Goal: Task Accomplishment & Management: Complete application form

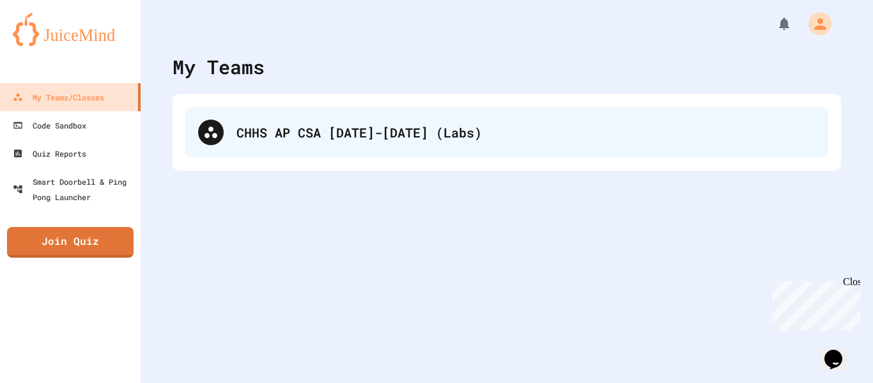
click at [478, 132] on div "CHHS AP CSA [DATE]-[DATE] (Labs)" at bounding box center [526, 132] width 579 height 19
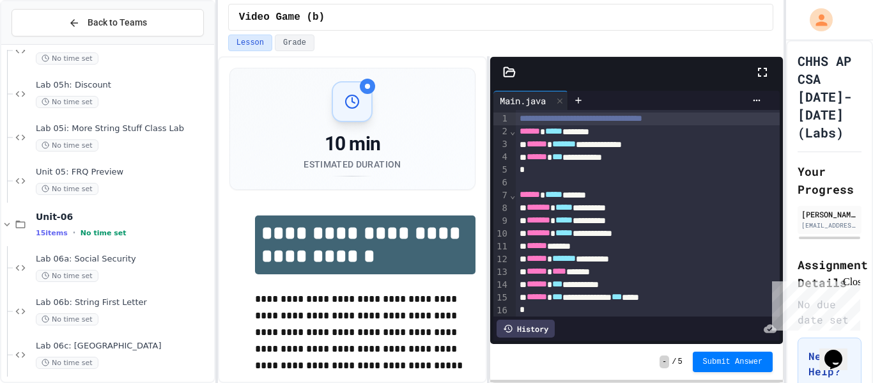
scroll to position [1638, 0]
click at [77, 270] on span "No time set" at bounding box center [67, 275] width 63 height 12
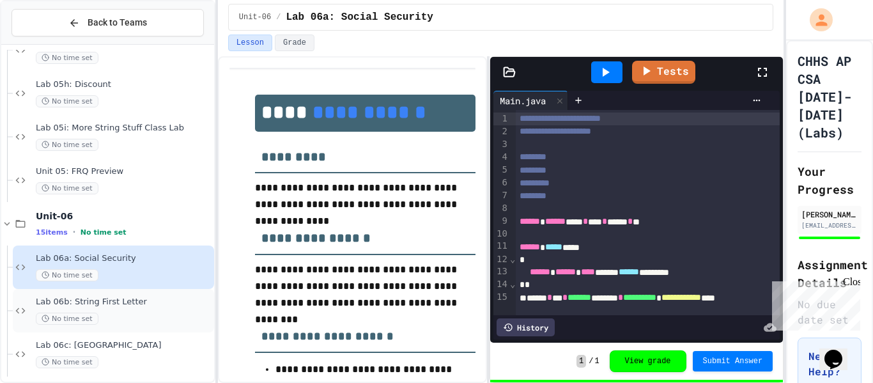
click at [93, 309] on div "Lab 06b: String First Letter No time set" at bounding box center [124, 311] width 176 height 28
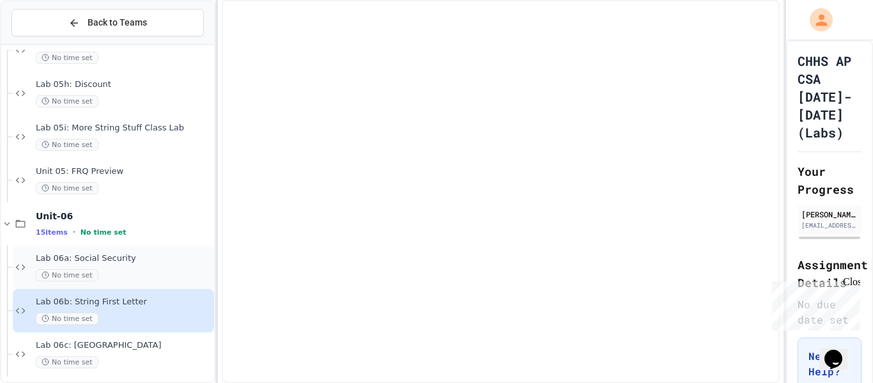
click at [174, 273] on div "No time set" at bounding box center [124, 275] width 176 height 12
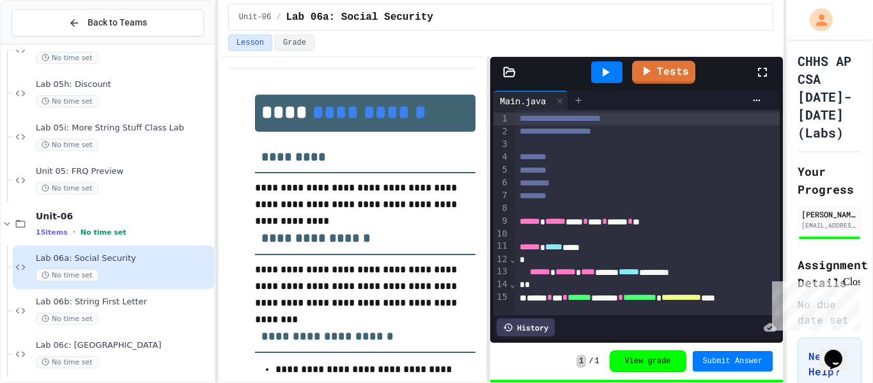
click at [587, 94] on div at bounding box center [578, 100] width 20 height 19
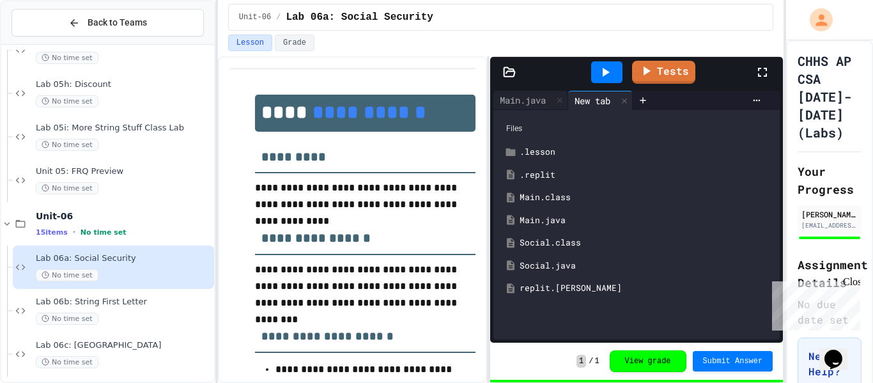
click at [550, 265] on div "Social.java" at bounding box center [646, 266] width 253 height 13
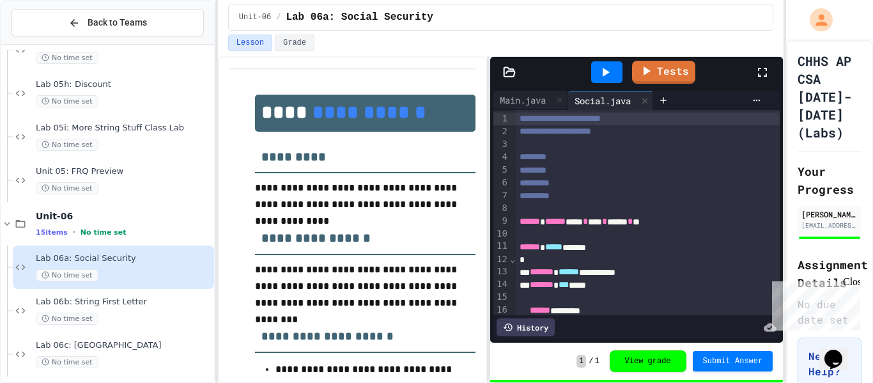
click at [699, 181] on div "*********" at bounding box center [648, 183] width 265 height 13
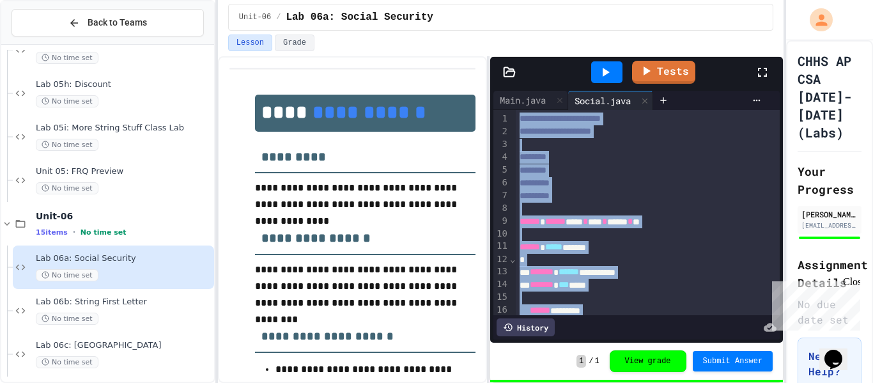
copy div "**********"
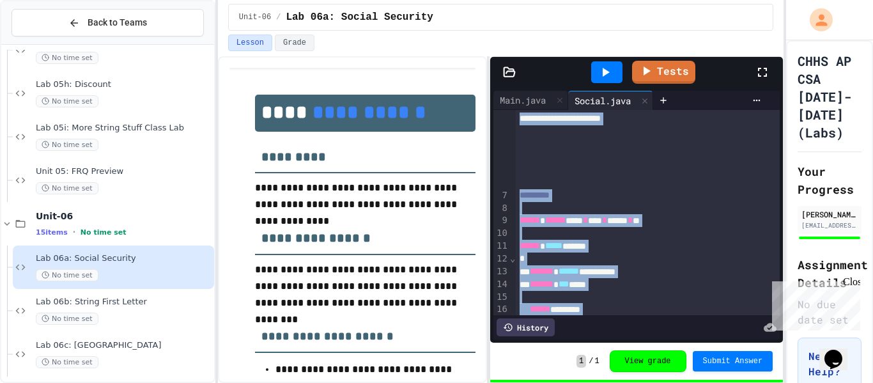
scroll to position [747, 0]
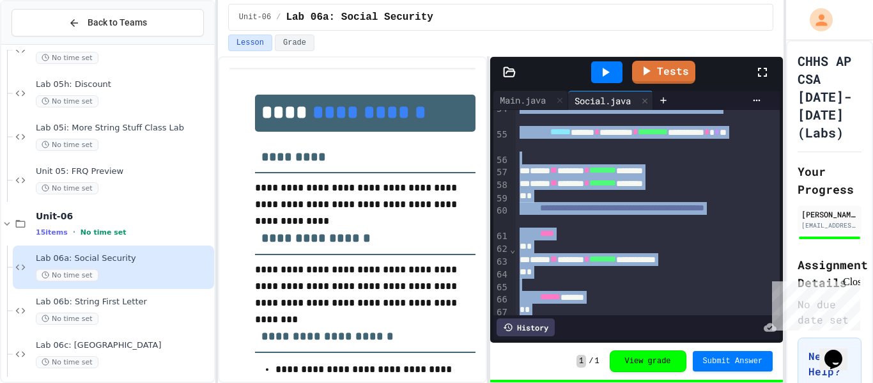
click at [665, 302] on div "****** ******" at bounding box center [648, 297] width 265 height 13
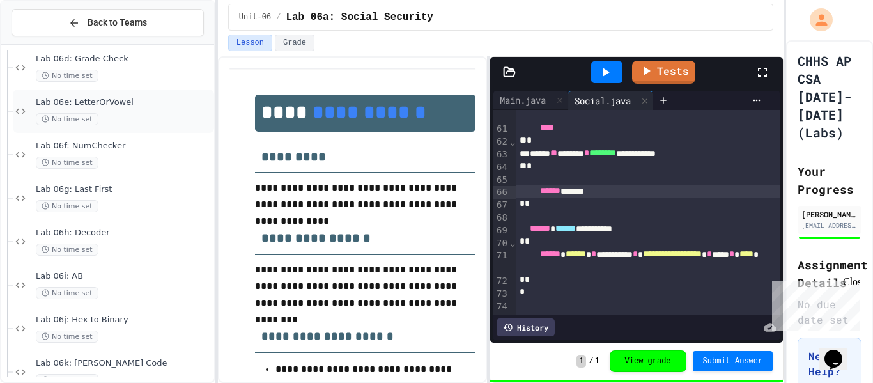
scroll to position [1969, 0]
click at [106, 279] on span "Lab 06i: AB" at bounding box center [124, 275] width 176 height 11
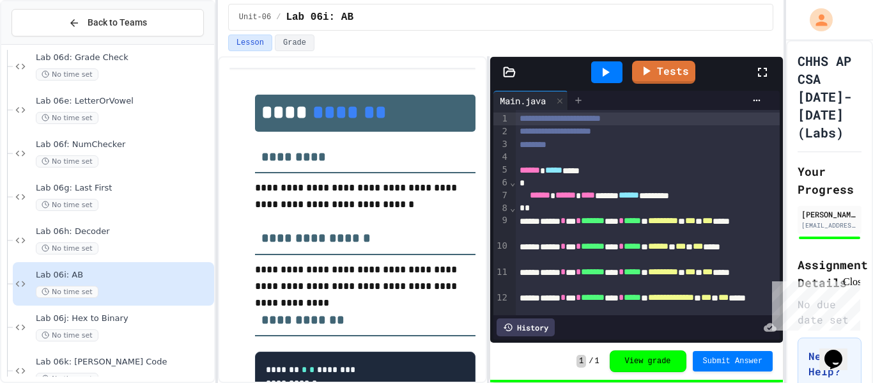
click at [583, 98] on icon at bounding box center [578, 100] width 10 height 10
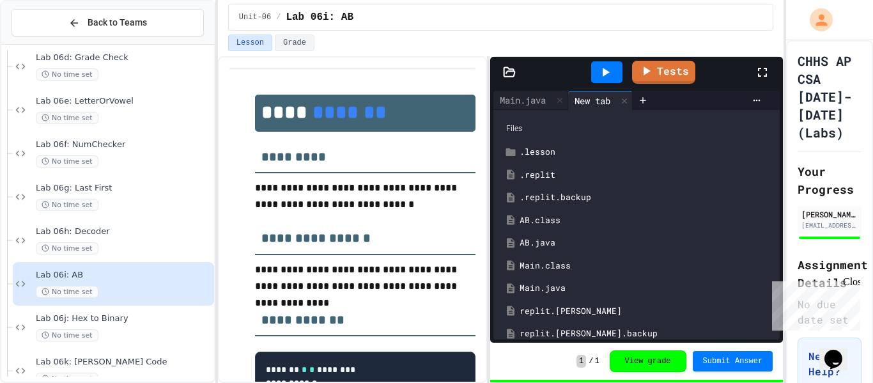
click at [557, 241] on div "AB.java" at bounding box center [646, 243] width 253 height 13
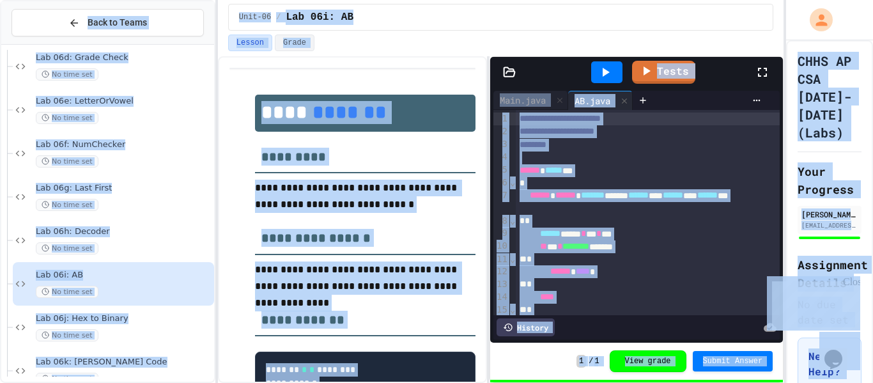
click at [589, 248] on span "********" at bounding box center [576, 246] width 27 height 9
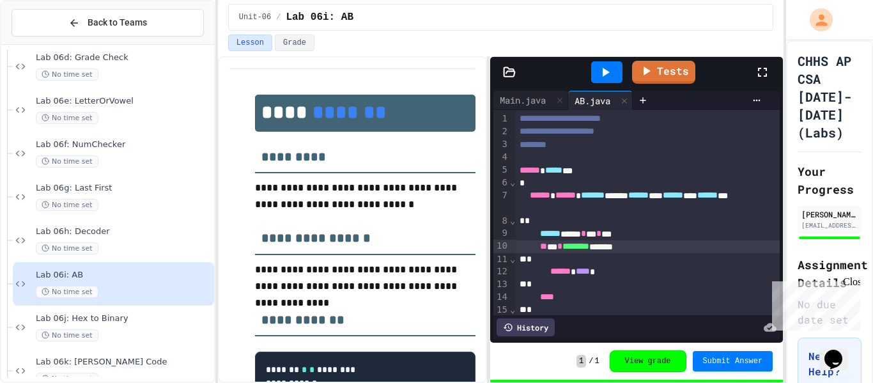
click at [589, 248] on span "********" at bounding box center [576, 246] width 27 height 9
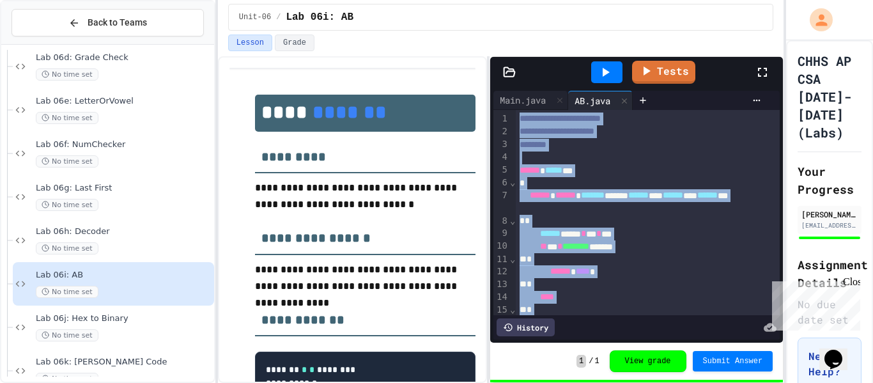
copy div "**********"
click at [589, 250] on span "********" at bounding box center [576, 246] width 27 height 9
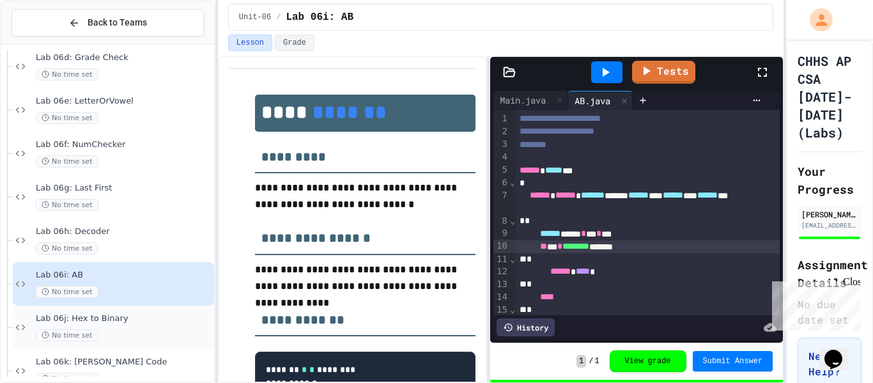
click at [69, 323] on span "Lab 06j: Hex to Binary" at bounding box center [124, 318] width 176 height 11
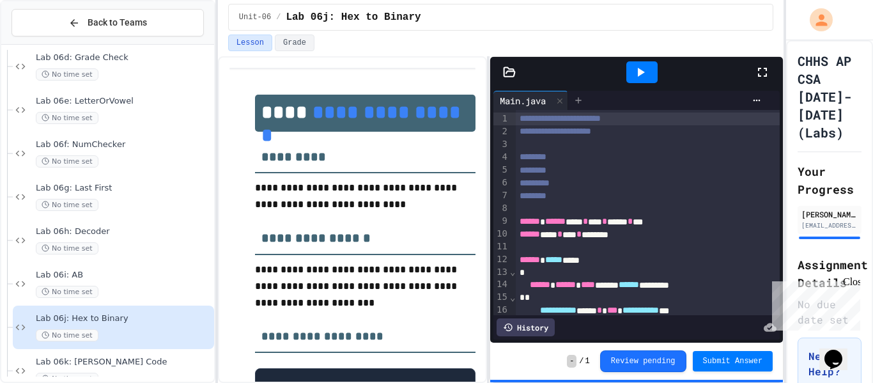
click at [584, 102] on icon at bounding box center [578, 100] width 10 height 10
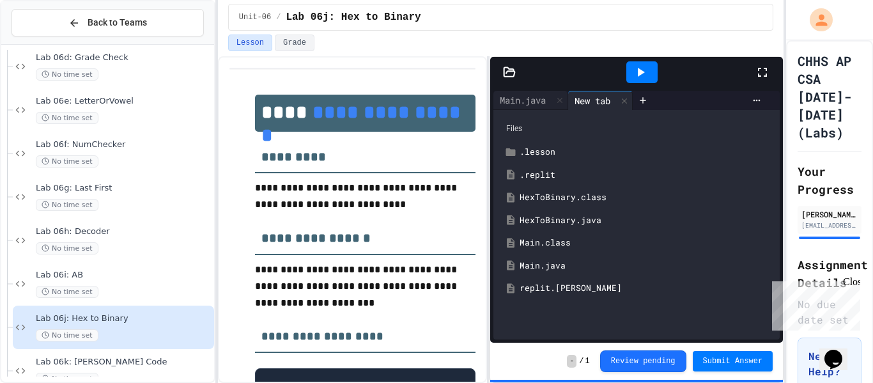
click at [579, 221] on div "HexToBinary.java" at bounding box center [646, 220] width 253 height 13
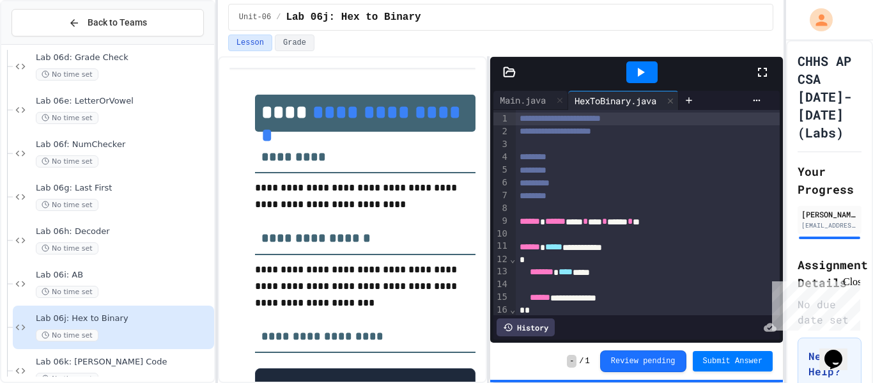
click at [583, 247] on div "**********" at bounding box center [648, 247] width 265 height 13
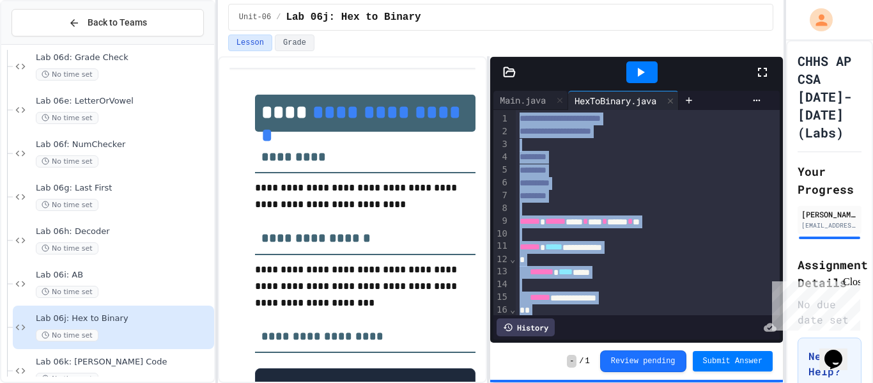
copy div "**********"
click at [583, 247] on div "**********" at bounding box center [648, 247] width 265 height 13
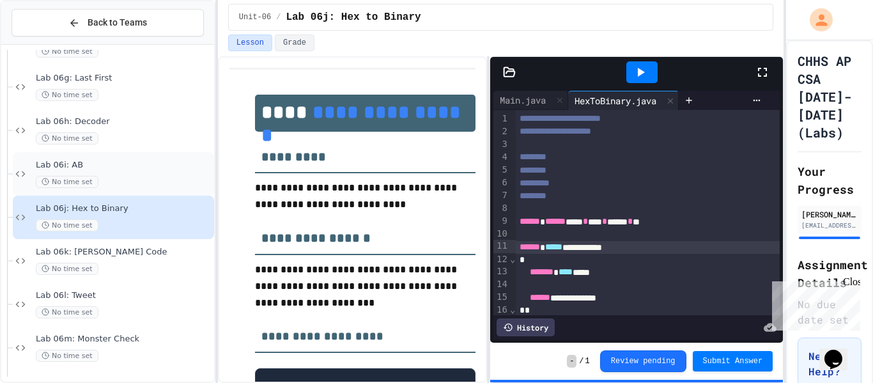
scroll to position [2103, 0]
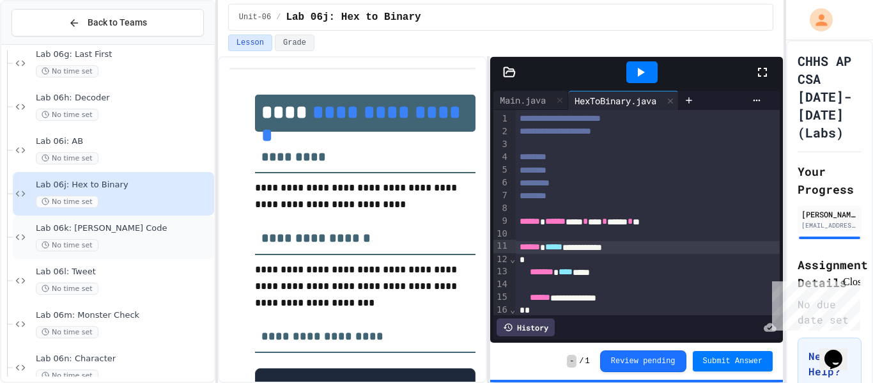
click at [118, 228] on span "Lab 06k: [PERSON_NAME] Code" at bounding box center [124, 228] width 176 height 11
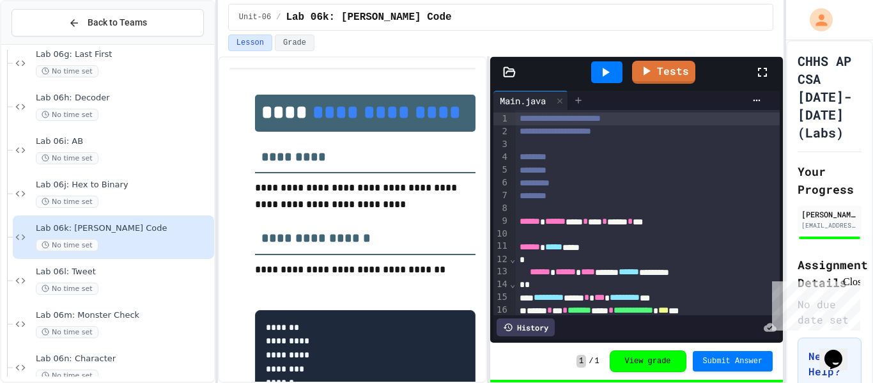
click at [581, 104] on icon at bounding box center [578, 100] width 10 height 10
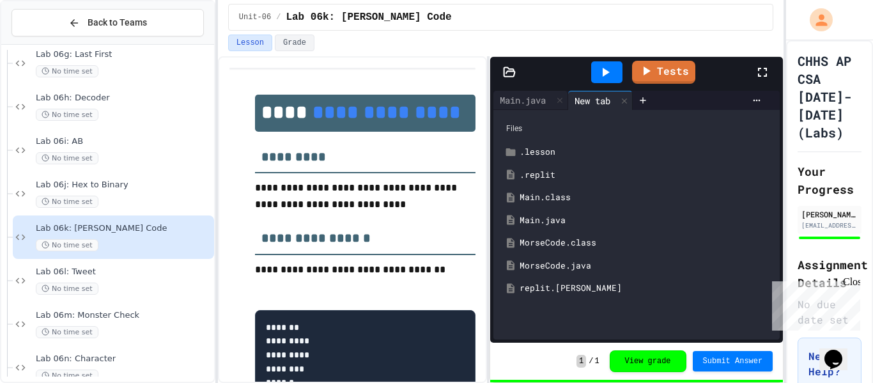
click at [542, 269] on div "MorseCode.java" at bounding box center [646, 266] width 253 height 13
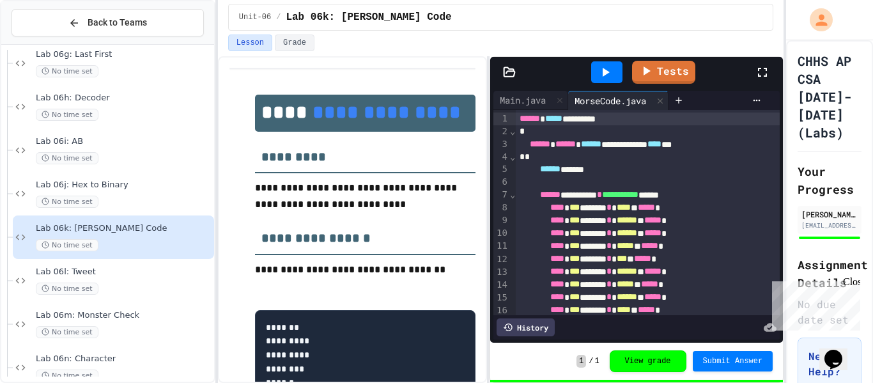
click at [580, 270] on span "***" at bounding box center [575, 271] width 10 height 9
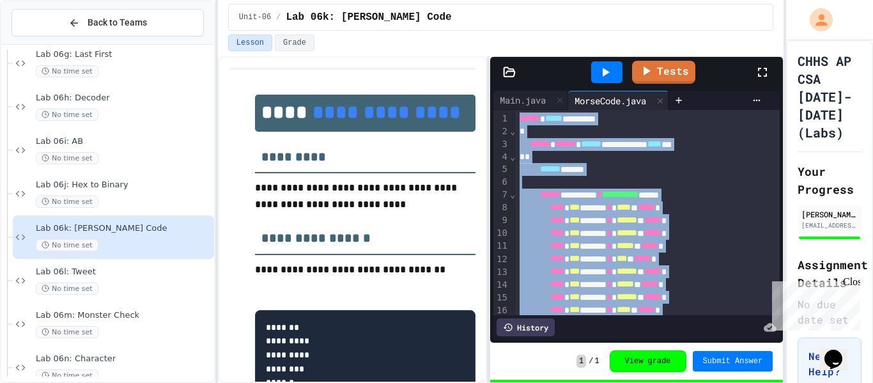
copy div "**********"
click at [580, 270] on span "***" at bounding box center [575, 271] width 10 height 9
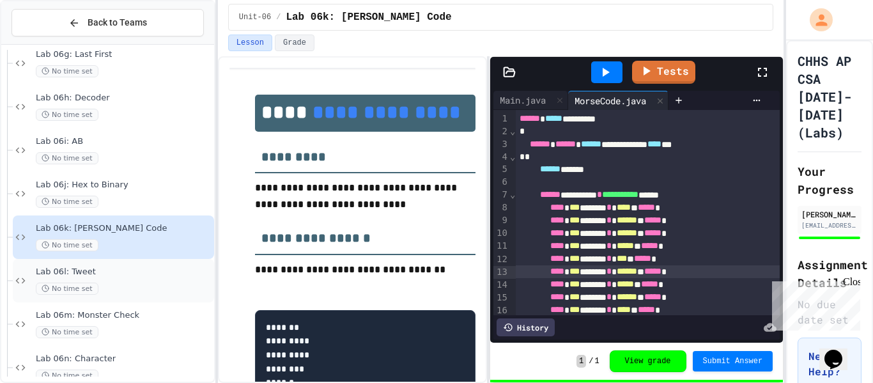
click at [127, 291] on div "No time set" at bounding box center [124, 289] width 176 height 12
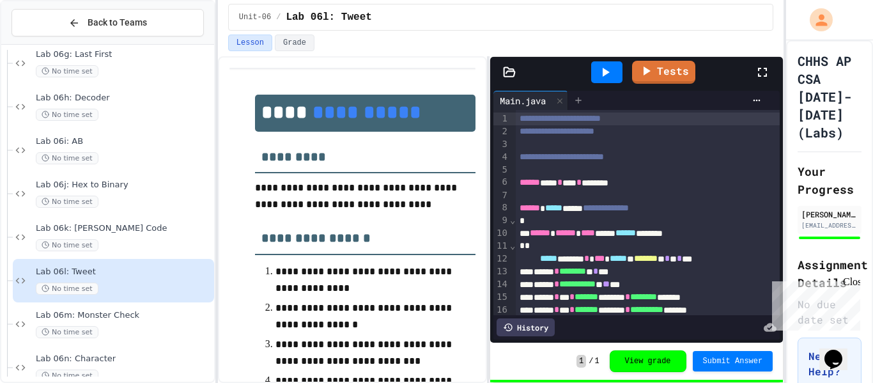
click at [584, 100] on icon at bounding box center [578, 100] width 10 height 10
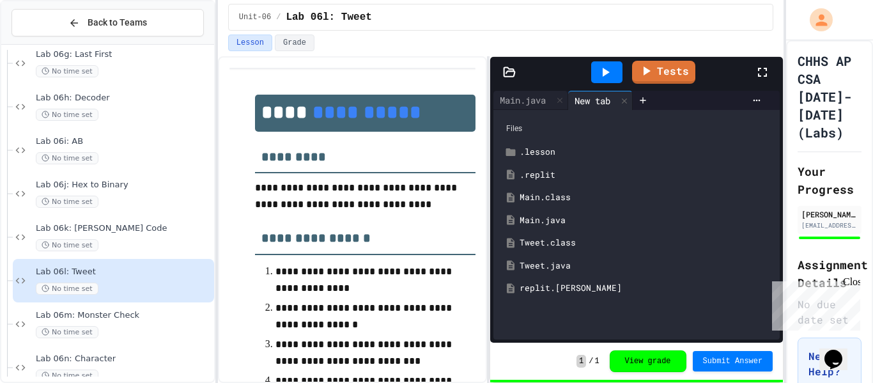
click at [563, 261] on div "Tweet.java" at bounding box center [646, 266] width 253 height 13
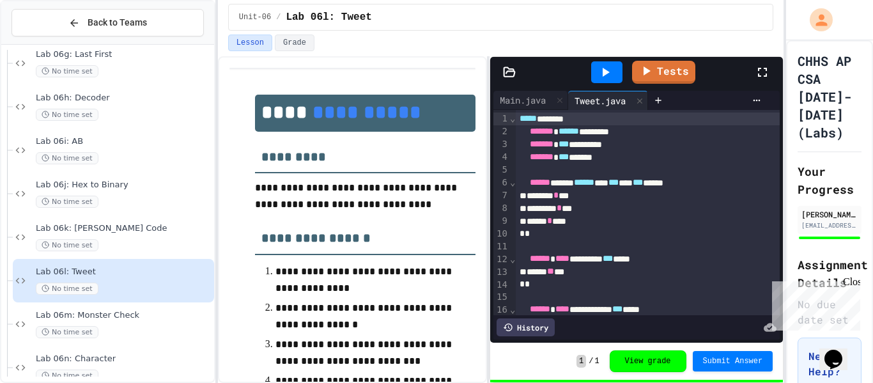
click at [701, 224] on div "***** * ***" at bounding box center [648, 221] width 265 height 13
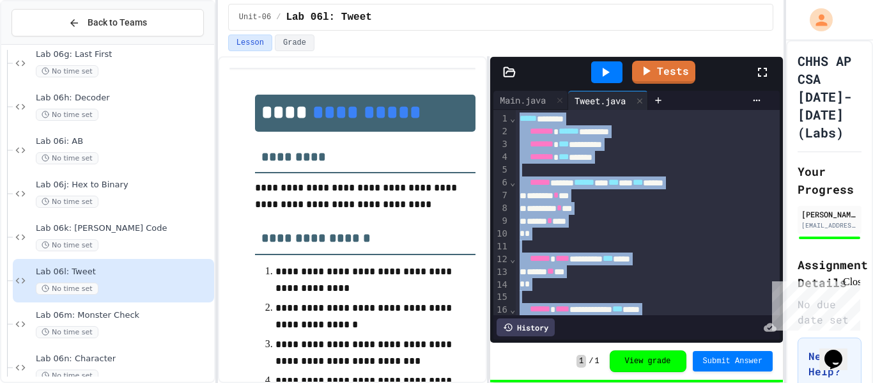
copy div "**********"
click at [701, 224] on div "***** * ***" at bounding box center [648, 221] width 265 height 13
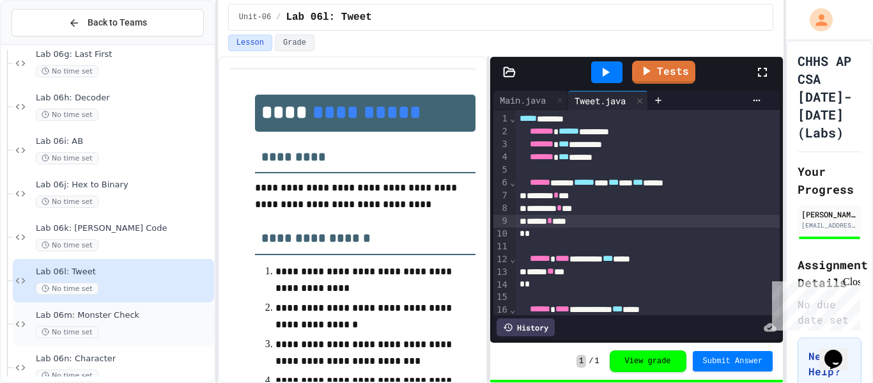
click at [123, 306] on div "Lab 06m: Monster Check No time set" at bounding box center [113, 323] width 201 height 43
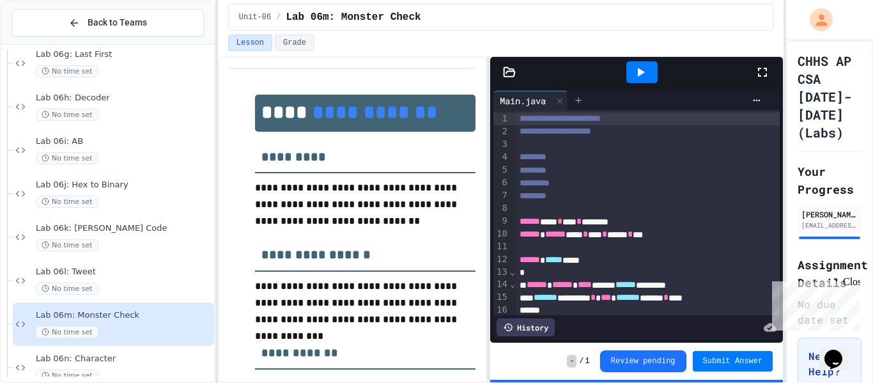
click at [579, 94] on div at bounding box center [578, 100] width 20 height 19
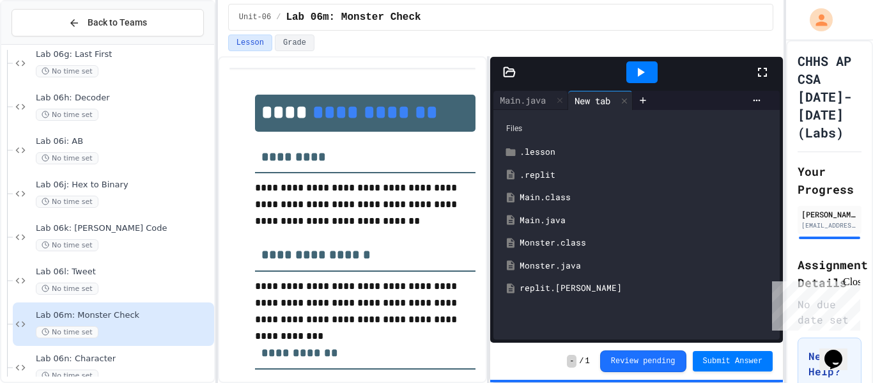
click at [569, 262] on div "Monster.java" at bounding box center [646, 266] width 253 height 13
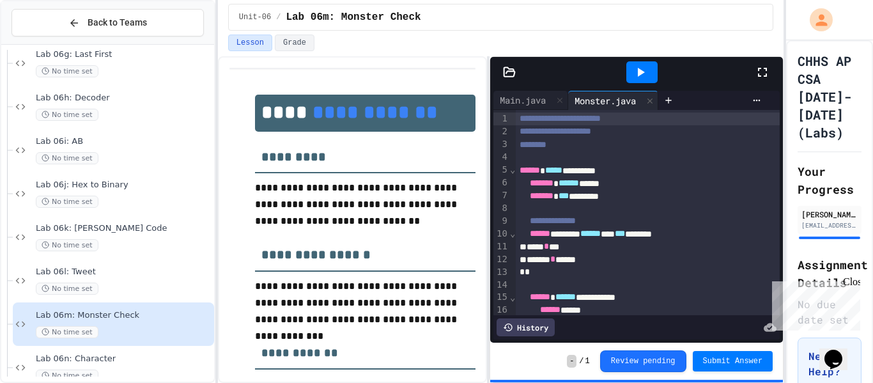
click at [569, 262] on div "****** * *****" at bounding box center [648, 259] width 265 height 13
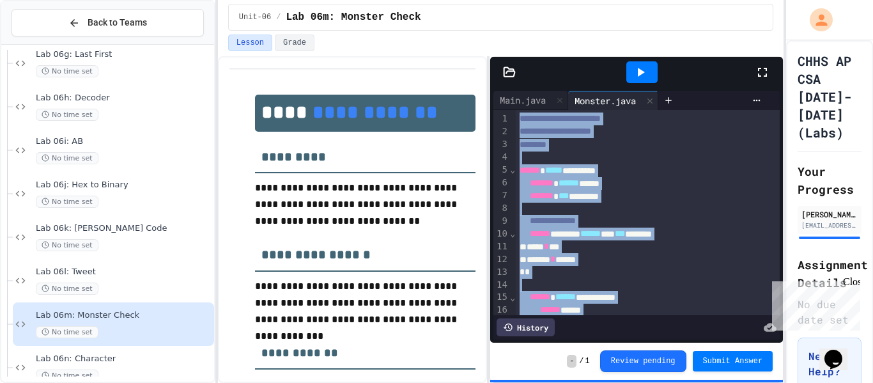
copy div "**********"
click at [653, 100] on icon at bounding box center [650, 100] width 5 height 5
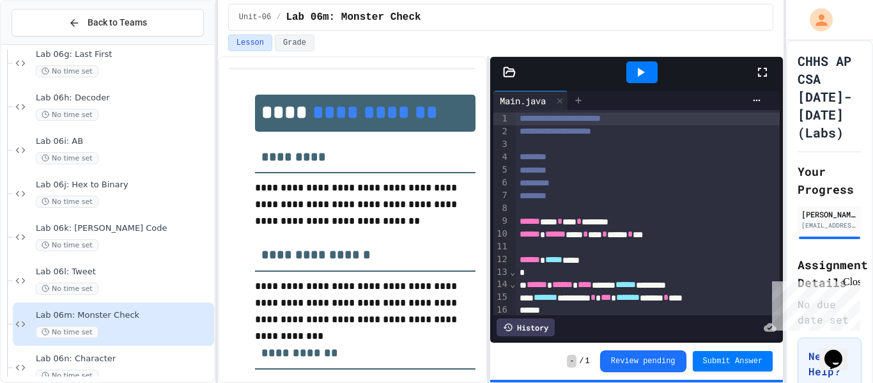
click at [588, 100] on div at bounding box center [578, 100] width 20 height 19
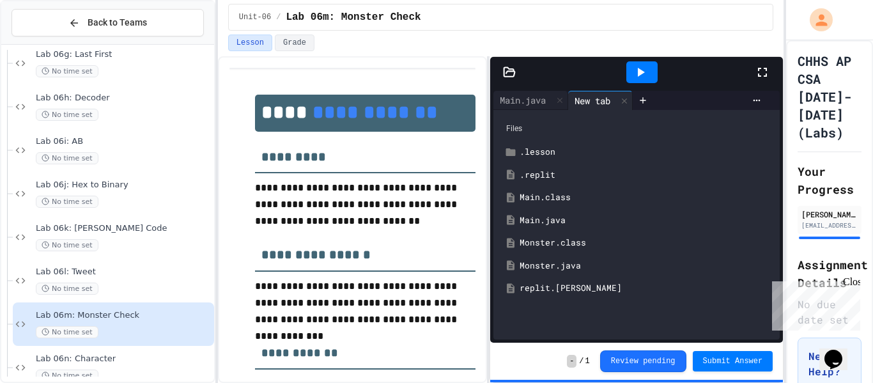
click at [580, 238] on div "Monster.class" at bounding box center [646, 243] width 253 height 13
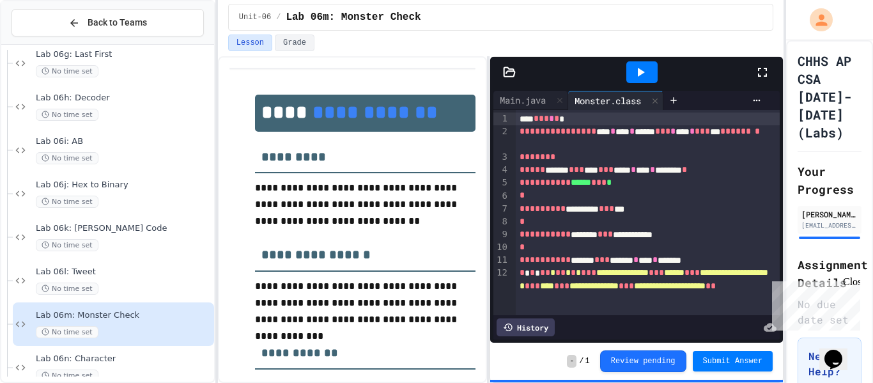
click at [566, 143] on div "* * * * * * * * * * * * * * * **** * **** * ****** * * * * **** * * * * *** * *…" at bounding box center [648, 138] width 265 height 26
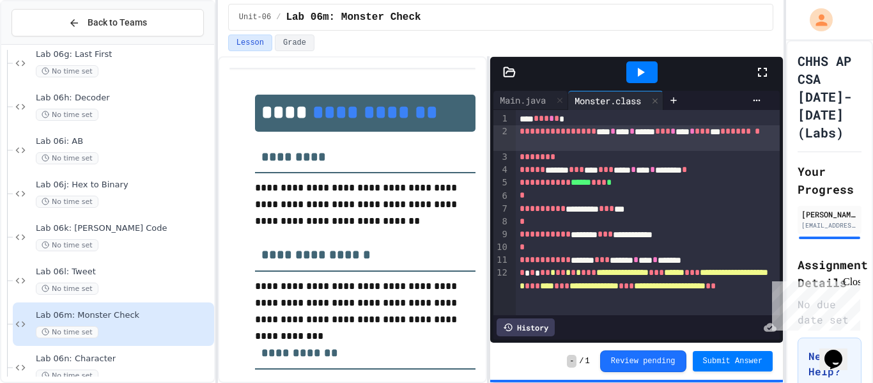
click at [561, 139] on div "* * * * * * * * * * * * * * * **** * **** * ****** * * * * **** * * * * *** * *…" at bounding box center [648, 138] width 265 height 26
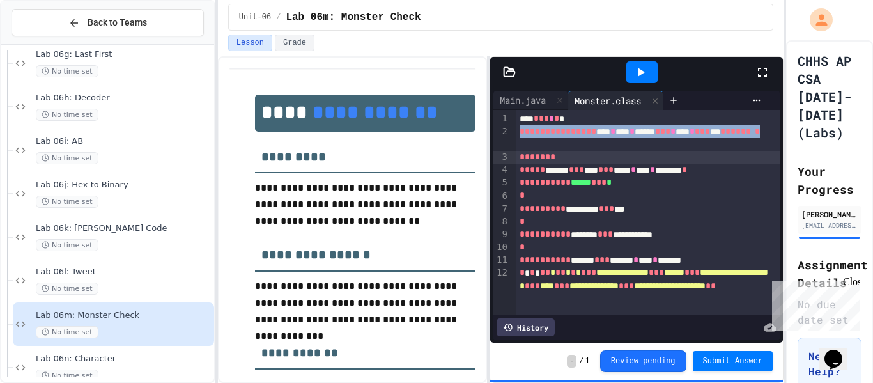
click at [557, 134] on span "*" at bounding box center [558, 131] width 5 height 9
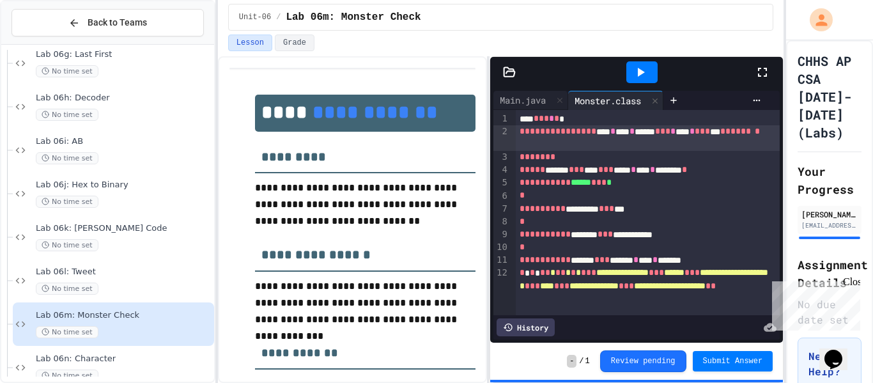
click at [557, 134] on span "*" at bounding box center [558, 131] width 5 height 9
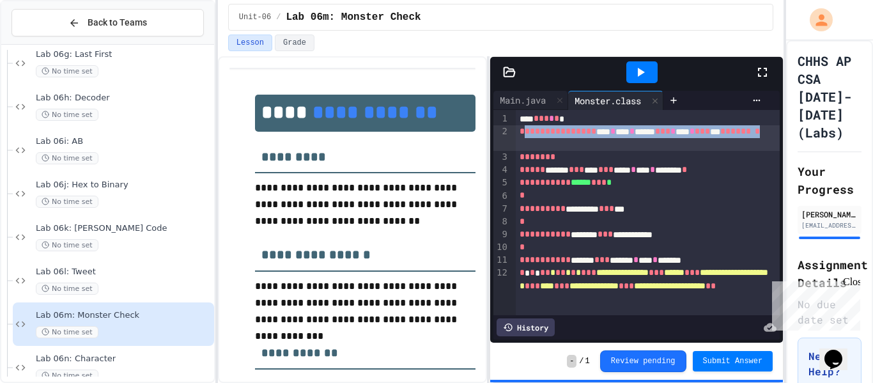
drag, startPoint x: 559, startPoint y: 148, endPoint x: 523, endPoint y: 137, distance: 37.6
click at [523, 137] on div "* * * * * * * * * * * * * * * **** * **** * ****** * * * * **** * * * * *** * *…" at bounding box center [648, 138] width 265 height 26
copy div "* * * * * * * * * * * * * * **** * **** * ****** * * * * **** * * * * *** * * *…"
click at [660, 102] on icon at bounding box center [655, 101] width 9 height 9
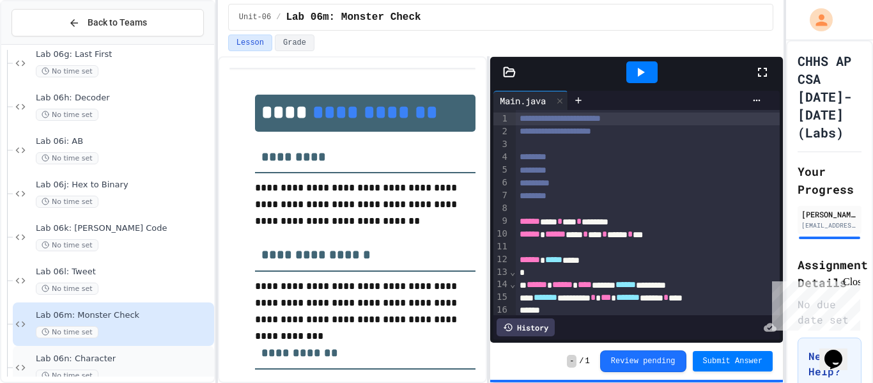
click at [118, 368] on div "Lab 06n: Character No time set" at bounding box center [124, 368] width 176 height 28
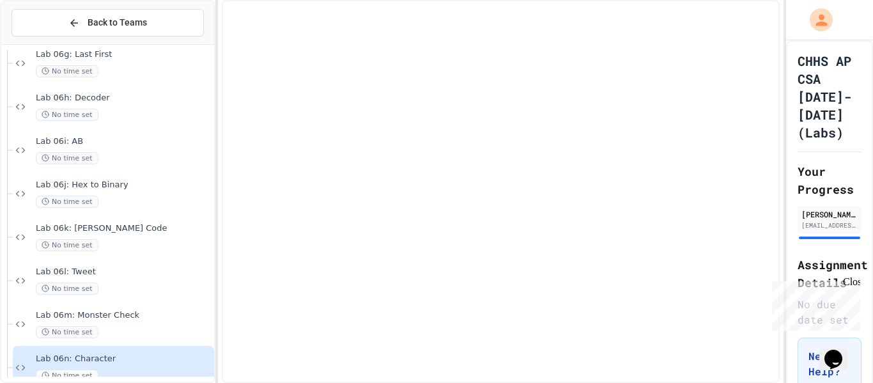
scroll to position [2108, 0]
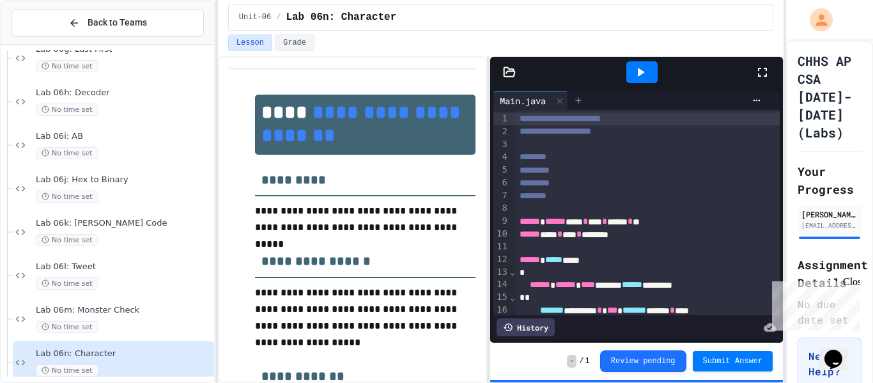
click at [584, 99] on icon at bounding box center [578, 100] width 10 height 10
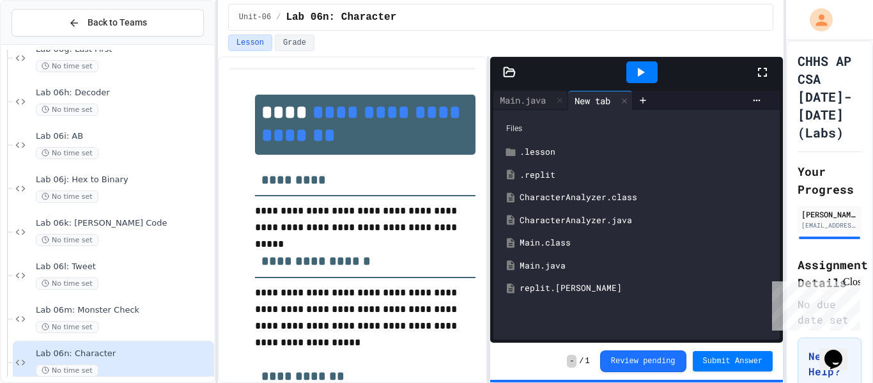
click at [605, 219] on div "CharacterAnalyzer.java" at bounding box center [646, 220] width 253 height 13
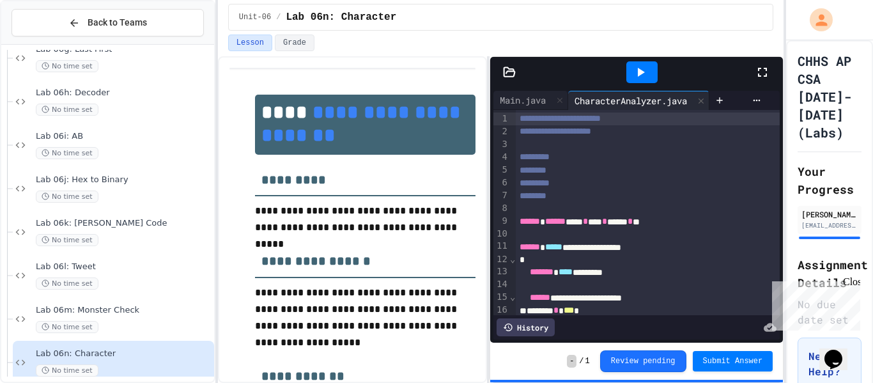
click at [613, 260] on div "*" at bounding box center [648, 260] width 265 height 13
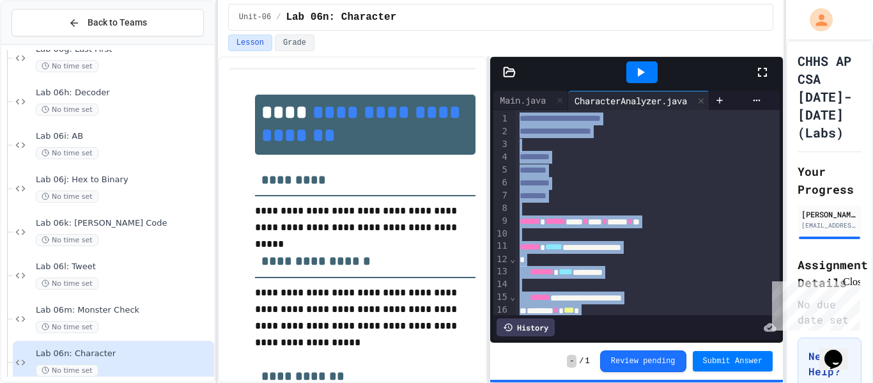
click at [613, 260] on div "*" at bounding box center [648, 260] width 265 height 13
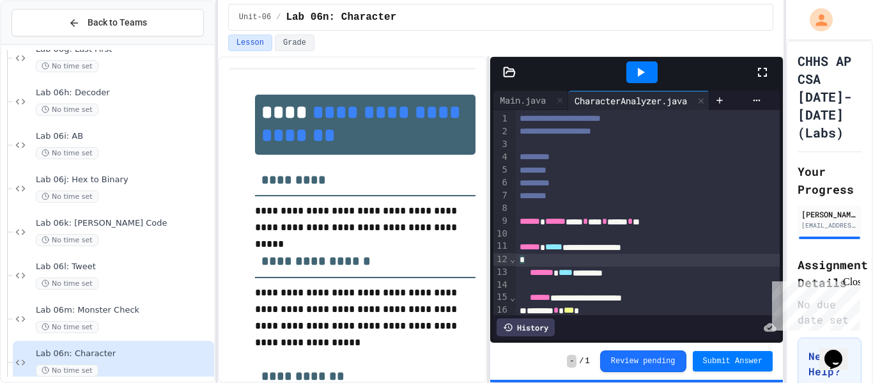
scroll to position [2168, 0]
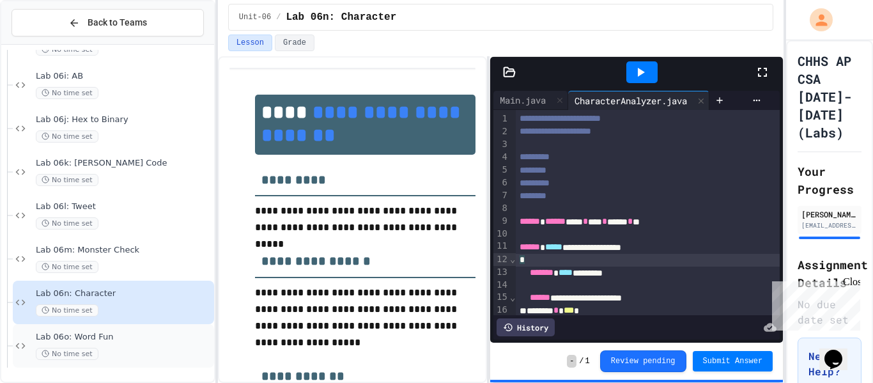
click at [90, 340] on span "Lab 06o: Word Fun" at bounding box center [124, 337] width 176 height 11
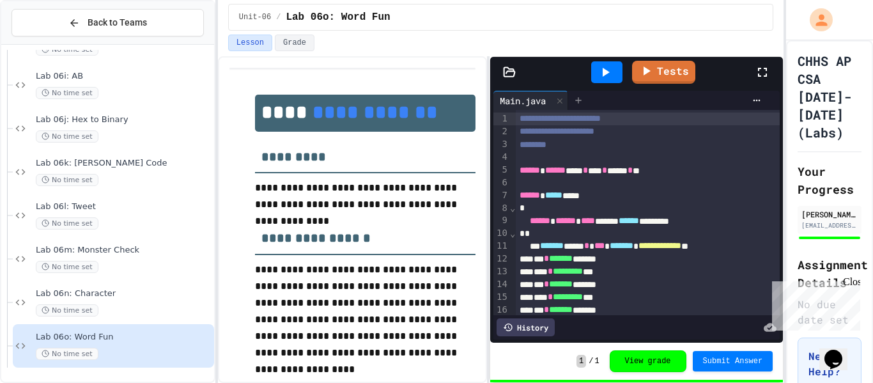
click at [584, 102] on icon at bounding box center [578, 100] width 10 height 10
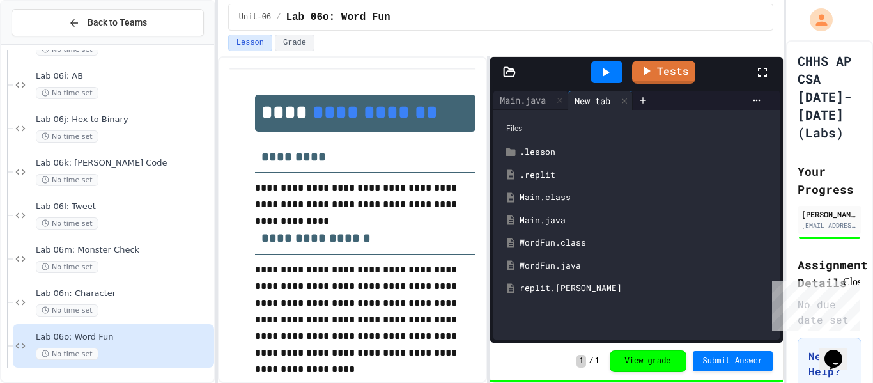
click at [582, 261] on div "WordFun.java" at bounding box center [646, 266] width 253 height 13
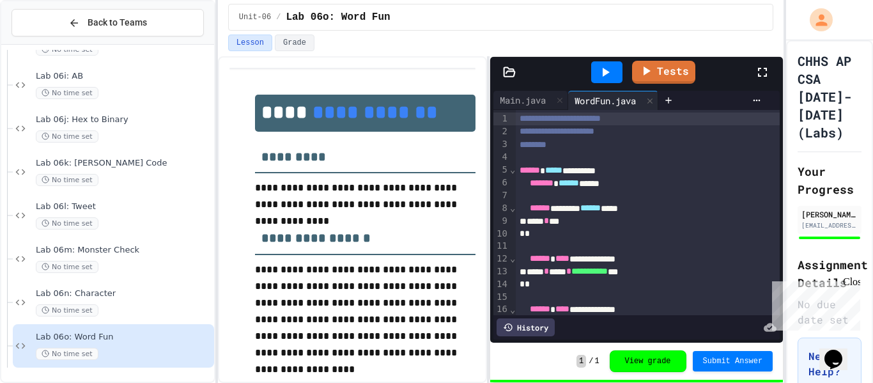
click at [570, 261] on span "****" at bounding box center [563, 258] width 14 height 9
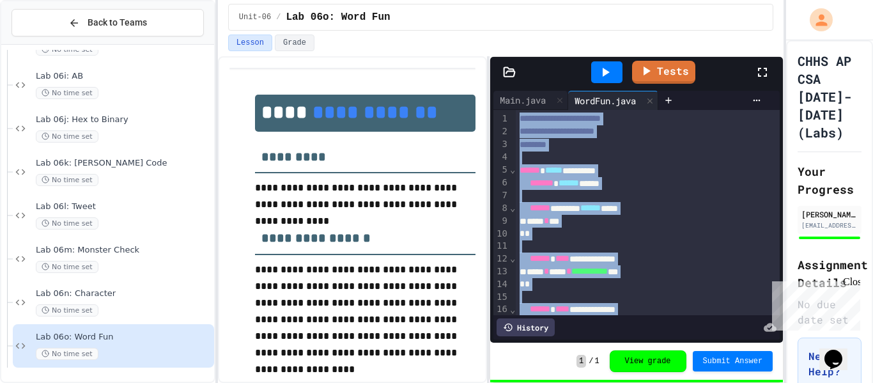
copy div "**********"
click at [570, 261] on span "****" at bounding box center [563, 258] width 14 height 9
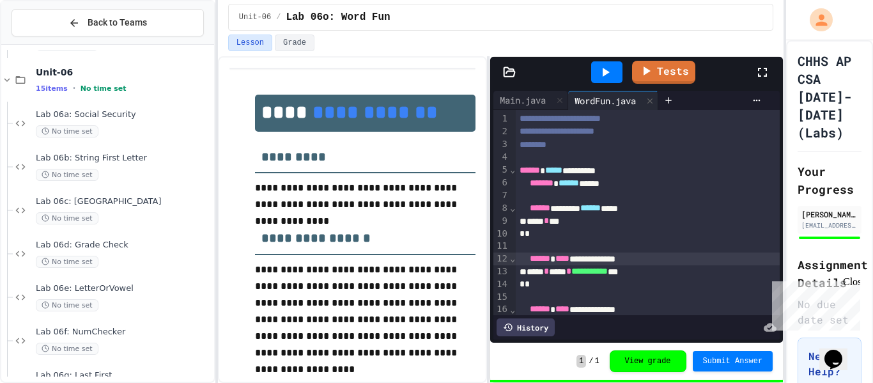
scroll to position [1779, 0]
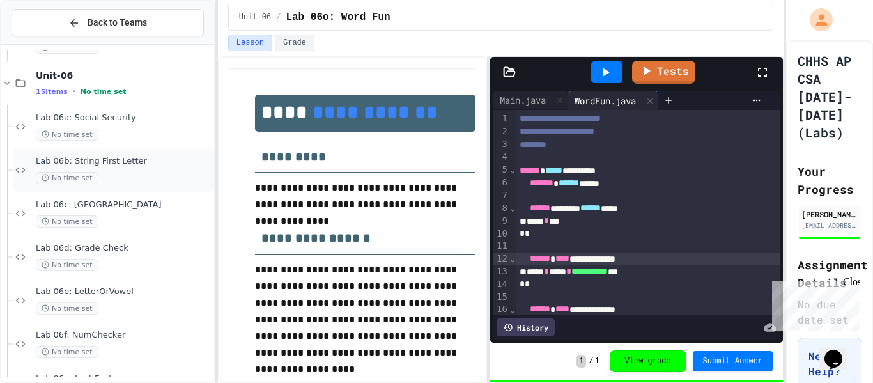
click at [97, 162] on span "Lab 06b: String First Letter" at bounding box center [124, 161] width 176 height 11
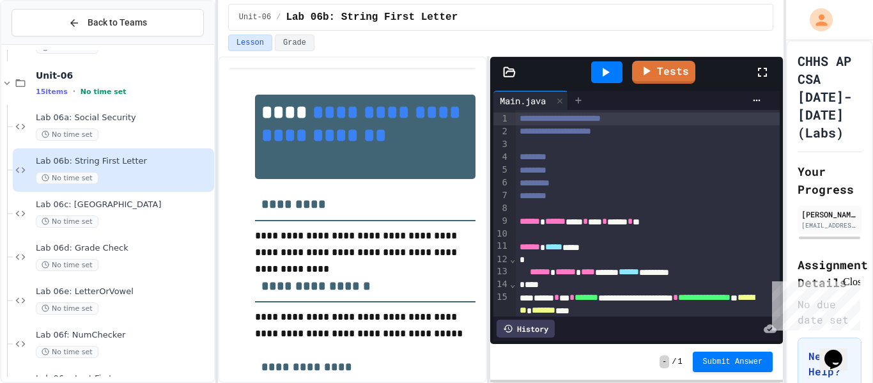
click at [582, 102] on icon at bounding box center [578, 100] width 10 height 10
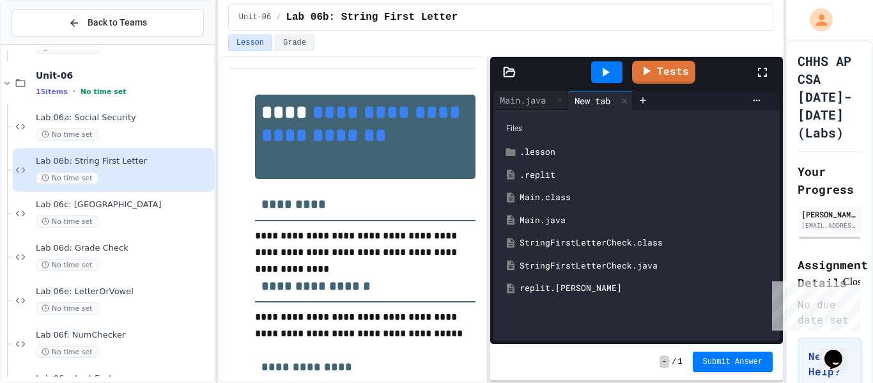
click at [546, 265] on div "StringFirstLetterCheck.java" at bounding box center [646, 266] width 253 height 13
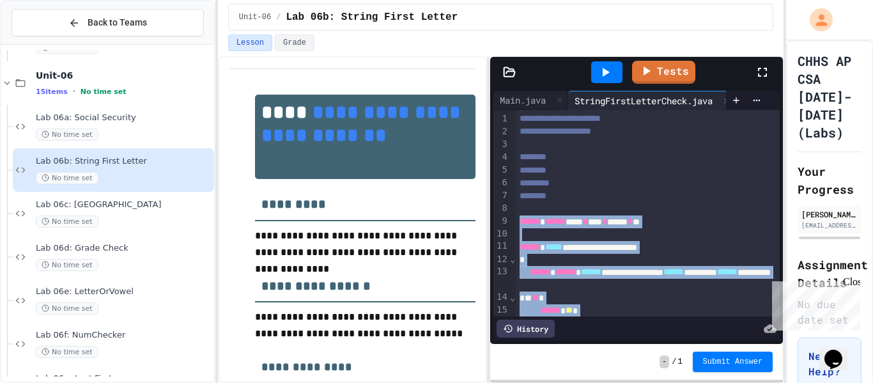
scroll to position [40, 0]
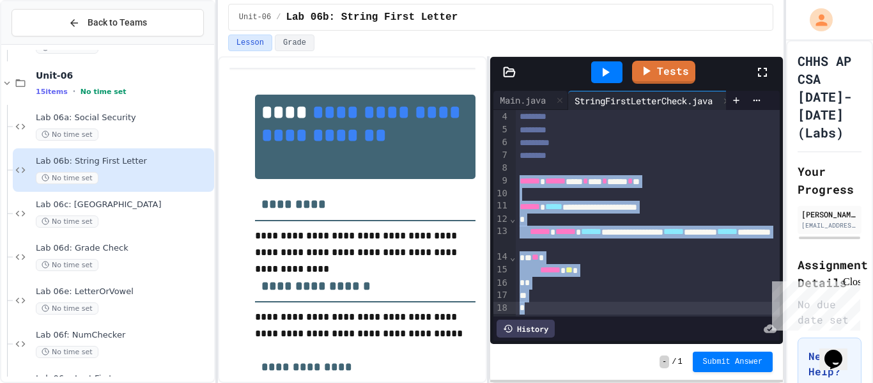
drag, startPoint x: 518, startPoint y: 217, endPoint x: 651, endPoint y: 338, distance: 179.7
click at [651, 338] on div "**********" at bounding box center [637, 225] width 286 height 231
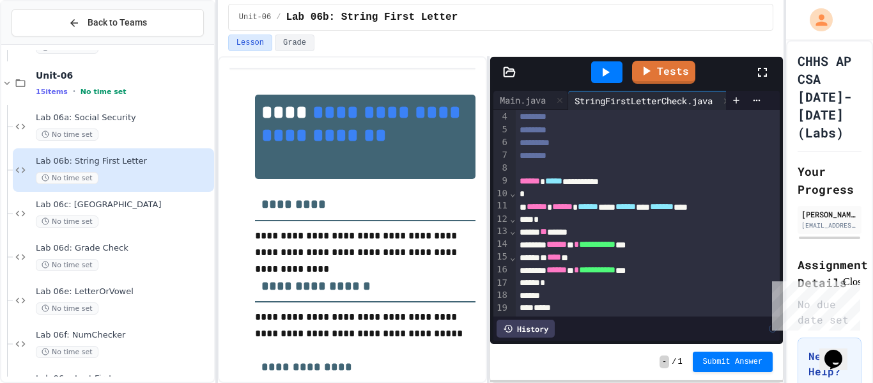
scroll to position [65, 0]
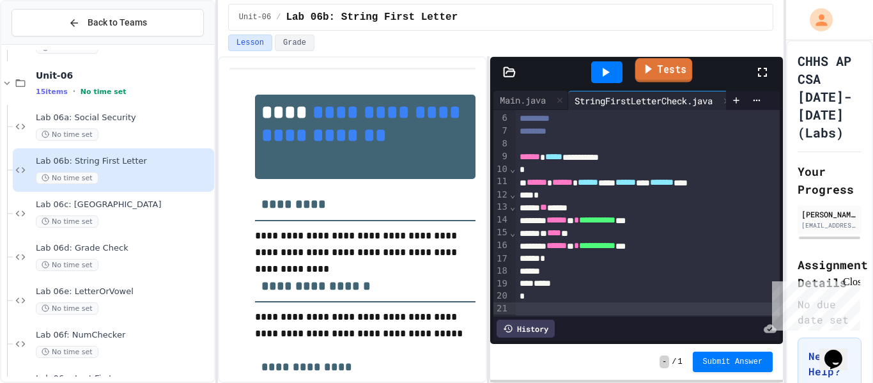
click at [657, 68] on link "Tests" at bounding box center [664, 70] width 58 height 24
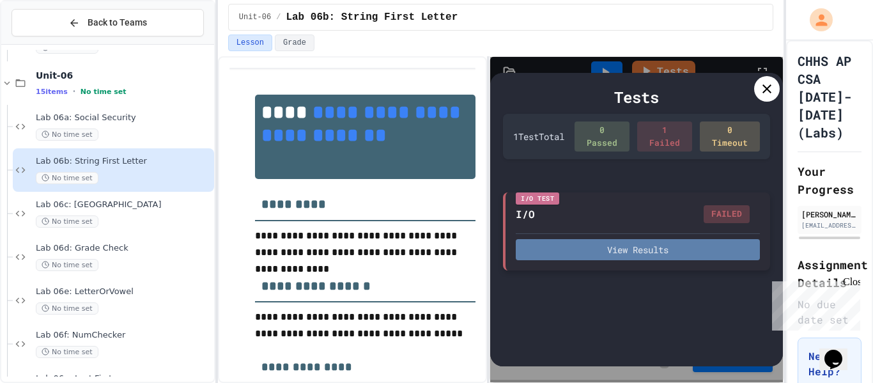
click at [658, 247] on button "View Results" at bounding box center [638, 249] width 244 height 21
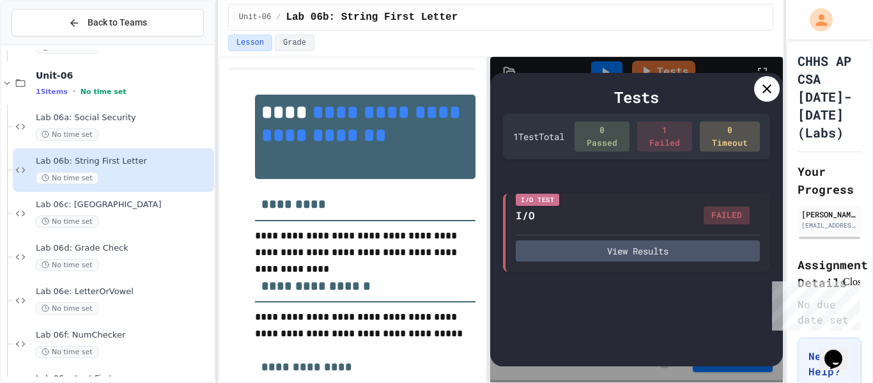
click at [772, 94] on icon at bounding box center [766, 88] width 15 height 15
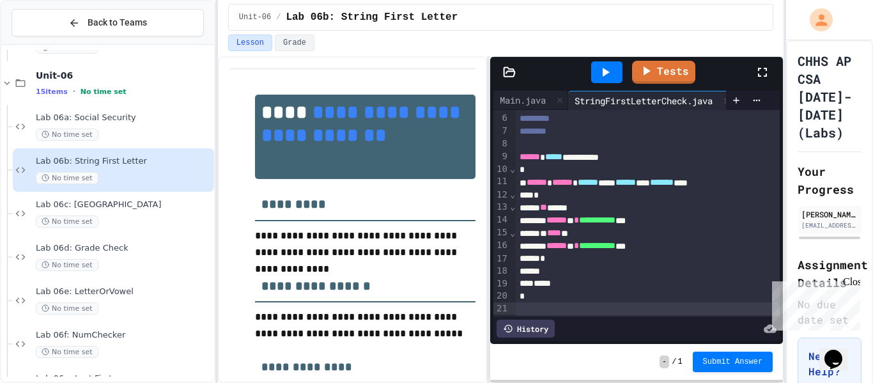
click at [602, 75] on icon at bounding box center [605, 72] width 15 height 15
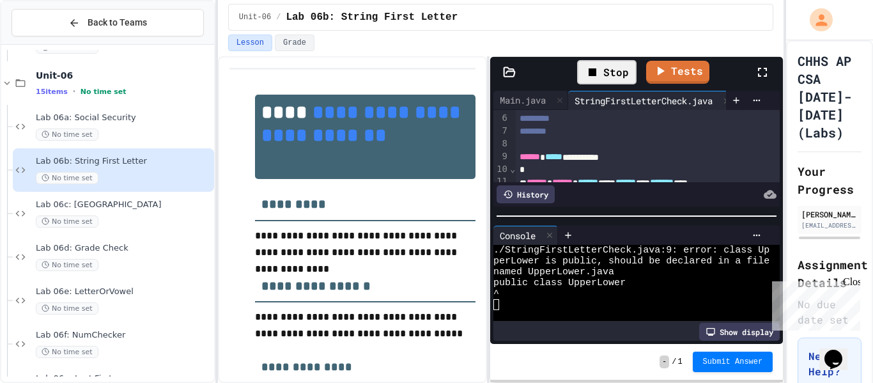
scroll to position [109, 0]
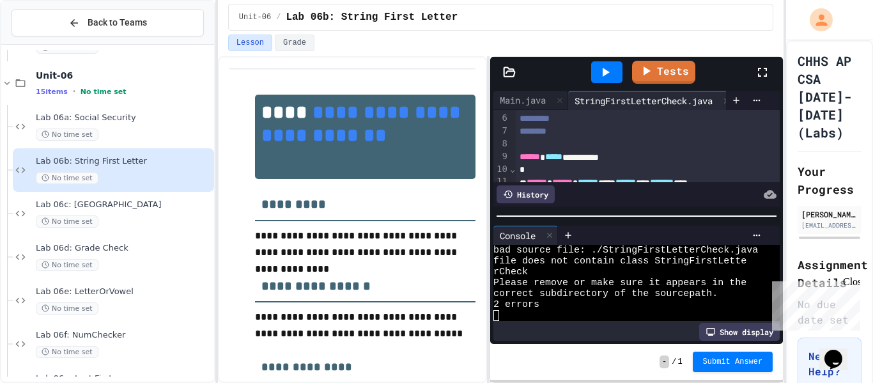
click at [611, 73] on icon at bounding box center [605, 72] width 15 height 15
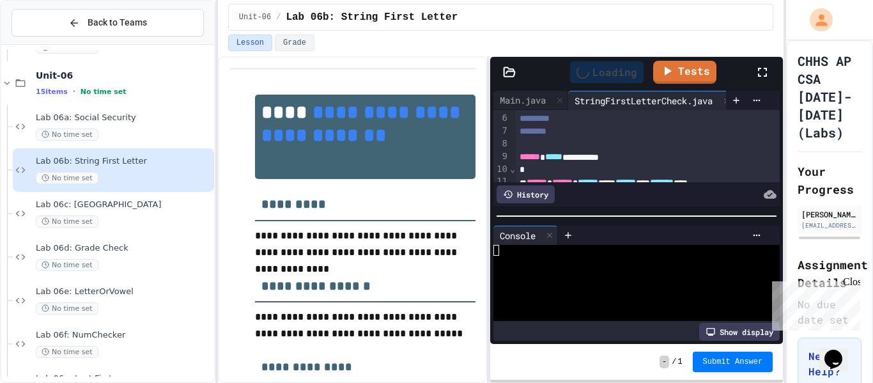
scroll to position [0, 0]
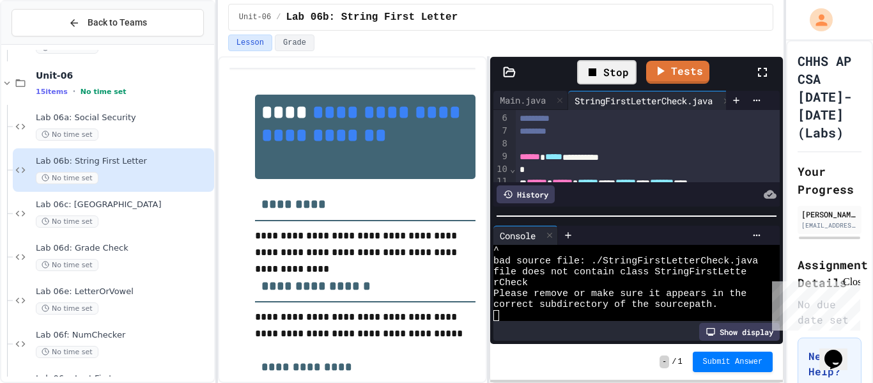
click at [611, 73] on div "Stop" at bounding box center [606, 72] width 59 height 24
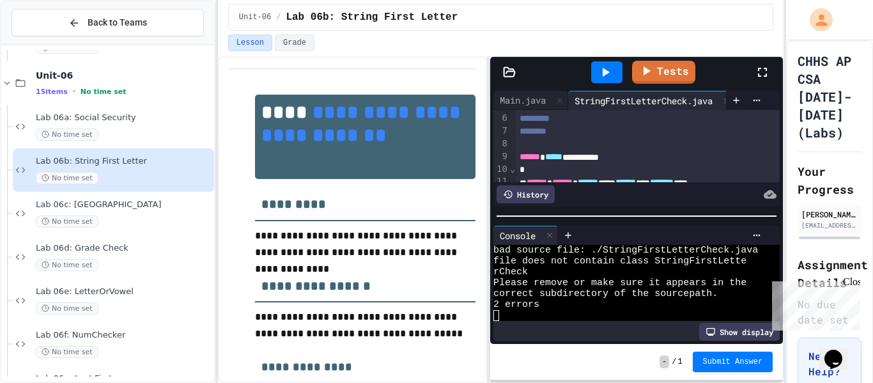
click at [611, 73] on icon at bounding box center [605, 72] width 15 height 15
click at [618, 159] on div "**********" at bounding box center [648, 157] width 265 height 13
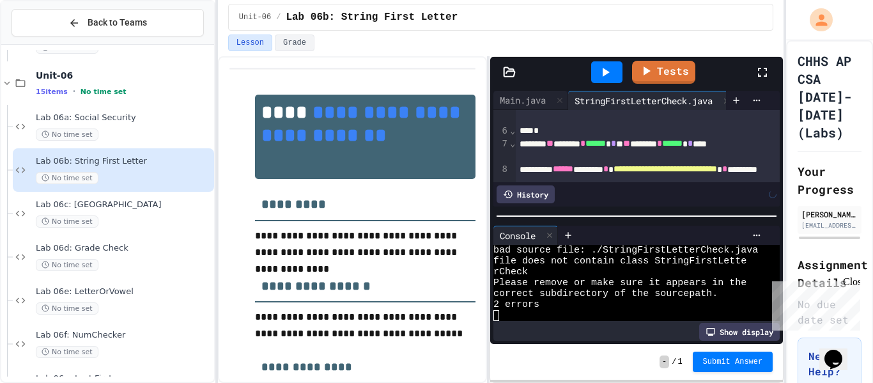
scroll to position [137, 0]
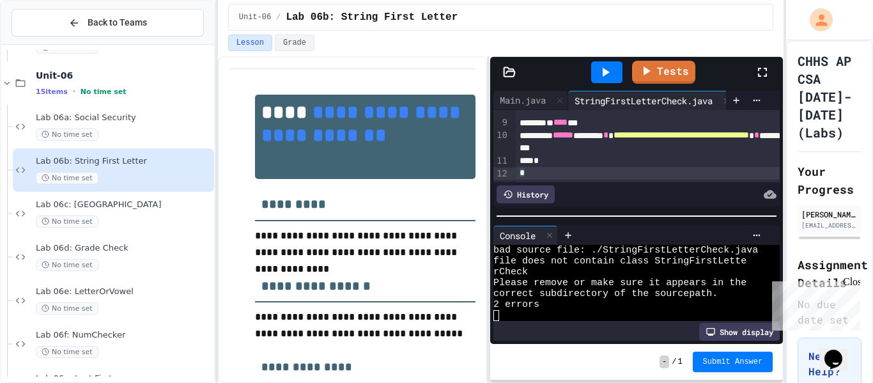
click at [605, 65] on icon at bounding box center [605, 72] width 15 height 15
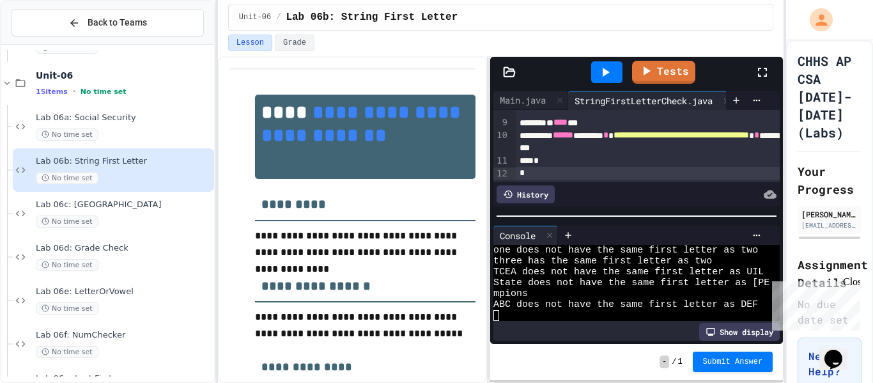
scroll to position [11, 0]
click at [753, 233] on icon at bounding box center [757, 235] width 10 height 10
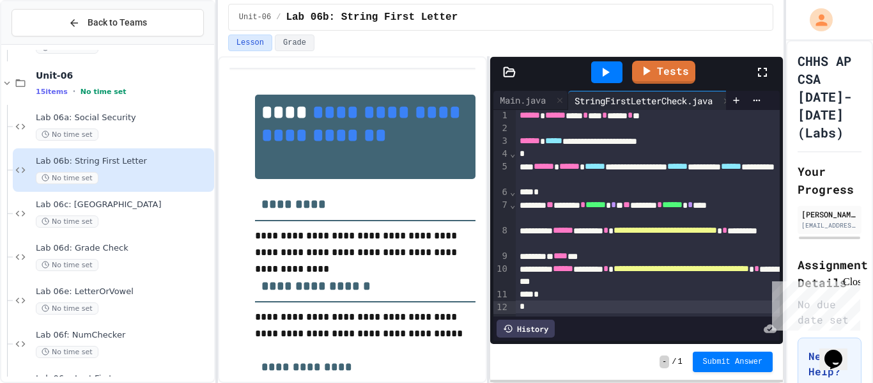
scroll to position [3, 0]
click at [520, 109] on div "****** ****** **** * **** * ****** * **" at bounding box center [648, 115] width 265 height 13
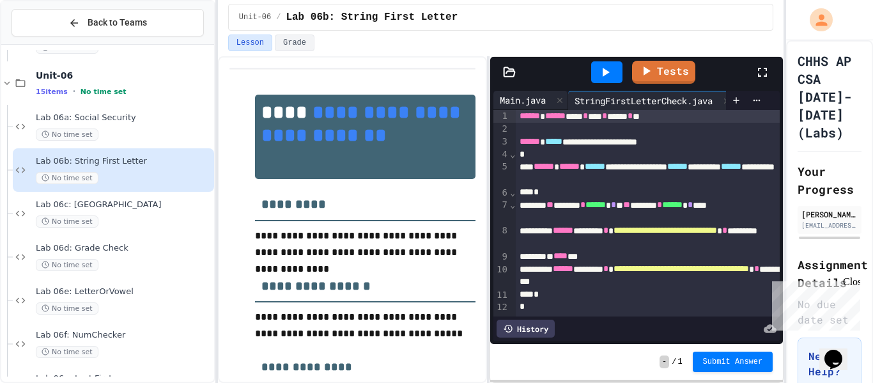
click at [516, 102] on div "Main.java" at bounding box center [523, 99] width 59 height 13
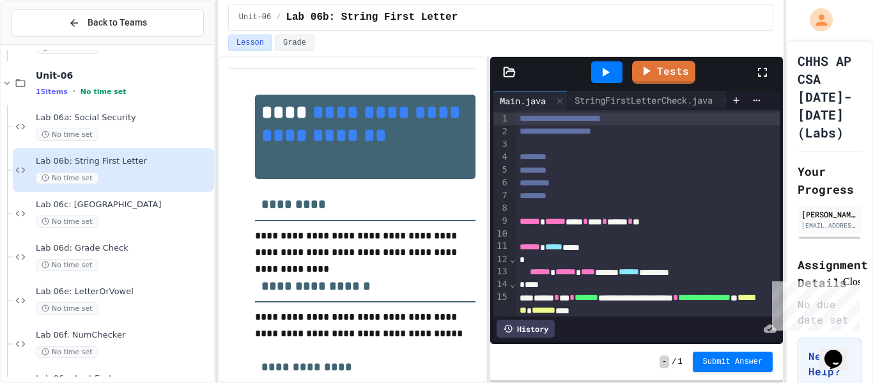
scroll to position [231, 0]
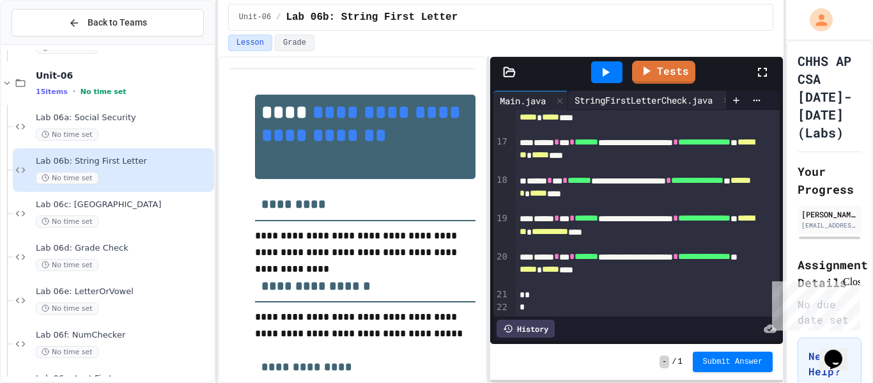
click at [667, 103] on div "StringFirstLetterCheck.java" at bounding box center [643, 99] width 151 height 13
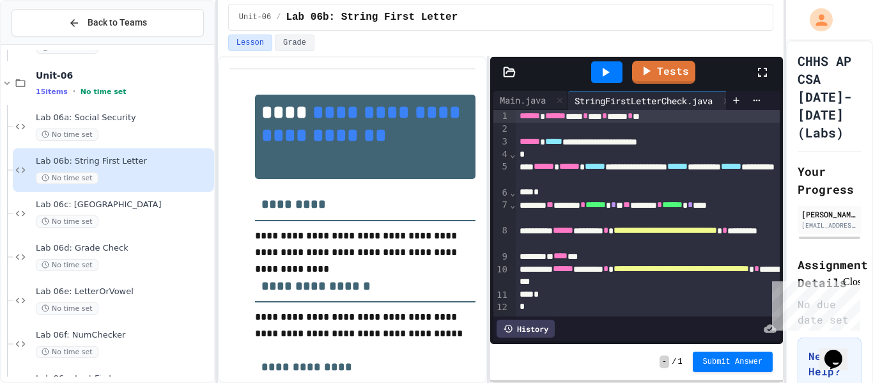
scroll to position [0, 0]
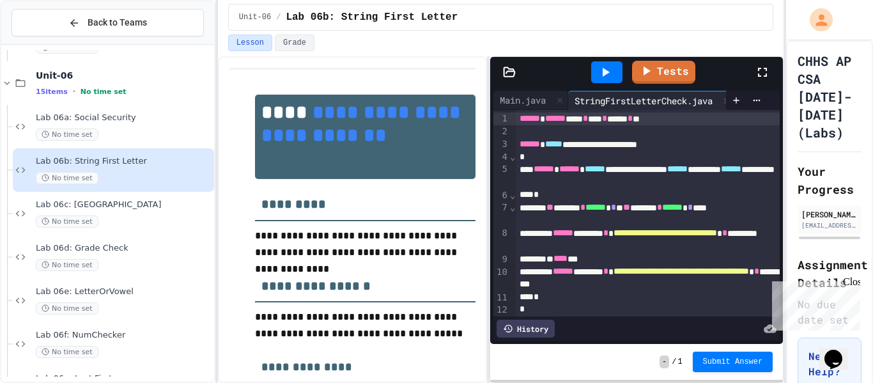
click at [601, 62] on div at bounding box center [606, 72] width 31 height 22
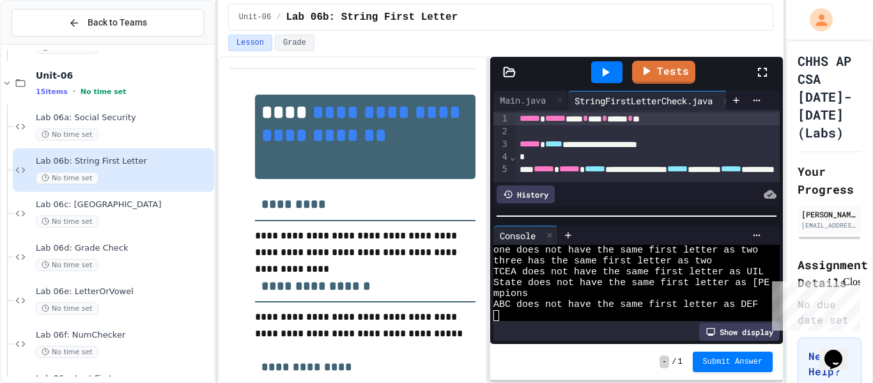
scroll to position [11, 0]
click at [665, 72] on link "Tests" at bounding box center [664, 71] width 61 height 24
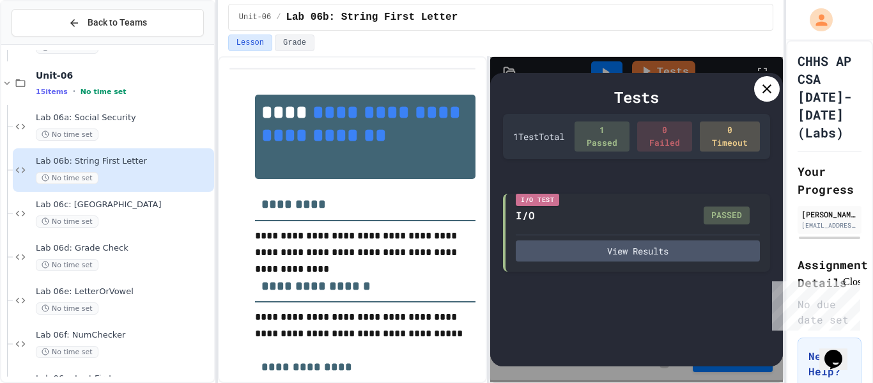
click at [772, 84] on icon at bounding box center [766, 88] width 15 height 15
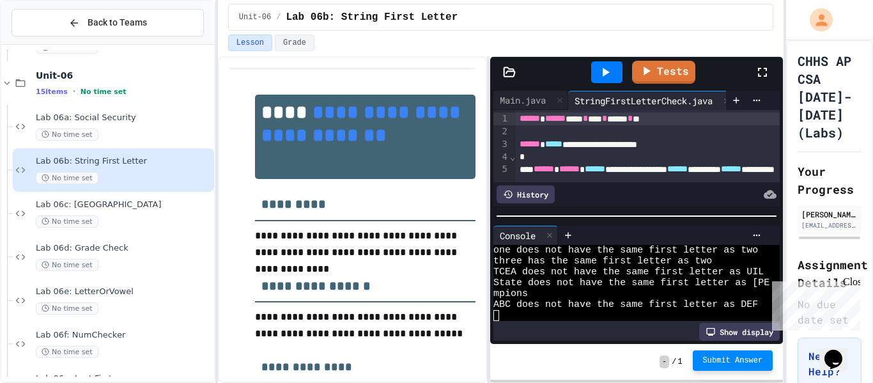
click at [737, 355] on button "Submit Answer" at bounding box center [733, 360] width 81 height 20
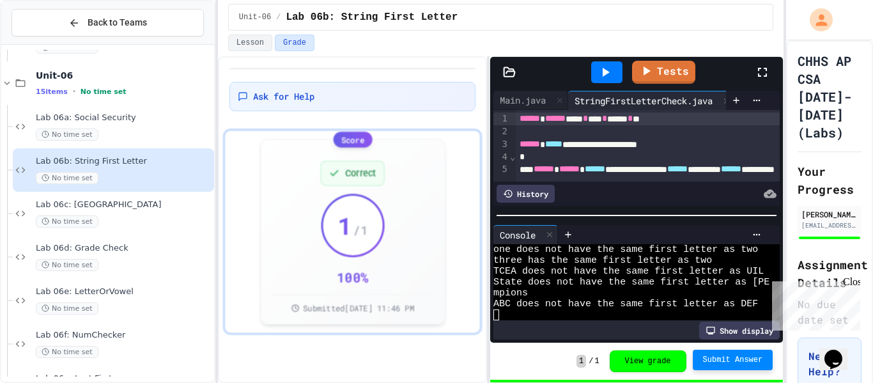
scroll to position [137, 0]
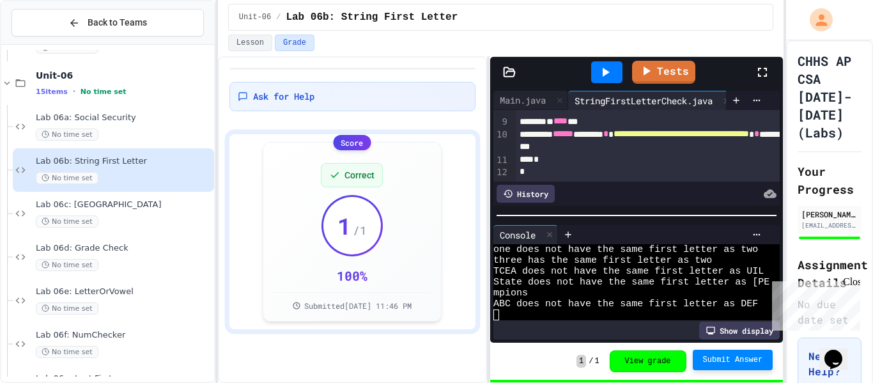
click at [594, 178] on div "*" at bounding box center [648, 172] width 265 height 13
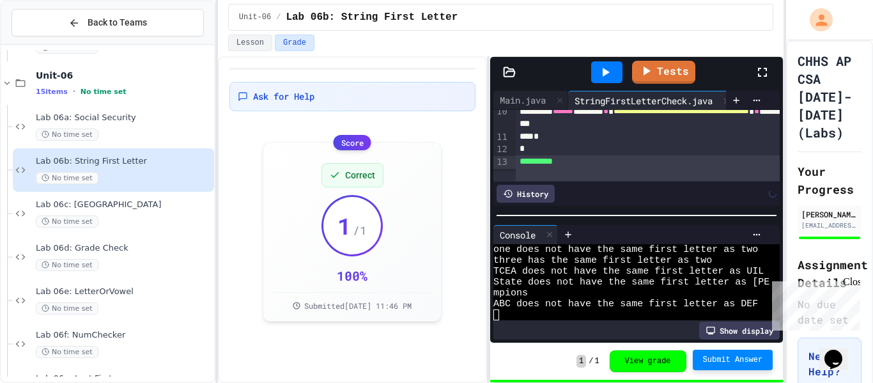
scroll to position [150, 0]
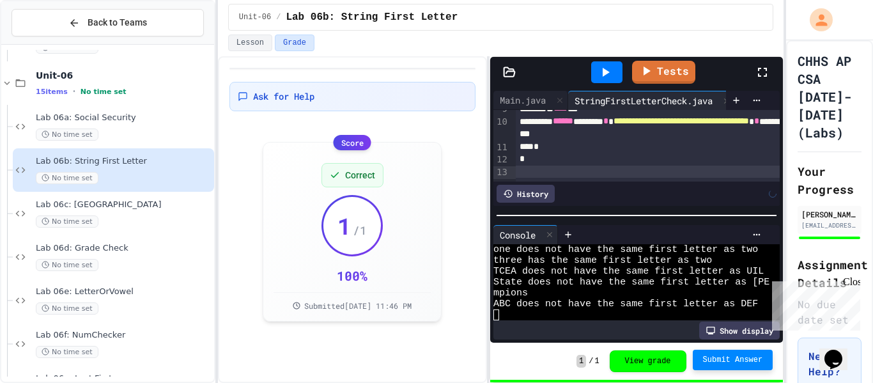
click at [520, 200] on div "History" at bounding box center [526, 194] width 58 height 18
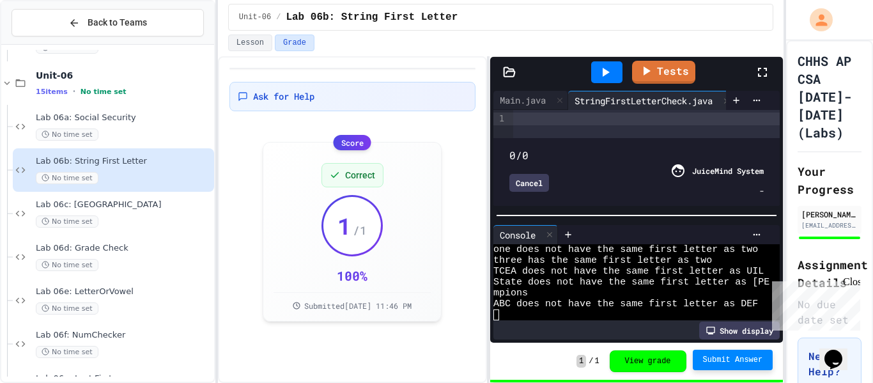
type input "***"
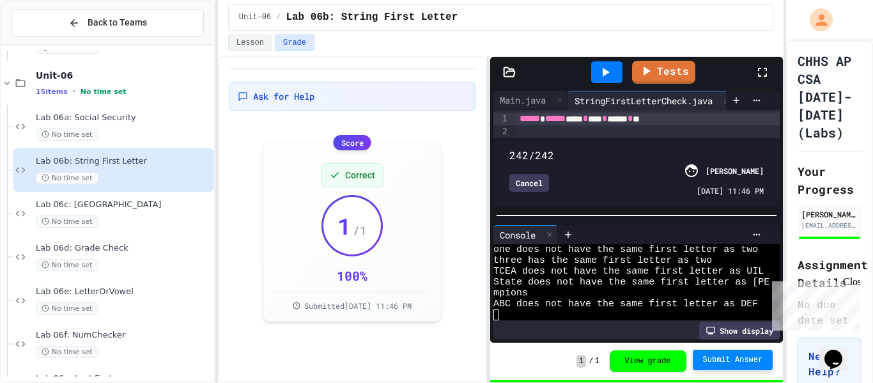
click at [541, 183] on div "Cancel" at bounding box center [530, 183] width 40 height 18
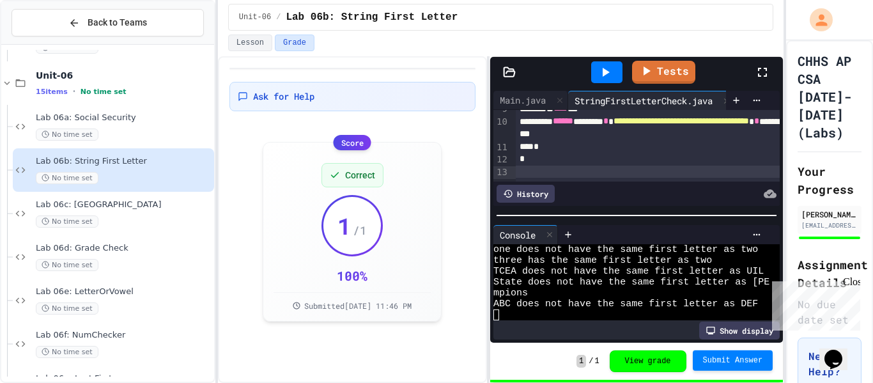
click at [742, 361] on span "Submit Answer" at bounding box center [733, 360] width 60 height 10
click at [113, 216] on div "No time set" at bounding box center [124, 221] width 176 height 12
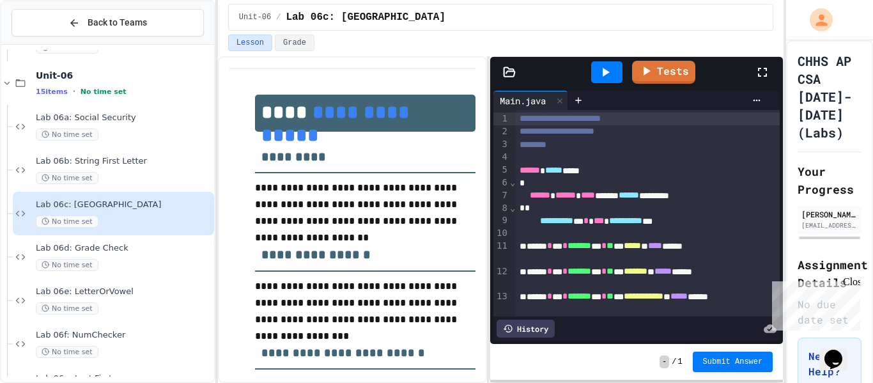
click at [610, 284] on div "****** * *** * ******* *** * ** * ******* * ***** *****" at bounding box center [648, 278] width 265 height 26
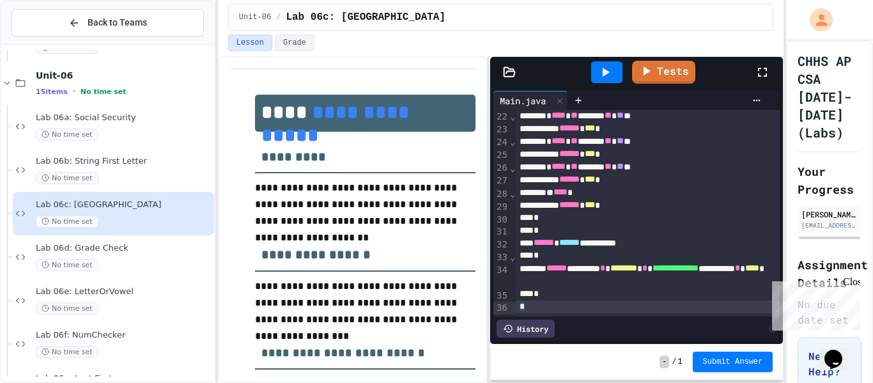
scroll to position [269, 0]
click at [587, 310] on div "*" at bounding box center [648, 306] width 265 height 13
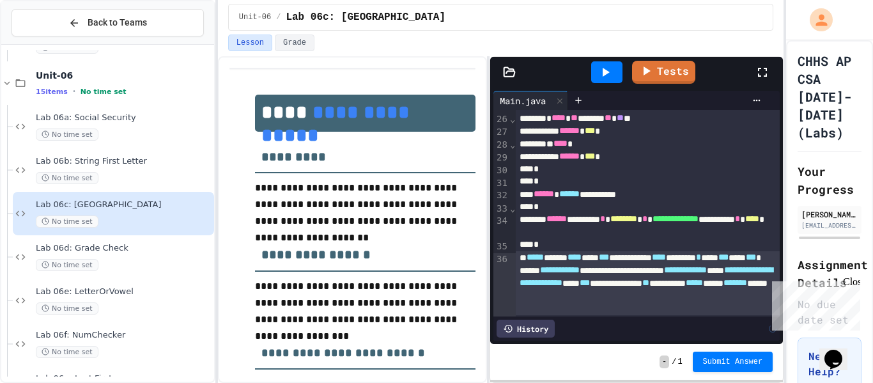
scroll to position [330, 0]
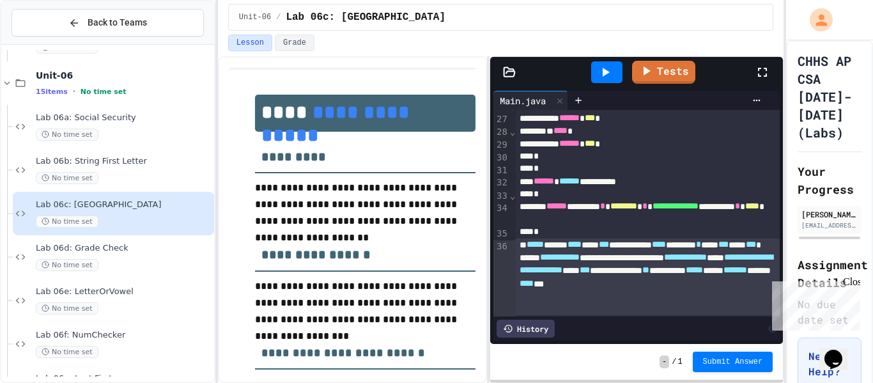
click at [618, 314] on div "**********" at bounding box center [648, 276] width 265 height 77
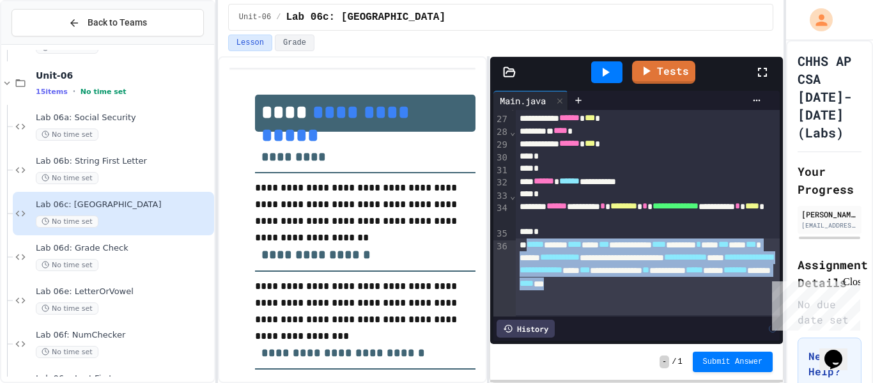
drag, startPoint x: 618, startPoint y: 314, endPoint x: 533, endPoint y: 250, distance: 106.9
click at [533, 250] on div "**********" at bounding box center [648, 276] width 265 height 77
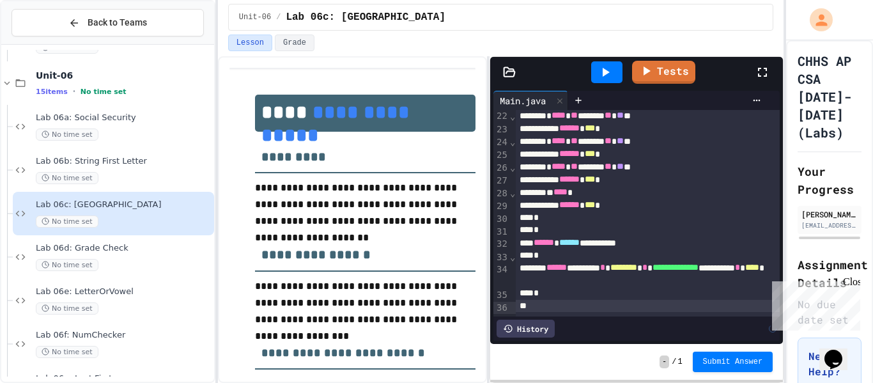
scroll to position [269, 0]
click at [513, 332] on div "History" at bounding box center [526, 329] width 58 height 18
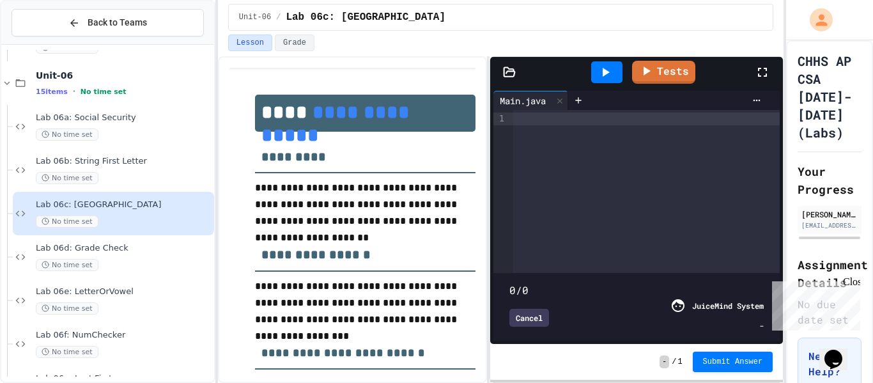
type input "***"
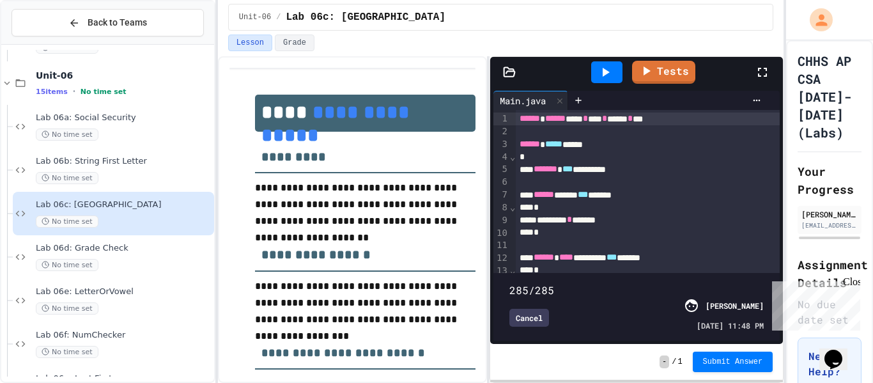
click at [536, 319] on div "Cancel" at bounding box center [530, 318] width 40 height 18
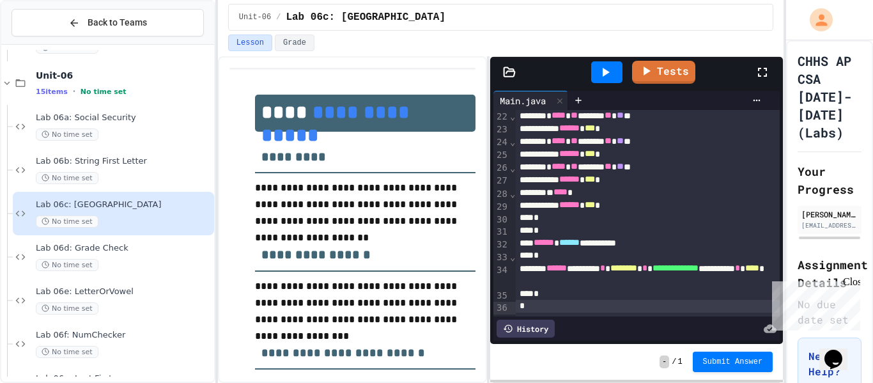
click at [765, 368] on button "Submit Answer" at bounding box center [733, 362] width 81 height 20
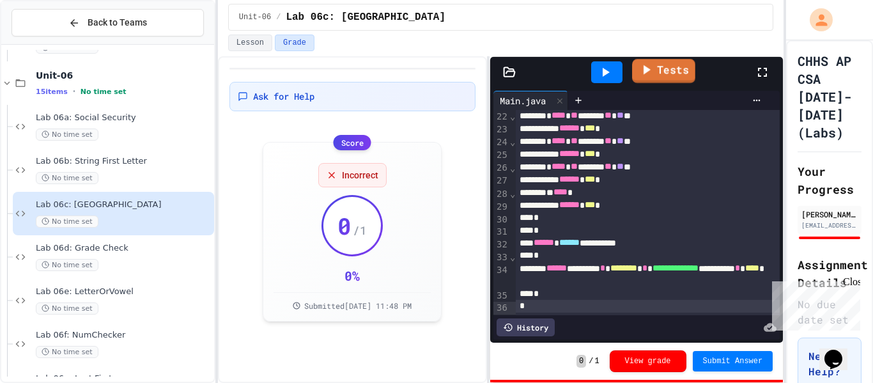
click at [675, 75] on link "Tests" at bounding box center [663, 71] width 63 height 24
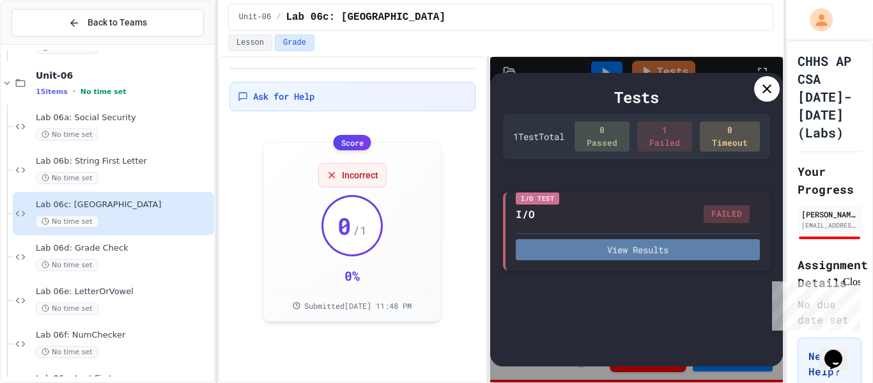
click at [672, 239] on button "View Results" at bounding box center [638, 249] width 244 height 21
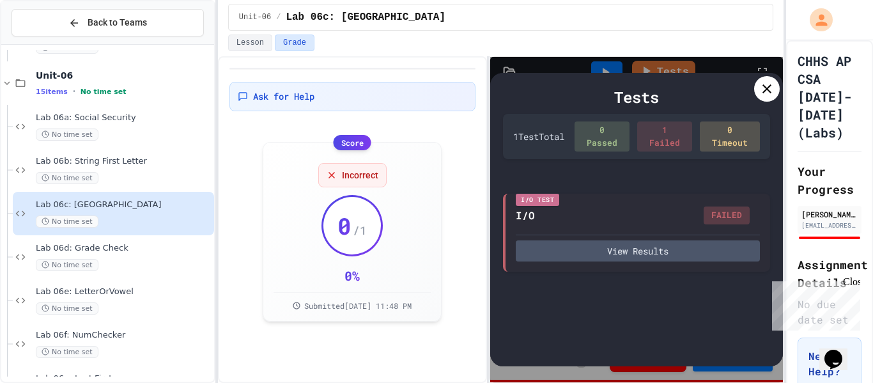
scroll to position [88, 0]
click at [770, 84] on icon at bounding box center [766, 88] width 15 height 15
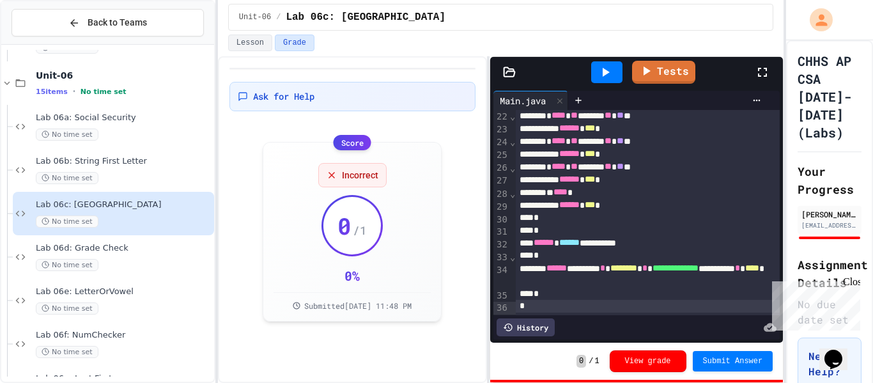
click at [585, 258] on div "*" at bounding box center [648, 255] width 265 height 13
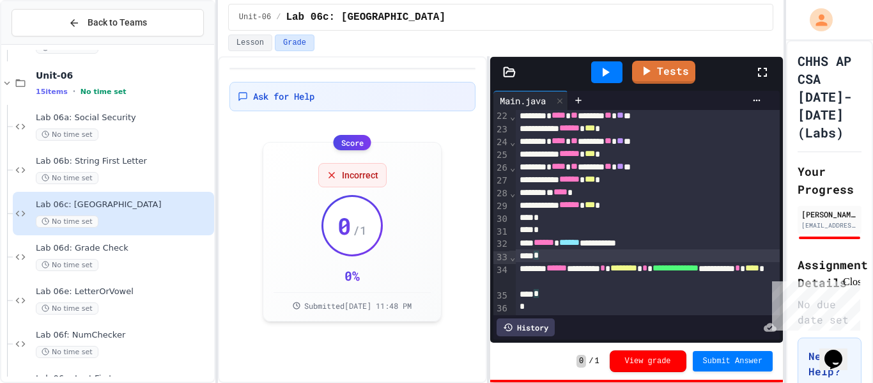
click at [603, 66] on icon at bounding box center [605, 72] width 15 height 15
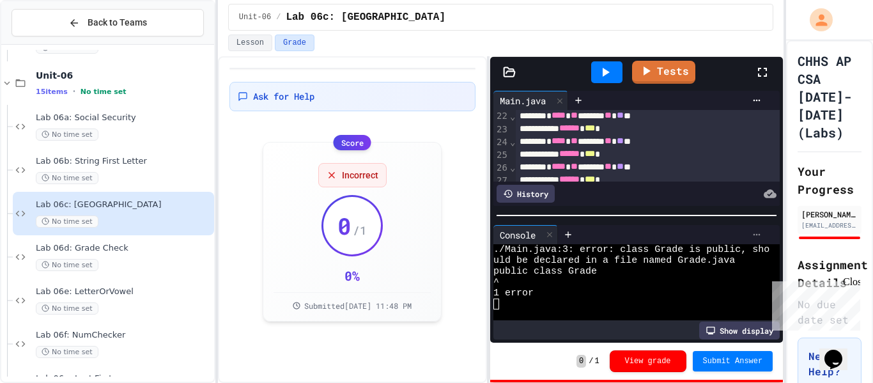
click at [761, 234] on icon at bounding box center [757, 235] width 10 height 10
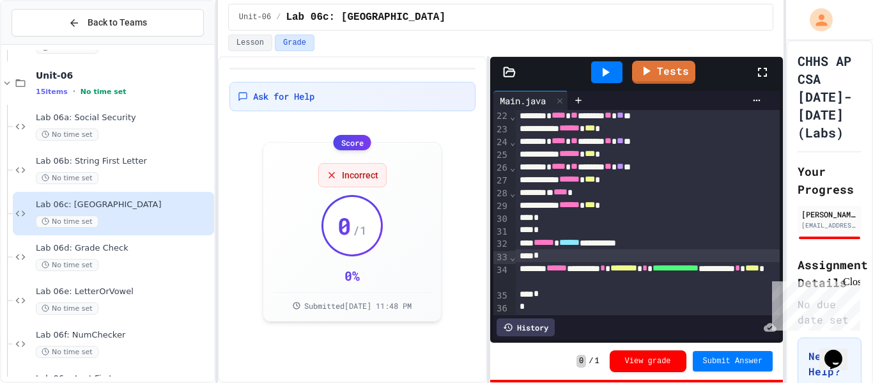
click at [567, 267] on span "******" at bounding box center [557, 267] width 20 height 9
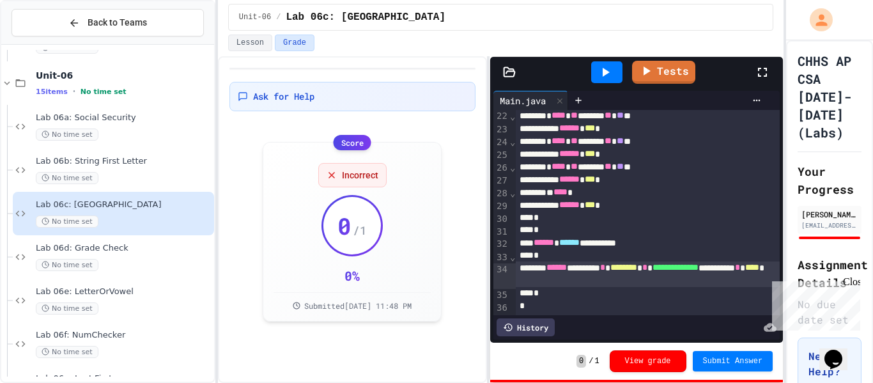
click at [538, 324] on div "History" at bounding box center [526, 327] width 58 height 18
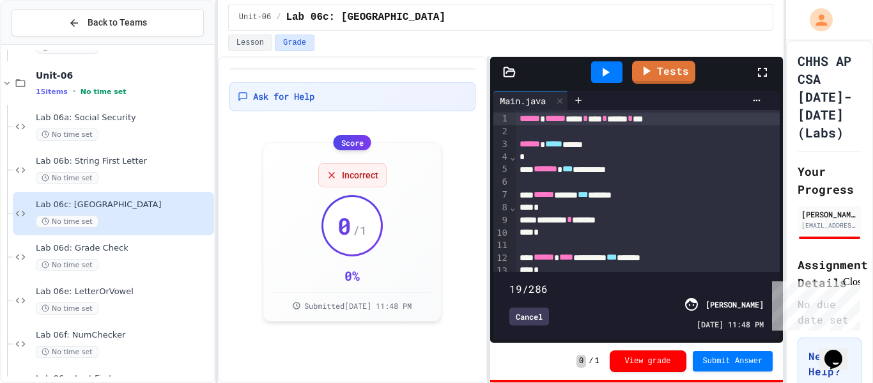
type input "*"
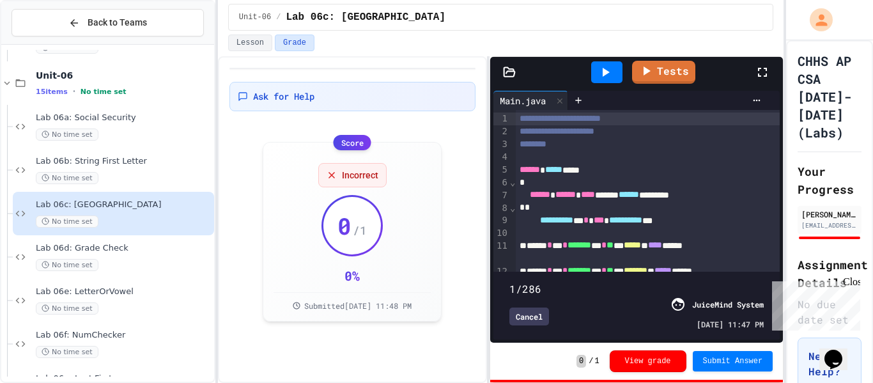
drag, startPoint x: 675, startPoint y: 269, endPoint x: 493, endPoint y: 267, distance: 182.2
click at [494, 272] on div "1/286 Cancel JuiceMind System [DATE] 11:47 PM" at bounding box center [637, 306] width 286 height 68
click at [591, 169] on div "****** ***** ****" at bounding box center [648, 170] width 265 height 13
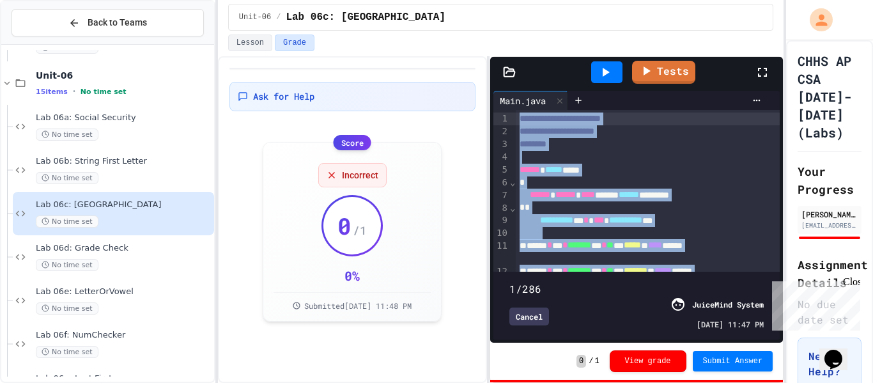
drag, startPoint x: 573, startPoint y: 247, endPoint x: 471, endPoint y: 22, distance: 247.5
click at [471, 22] on div "**********" at bounding box center [501, 191] width 566 height 383
click at [548, 308] on div "Cancel" at bounding box center [530, 316] width 40 height 18
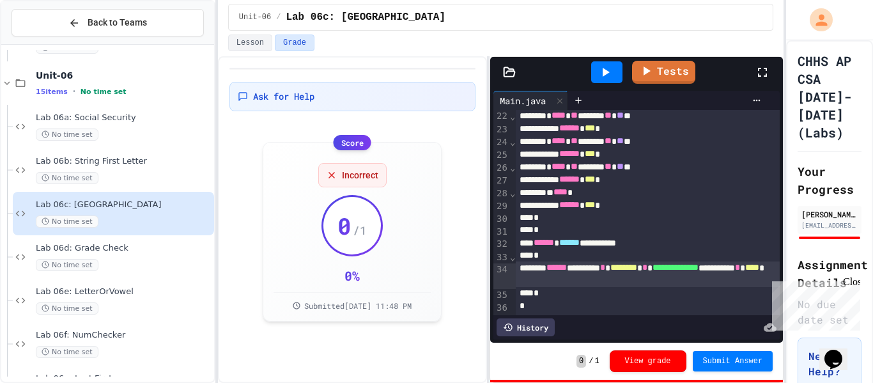
click at [658, 235] on div "*" at bounding box center [648, 230] width 265 height 13
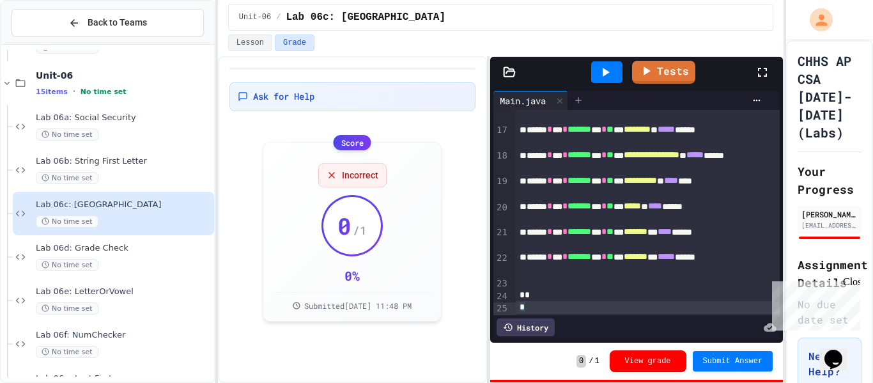
click at [582, 98] on icon at bounding box center [578, 100] width 10 height 10
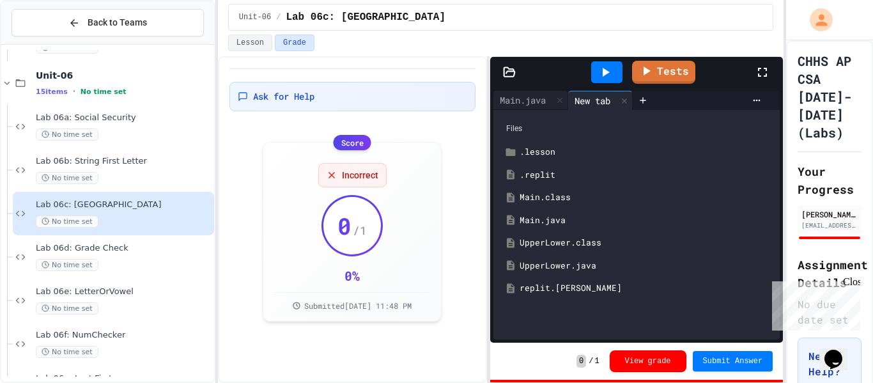
click at [551, 263] on div "UpperLower.java" at bounding box center [646, 266] width 253 height 13
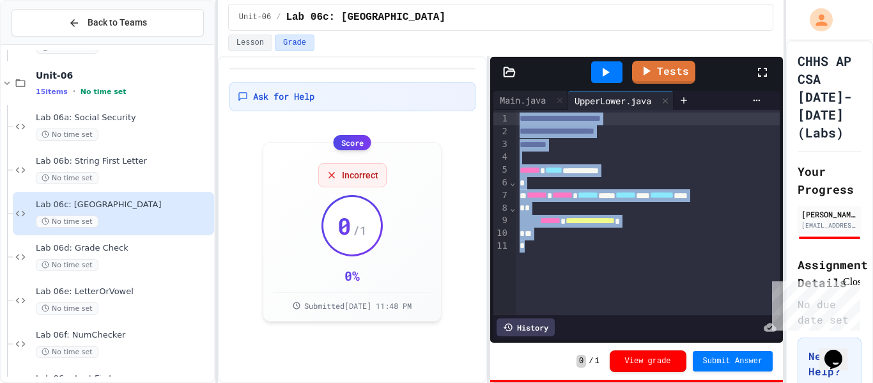
drag, startPoint x: 605, startPoint y: 239, endPoint x: 474, endPoint y: 110, distance: 184.0
click at [474, 110] on div "**********" at bounding box center [501, 219] width 566 height 327
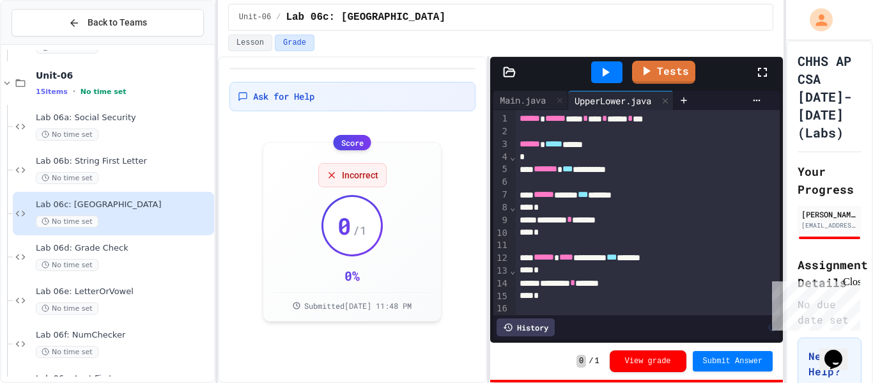
scroll to position [282, 0]
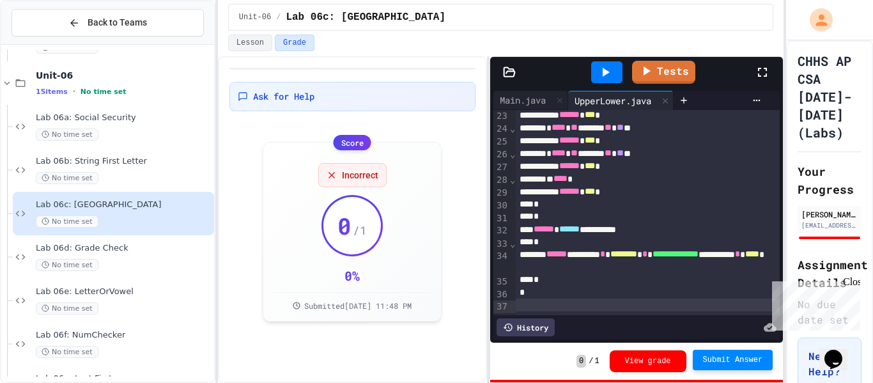
click at [713, 362] on span "Submit Answer" at bounding box center [733, 360] width 60 height 10
click at [527, 334] on div "History" at bounding box center [526, 327] width 58 height 18
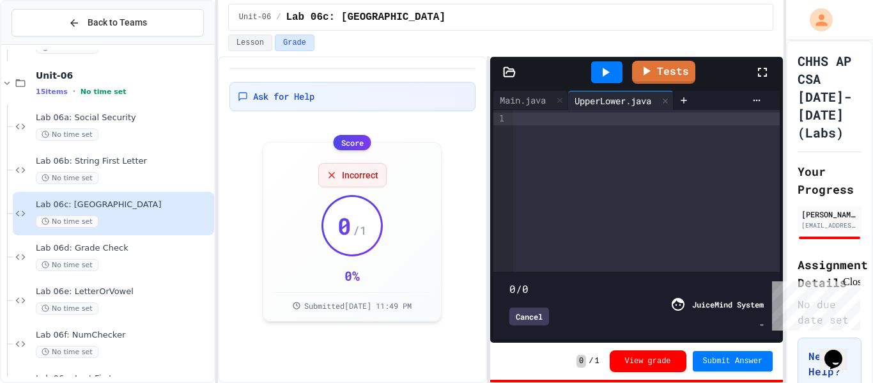
type input "*"
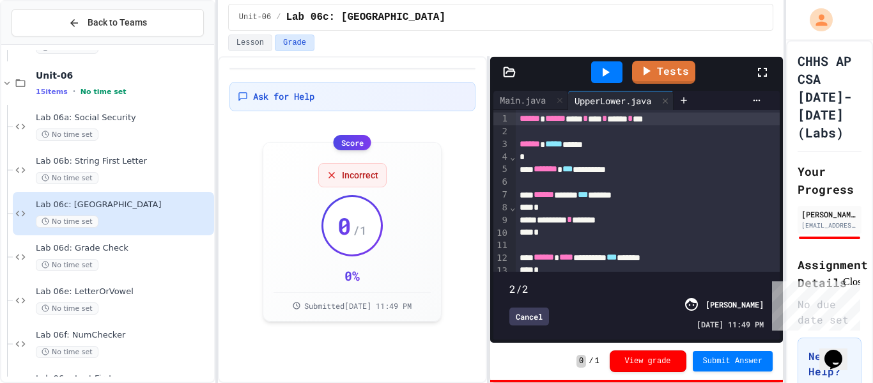
click at [534, 320] on div "Cancel" at bounding box center [530, 316] width 40 height 18
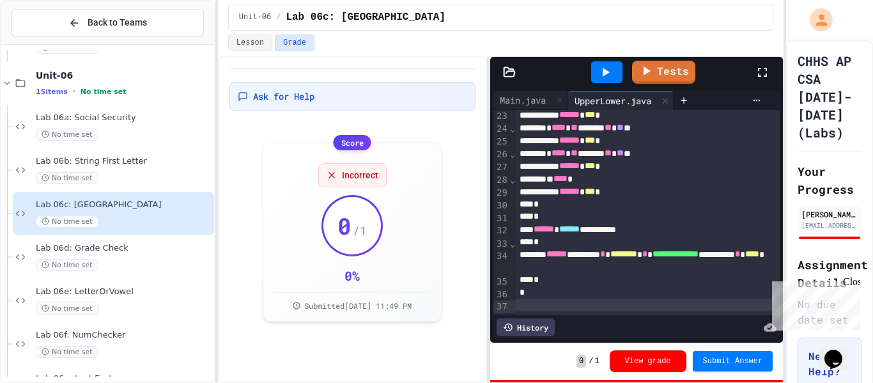
click at [607, 72] on icon at bounding box center [606, 72] width 7 height 9
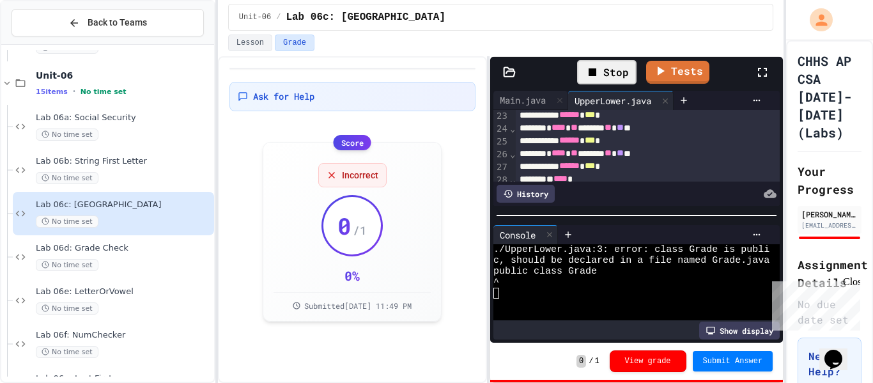
scroll to position [65, 0]
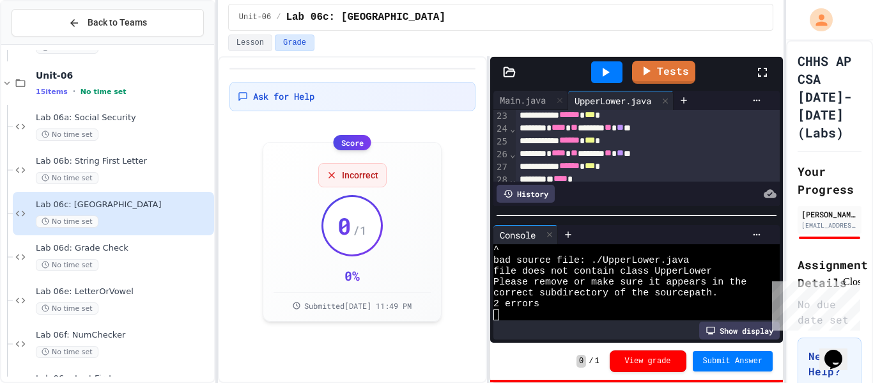
click at [612, 79] on icon at bounding box center [605, 72] width 15 height 15
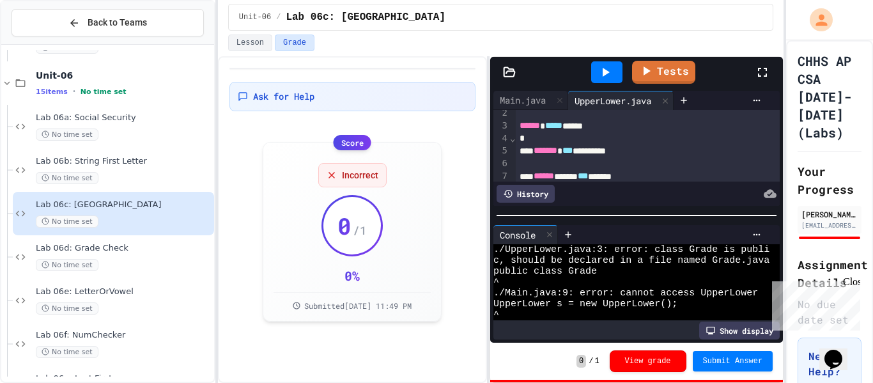
scroll to position [0, 0]
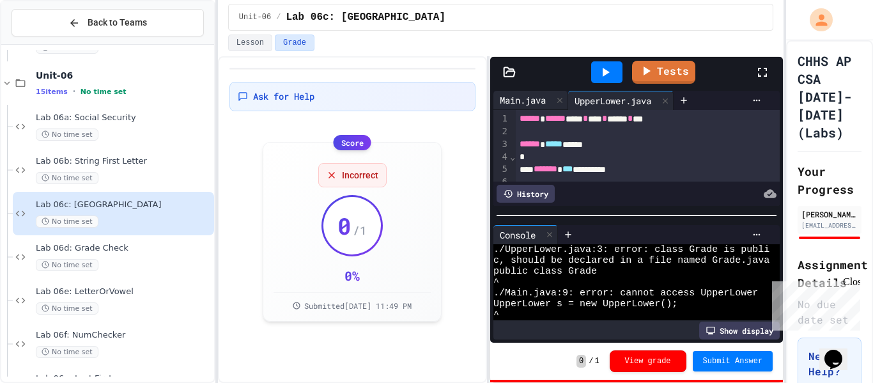
click at [515, 93] on div "Main.java" at bounding box center [523, 99] width 59 height 13
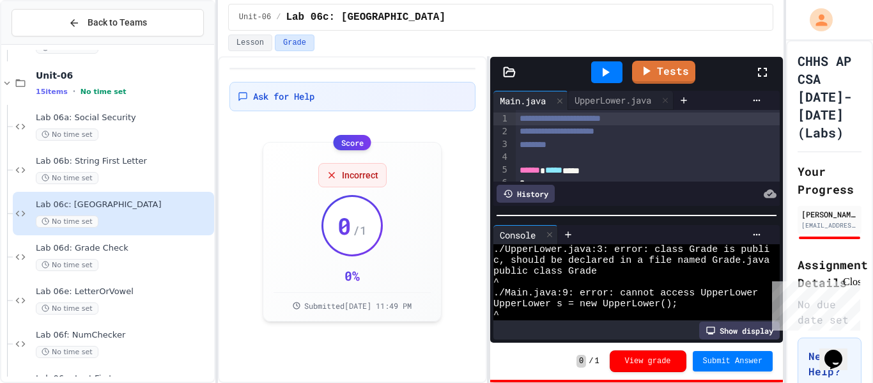
click at [591, 160] on div at bounding box center [648, 158] width 265 height 13
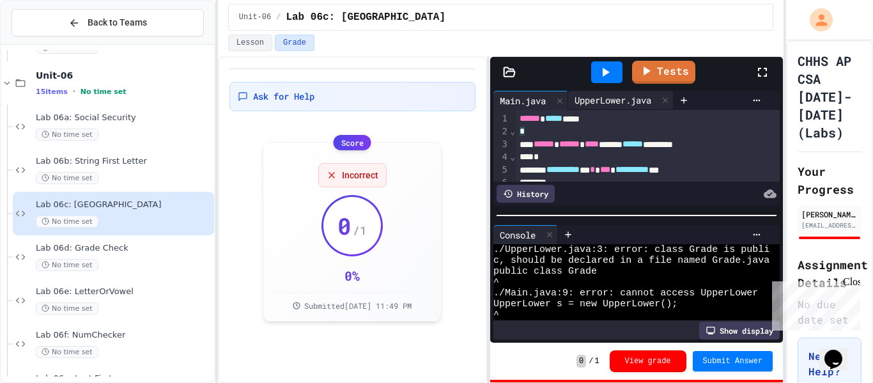
click at [626, 99] on div "UpperLower.java" at bounding box center [613, 99] width 90 height 13
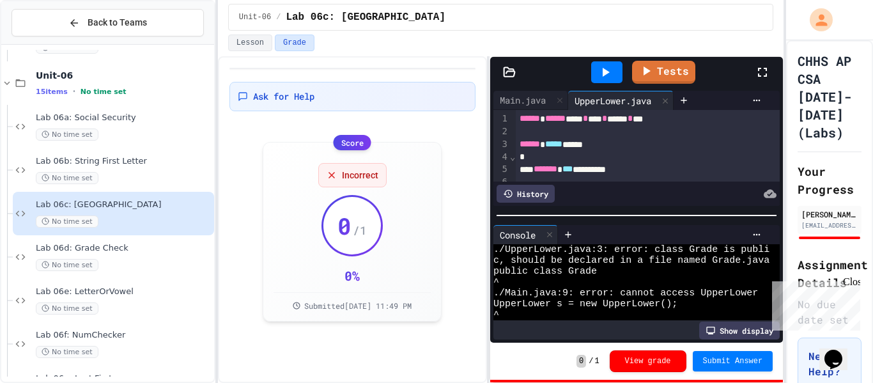
click at [624, 165] on div "******* *** *********" at bounding box center [648, 169] width 265 height 13
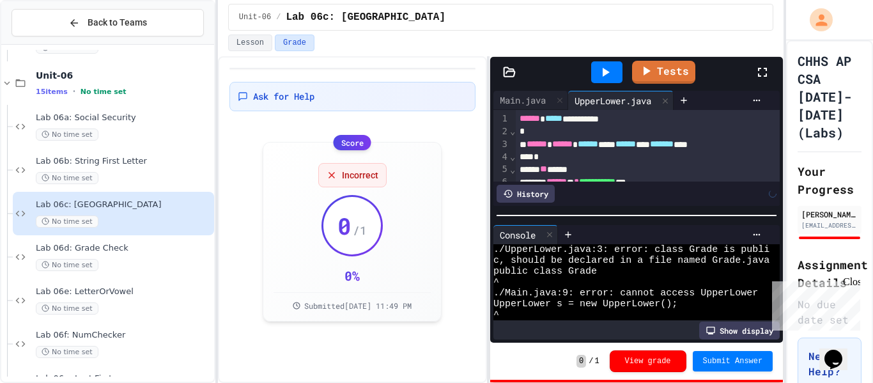
scroll to position [110, 0]
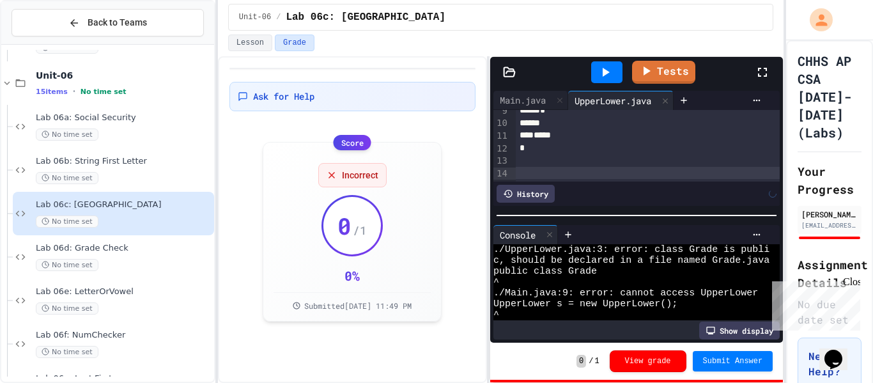
click at [717, 357] on span "Submit Answer" at bounding box center [733, 361] width 60 height 10
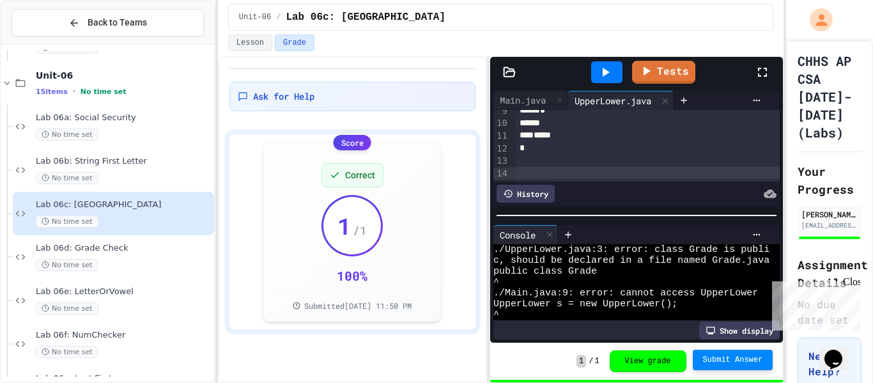
click at [634, 178] on div at bounding box center [648, 173] width 265 height 13
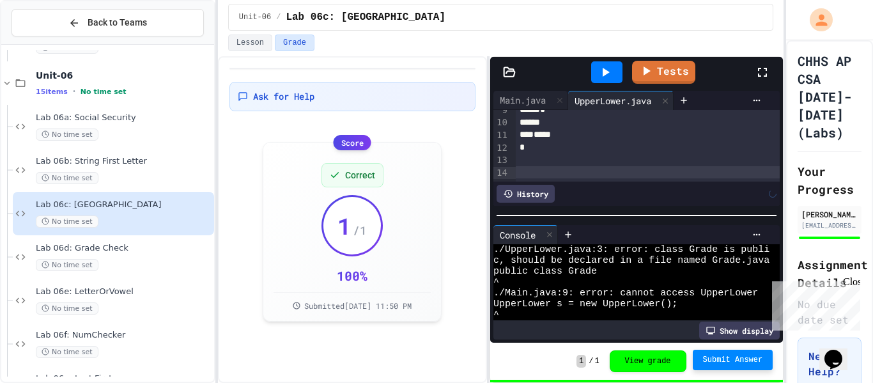
scroll to position [111, 0]
click at [757, 357] on span "Submit Answer" at bounding box center [733, 360] width 60 height 10
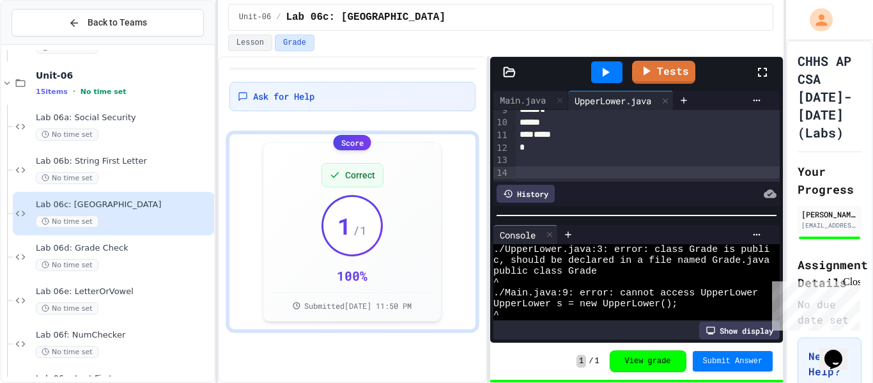
click at [542, 196] on div "History" at bounding box center [526, 194] width 58 height 18
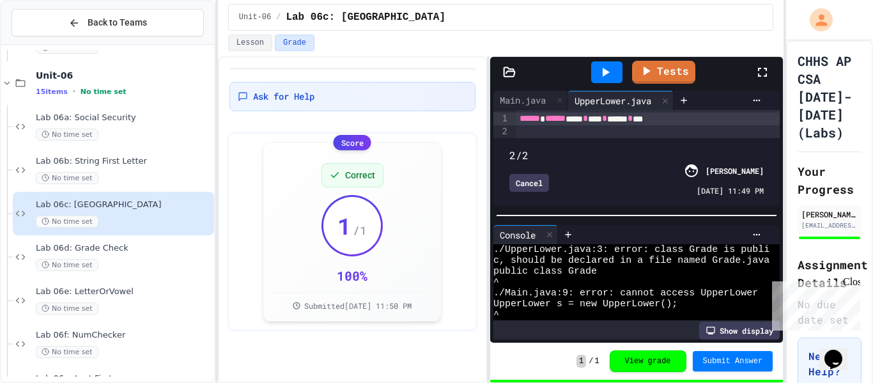
type input "***"
click at [528, 178] on div "Cancel" at bounding box center [530, 183] width 40 height 18
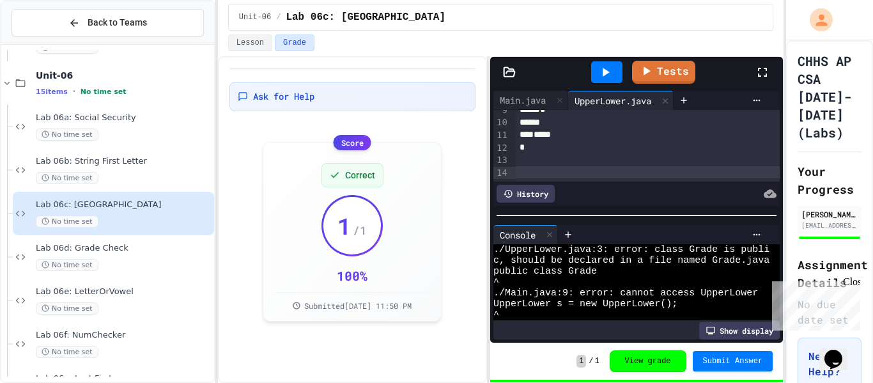
click at [548, 175] on div at bounding box center [648, 172] width 265 height 13
click at [67, 249] on span "Lab 06d: Grade Check" at bounding box center [124, 248] width 176 height 11
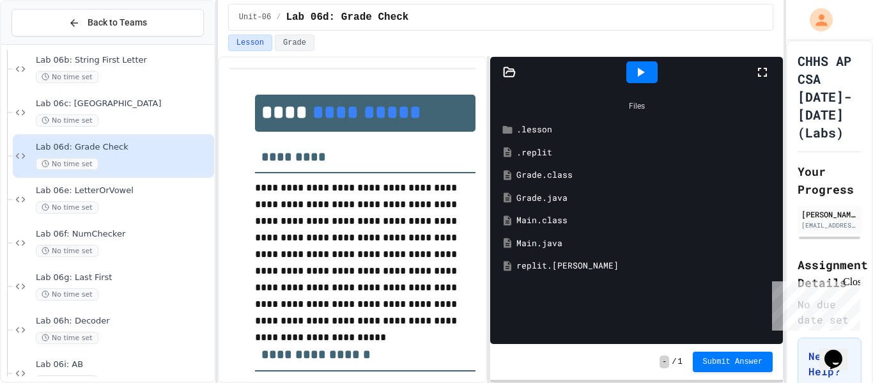
scroll to position [1880, 0]
click at [641, 65] on icon at bounding box center [640, 72] width 15 height 15
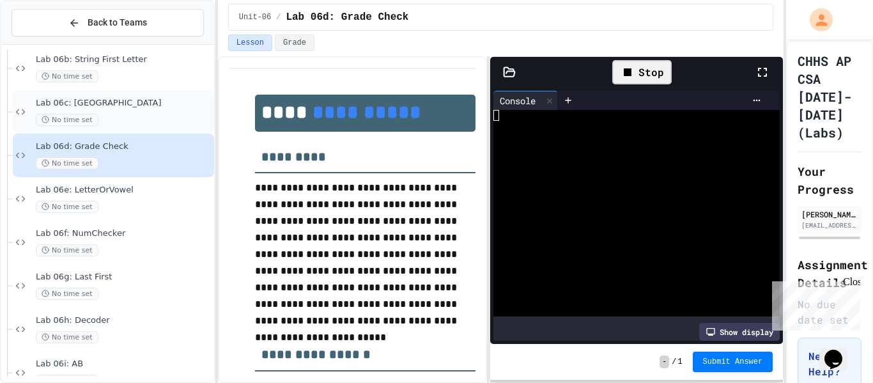
click at [117, 132] on div "Lab 06c: Upper Lower No time set" at bounding box center [113, 111] width 201 height 43
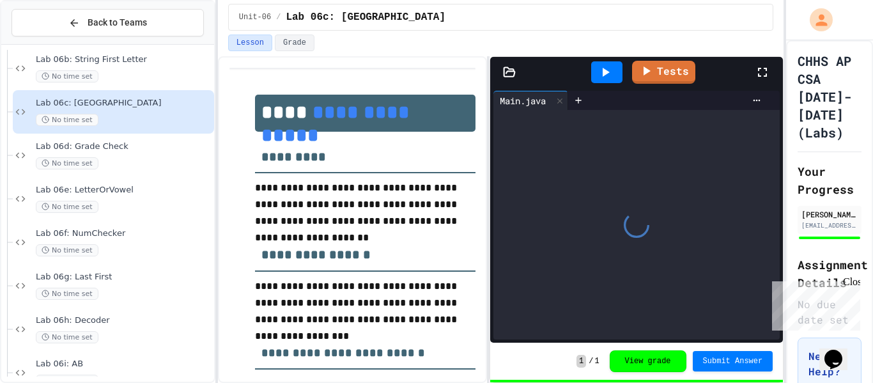
click at [111, 152] on span "Lab 06d: Grade Check" at bounding box center [124, 146] width 176 height 11
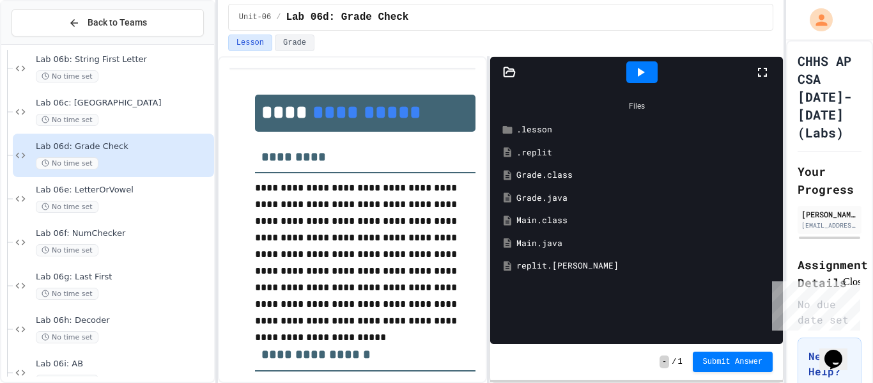
click at [545, 243] on div "Main.java" at bounding box center [646, 243] width 259 height 13
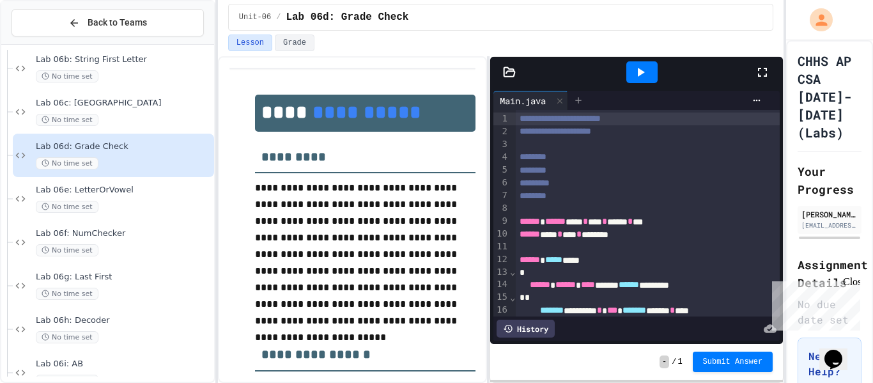
click at [580, 97] on icon at bounding box center [578, 100] width 6 height 6
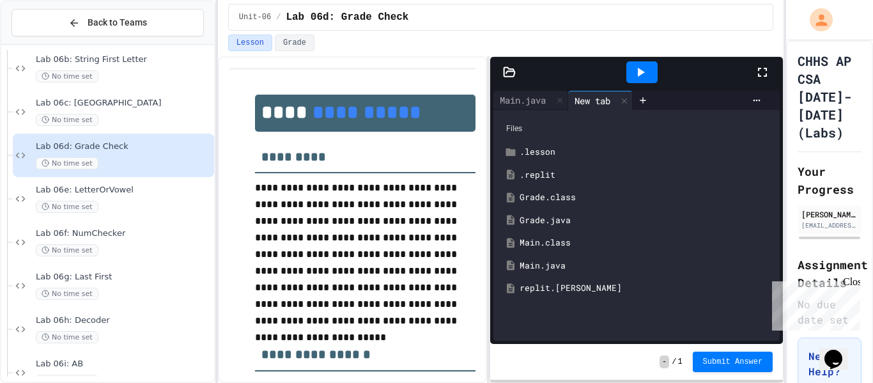
click at [564, 228] on div "Grade.java" at bounding box center [637, 220] width 274 height 23
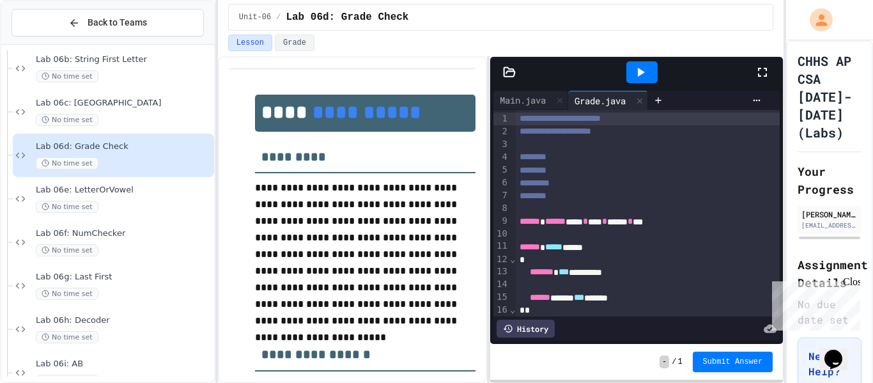
click at [637, 256] on div "*" at bounding box center [648, 260] width 265 height 13
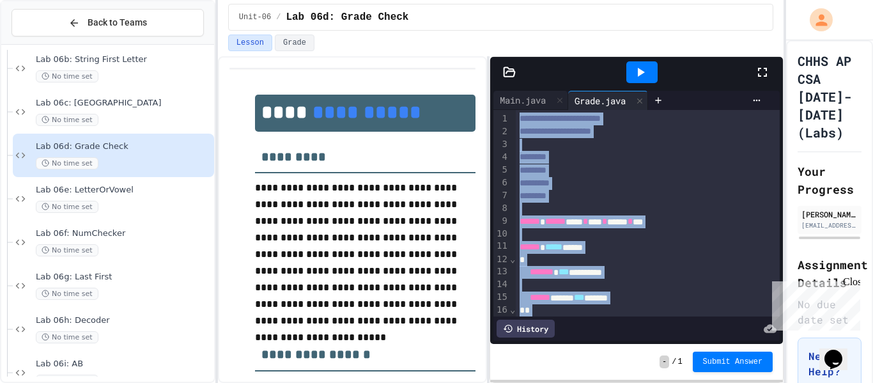
paste div
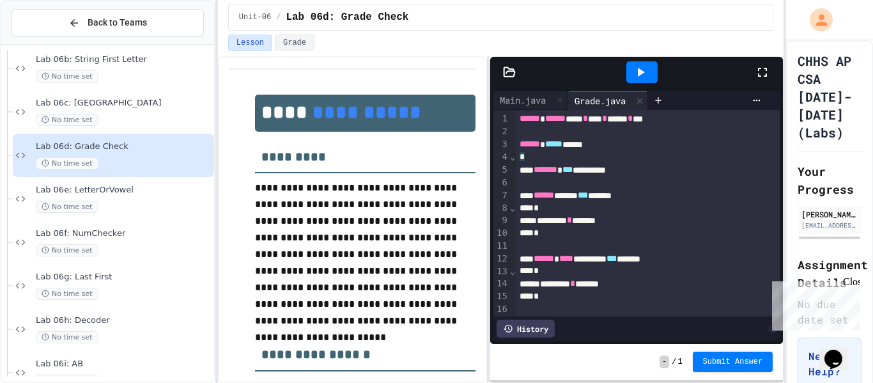
scroll to position [269, 0]
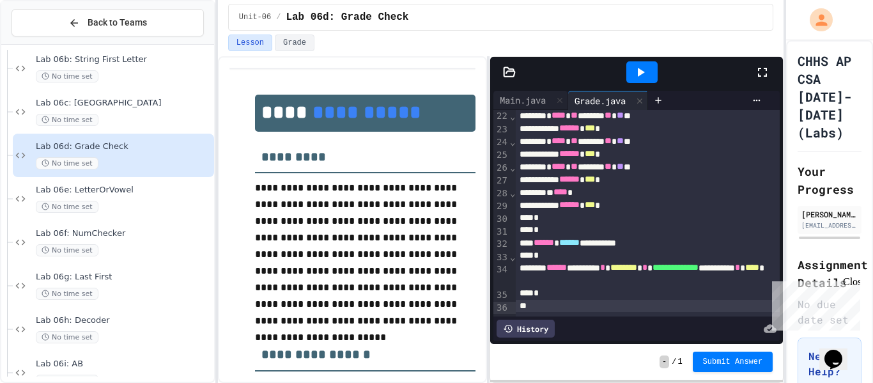
click at [529, 323] on div "History" at bounding box center [526, 329] width 58 height 18
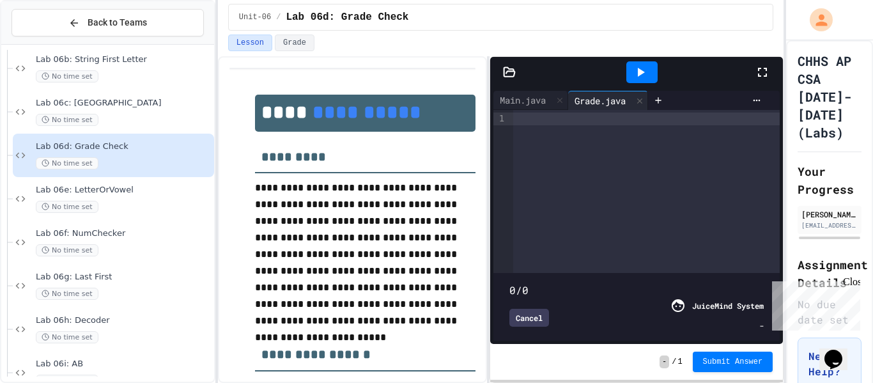
type input "***"
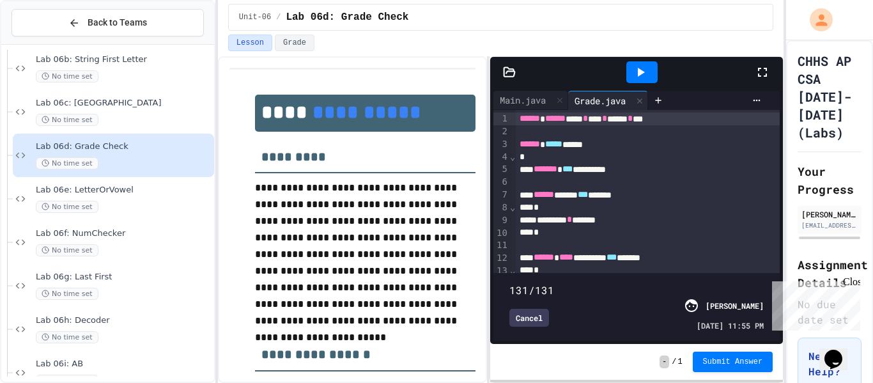
click at [531, 323] on div "Cancel" at bounding box center [530, 318] width 40 height 18
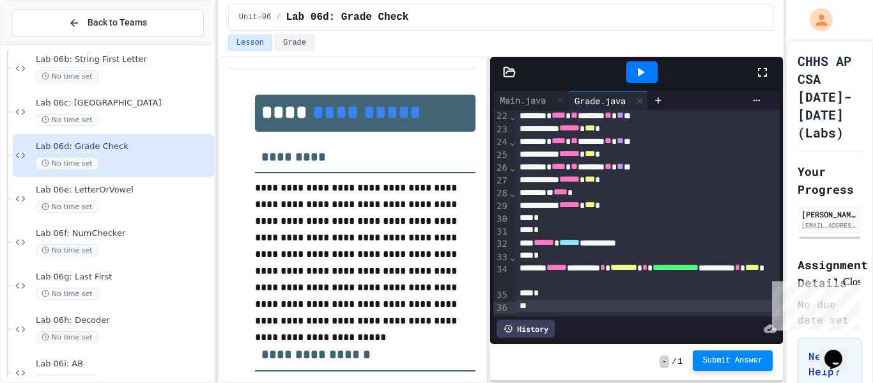
click at [729, 367] on button "Submit Answer" at bounding box center [733, 360] width 81 height 20
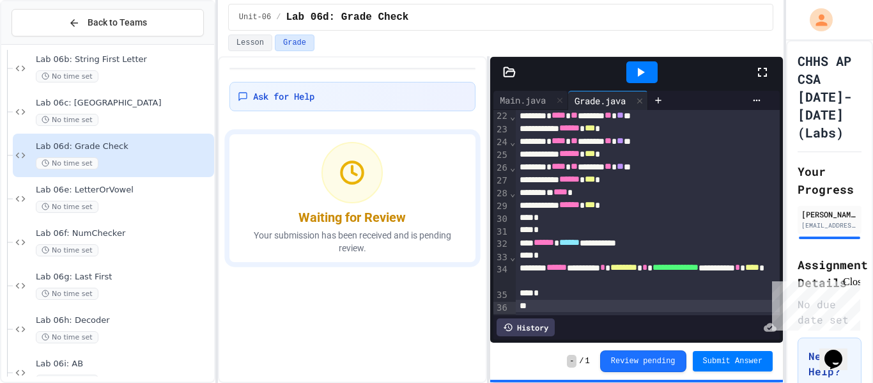
click at [639, 74] on icon at bounding box center [641, 72] width 7 height 9
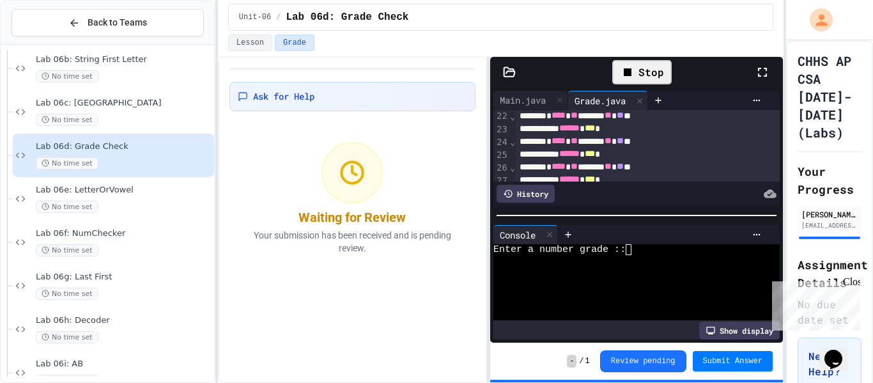
click at [588, 257] on div at bounding box center [632, 260] width 276 height 11
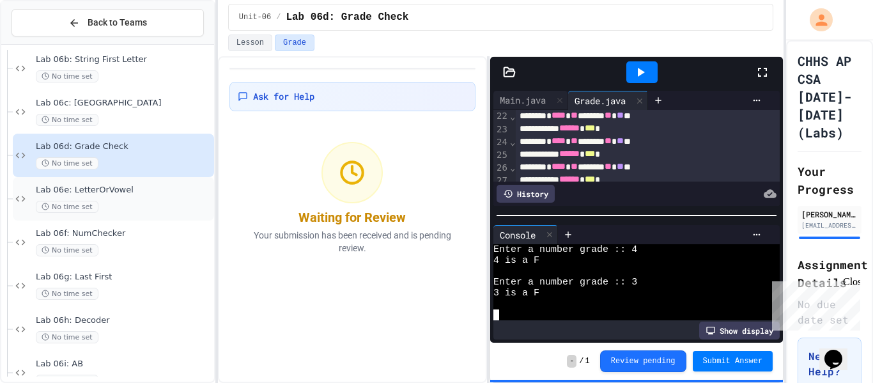
click at [174, 198] on div "Lab 06e: LetterOrVowel No time set" at bounding box center [124, 199] width 176 height 28
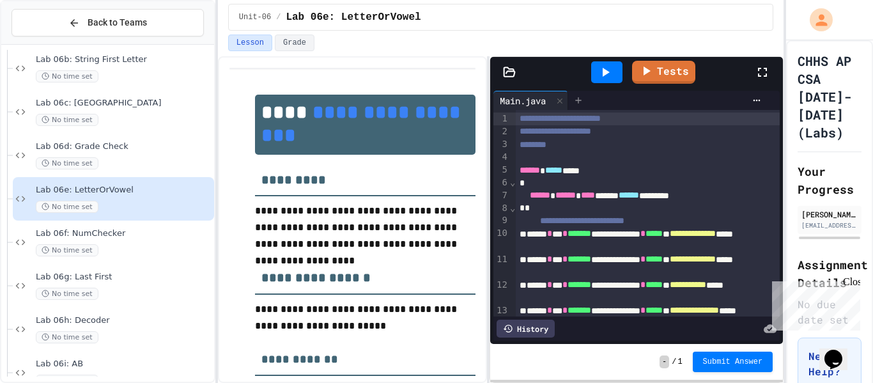
click at [580, 103] on icon at bounding box center [578, 100] width 10 height 10
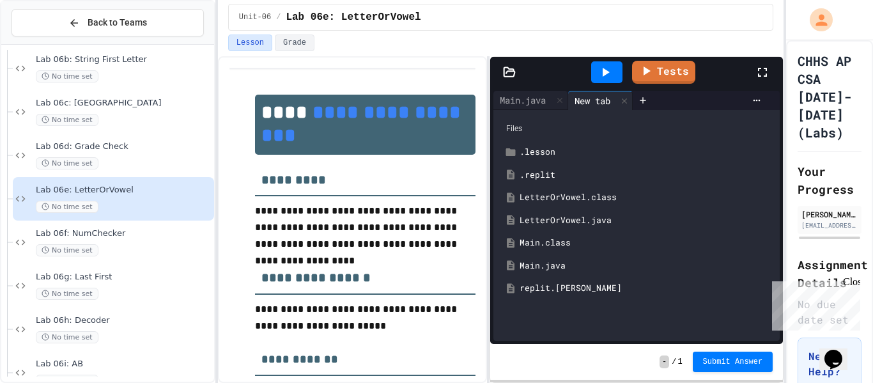
click at [568, 215] on div "LetterOrVowel.java" at bounding box center [646, 220] width 253 height 13
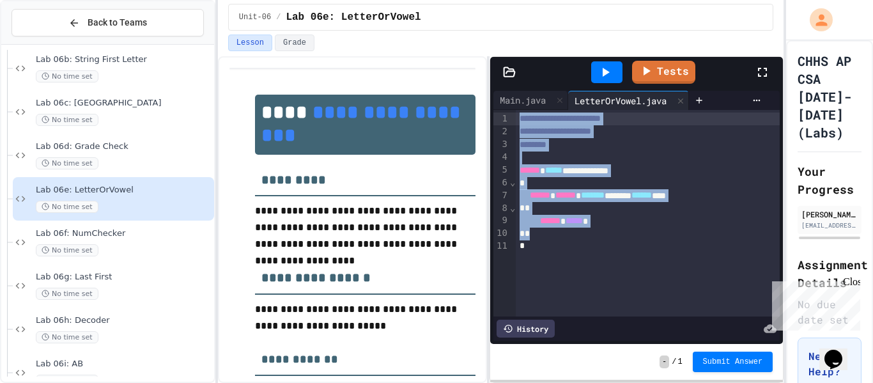
drag, startPoint x: 595, startPoint y: 253, endPoint x: 470, endPoint y: 105, distance: 193.3
click at [470, 105] on div "**********" at bounding box center [501, 219] width 566 height 327
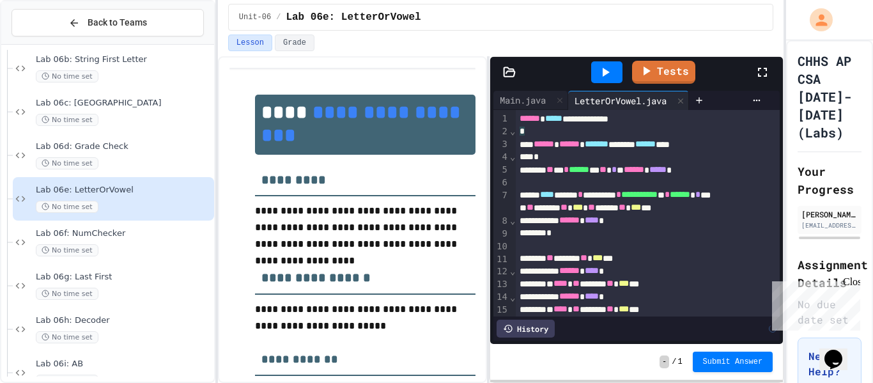
scroll to position [143, 0]
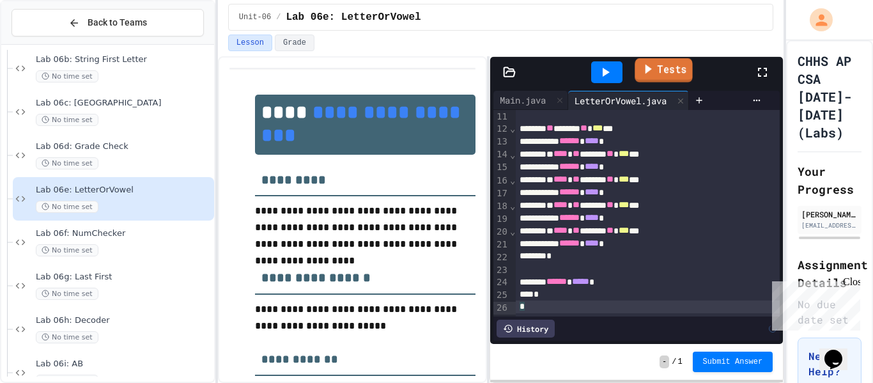
click at [655, 71] on icon at bounding box center [648, 69] width 14 height 16
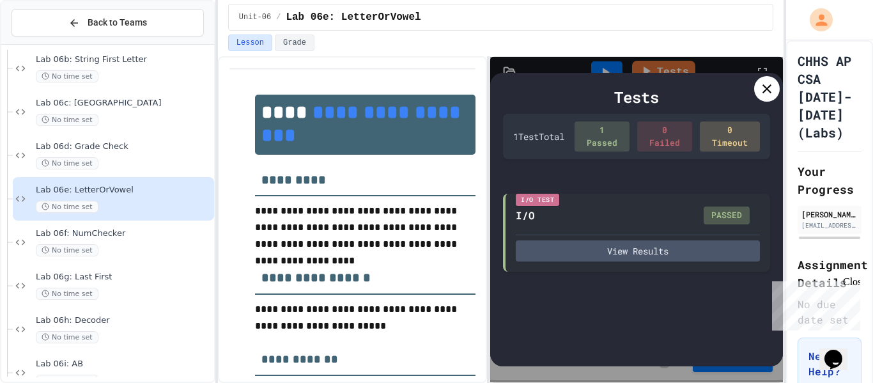
click at [765, 88] on icon at bounding box center [766, 88] width 15 height 15
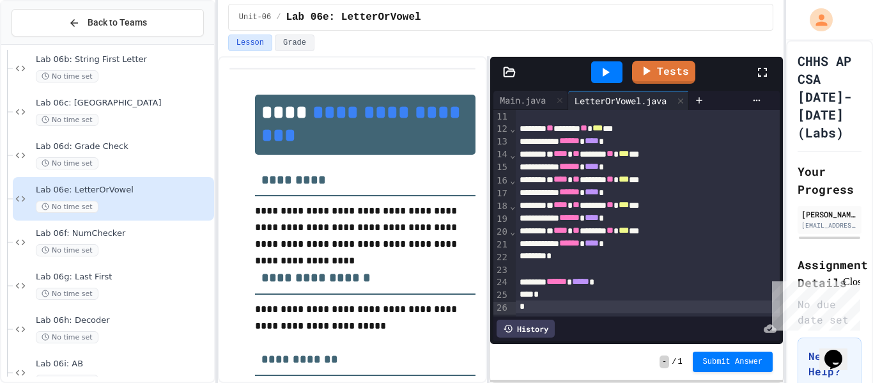
click at [591, 316] on div "History" at bounding box center [637, 328] width 286 height 24
click at [582, 309] on div "*" at bounding box center [648, 306] width 265 height 13
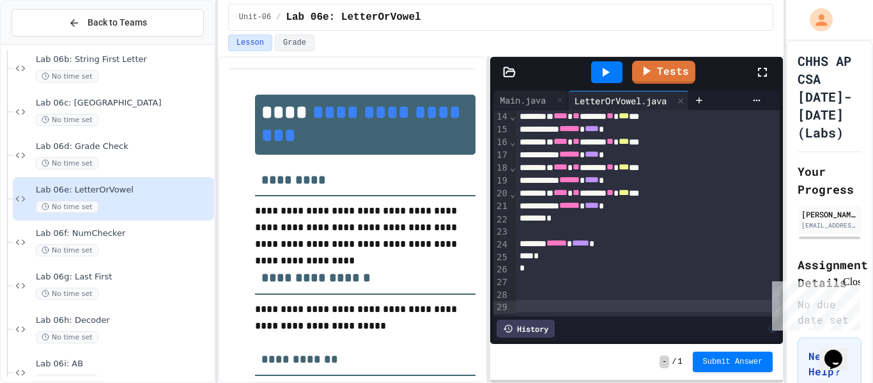
scroll to position [167, 0]
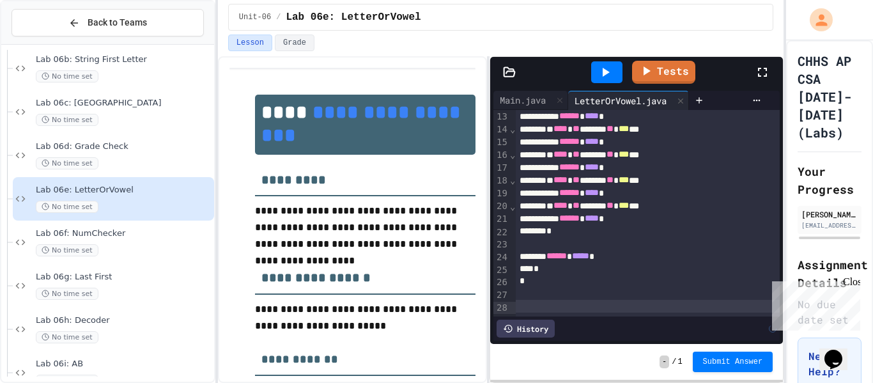
click at [516, 328] on div "History" at bounding box center [526, 329] width 58 height 18
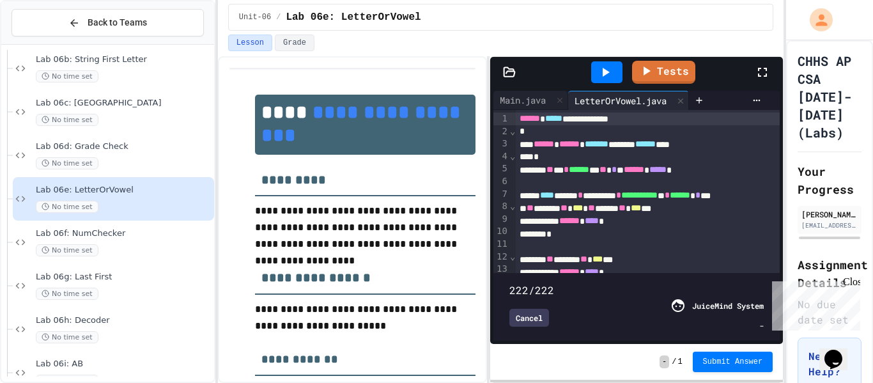
type input "***"
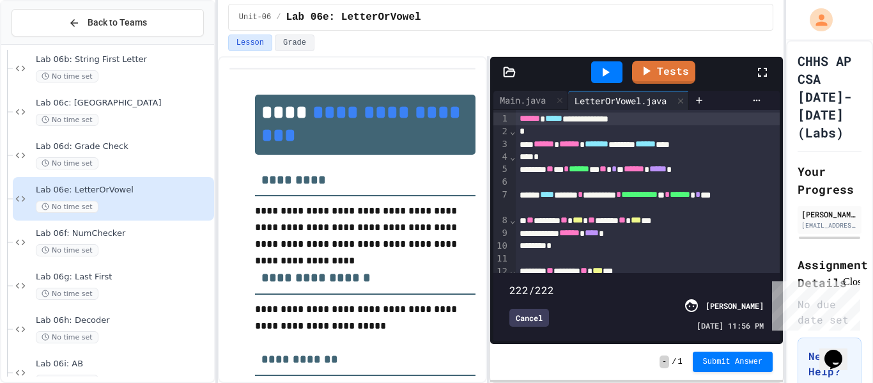
click at [527, 319] on div "Cancel" at bounding box center [530, 318] width 40 height 18
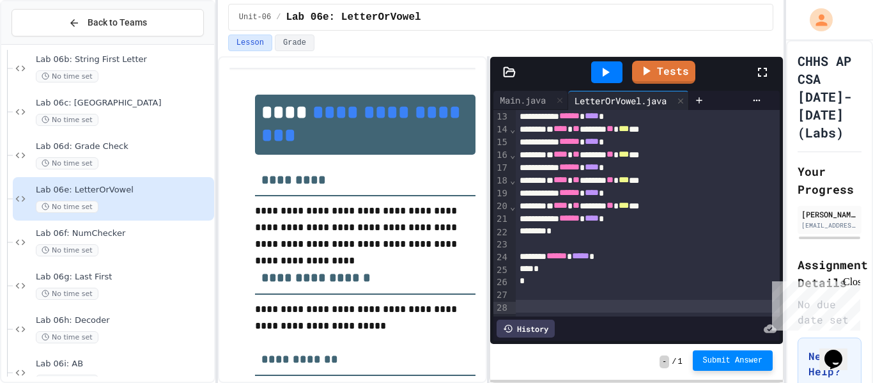
click at [727, 355] on span "Submit Answer" at bounding box center [733, 360] width 60 height 10
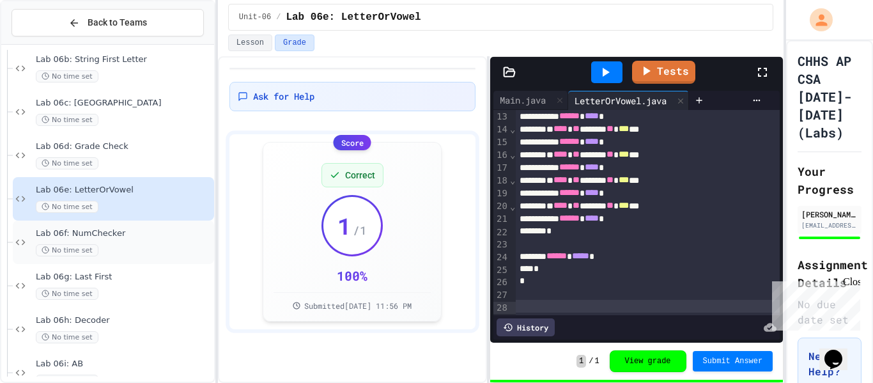
click at [49, 235] on span "Lab 06f: NumChecker" at bounding box center [124, 233] width 176 height 11
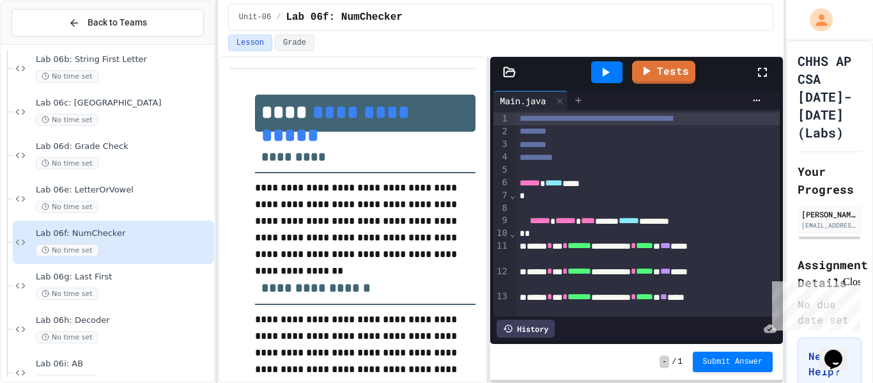
click at [584, 103] on icon at bounding box center [578, 100] width 10 height 10
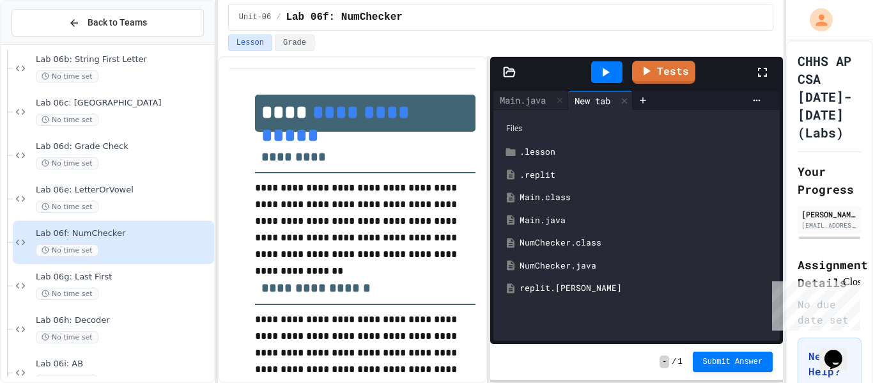
click at [586, 267] on div "NumChecker.java" at bounding box center [646, 266] width 253 height 13
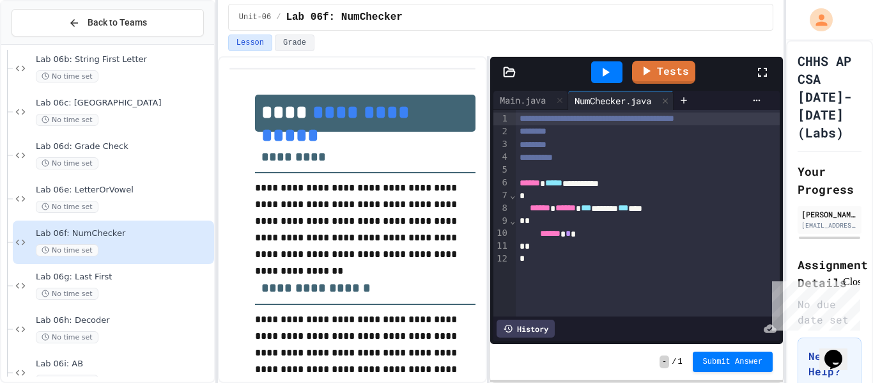
click at [597, 273] on div "**********" at bounding box center [648, 213] width 265 height 206
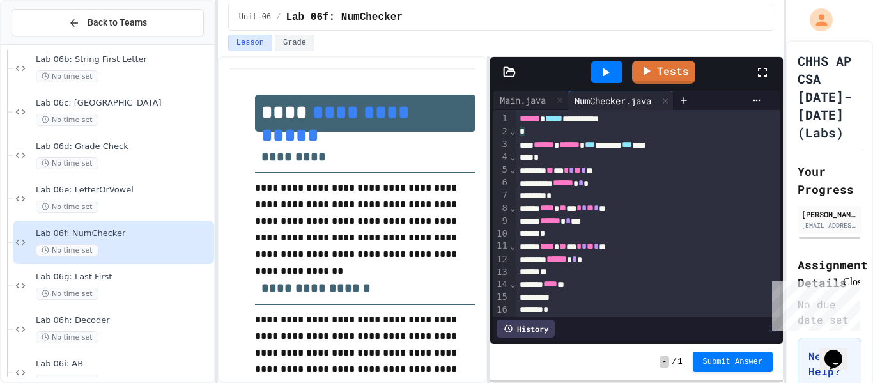
scroll to position [40, 0]
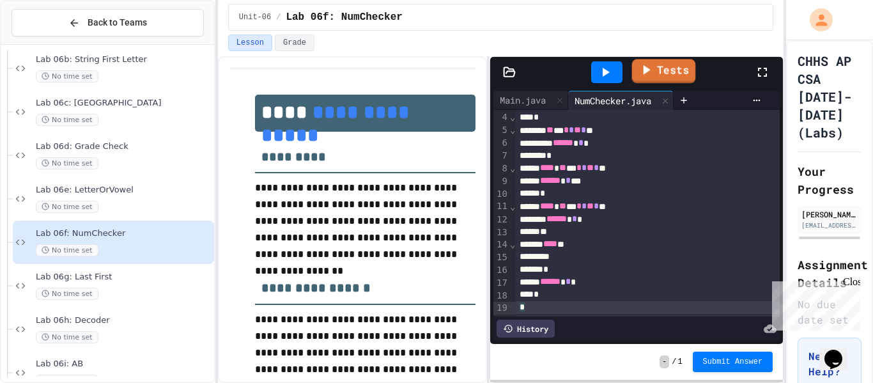
click at [651, 78] on link "Tests" at bounding box center [664, 71] width 64 height 24
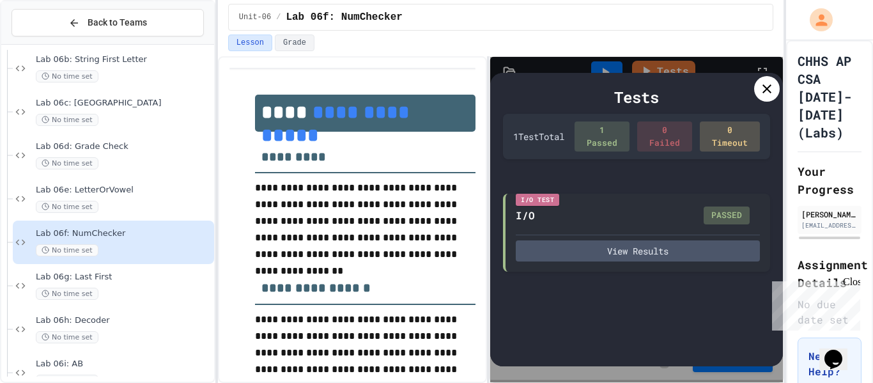
click at [768, 88] on icon at bounding box center [767, 88] width 9 height 9
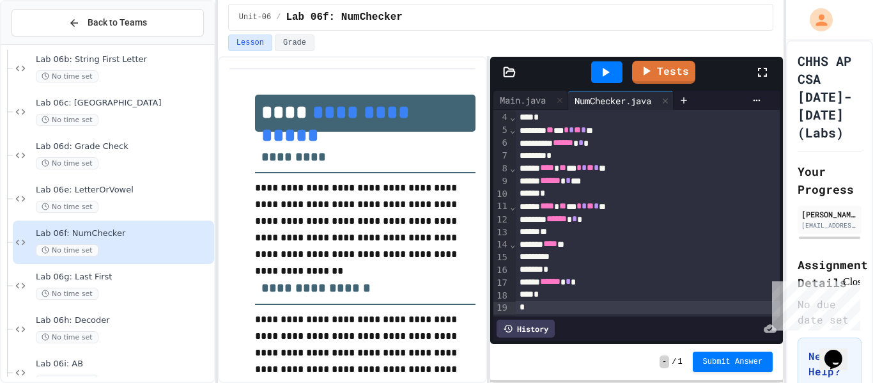
click at [598, 308] on div "*" at bounding box center [648, 307] width 265 height 13
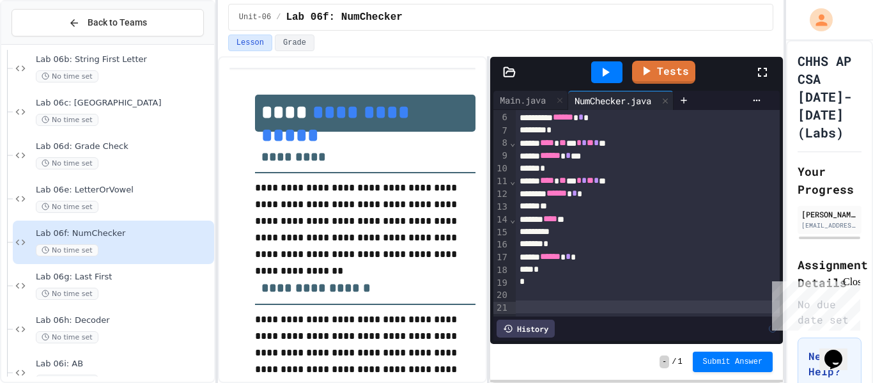
scroll to position [65, 0]
click at [744, 363] on span "Submit Answer" at bounding box center [733, 360] width 60 height 10
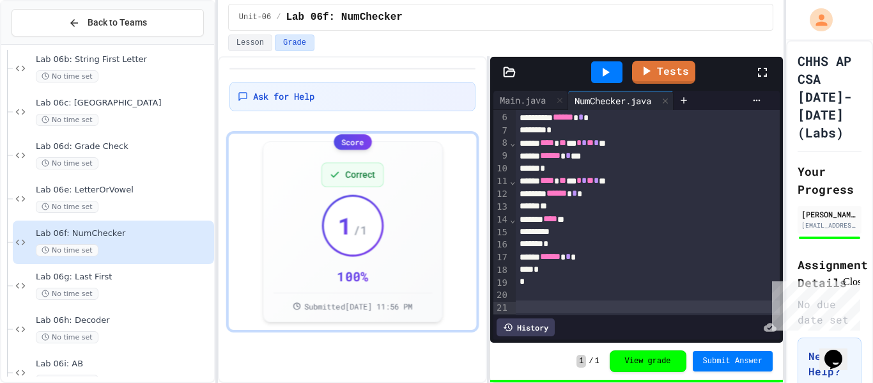
click at [515, 331] on div "History" at bounding box center [526, 327] width 58 height 18
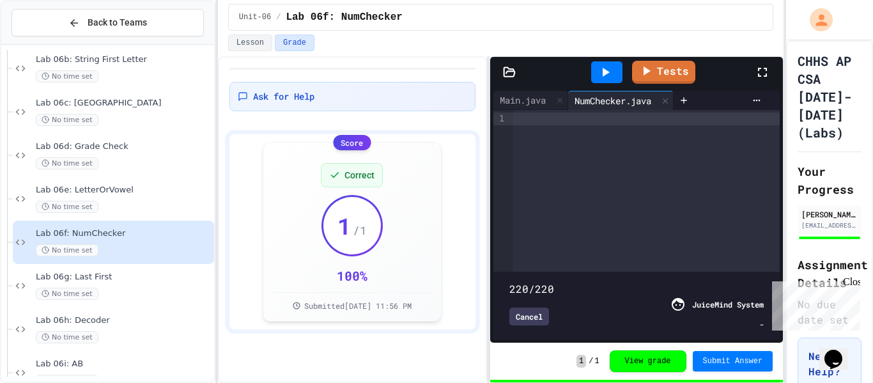
type input "***"
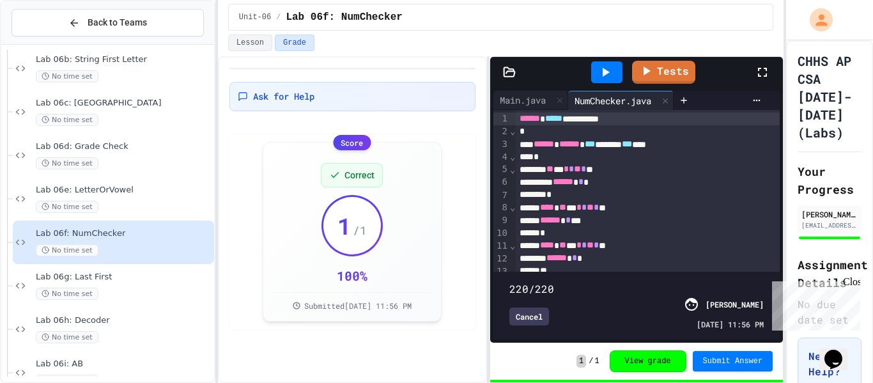
click at [534, 320] on div "Cancel" at bounding box center [530, 316] width 40 height 18
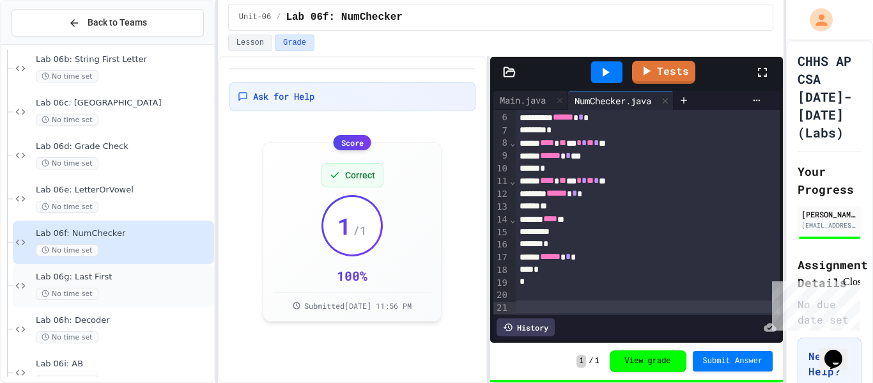
click at [95, 275] on span "Lab 06g: Last First" at bounding box center [124, 277] width 176 height 11
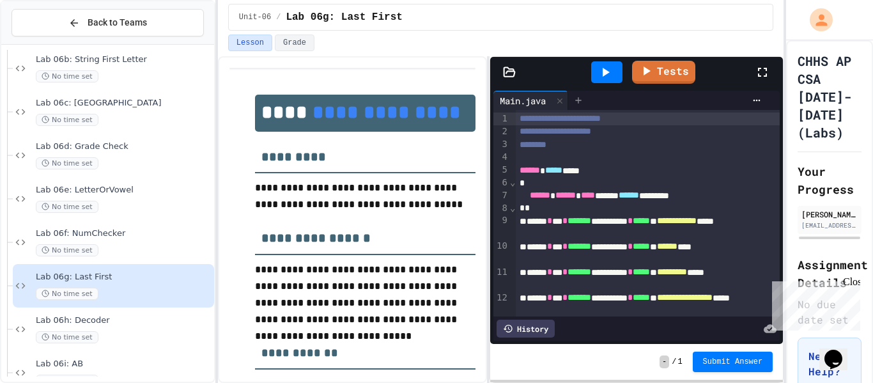
click at [588, 101] on div at bounding box center [578, 100] width 20 height 19
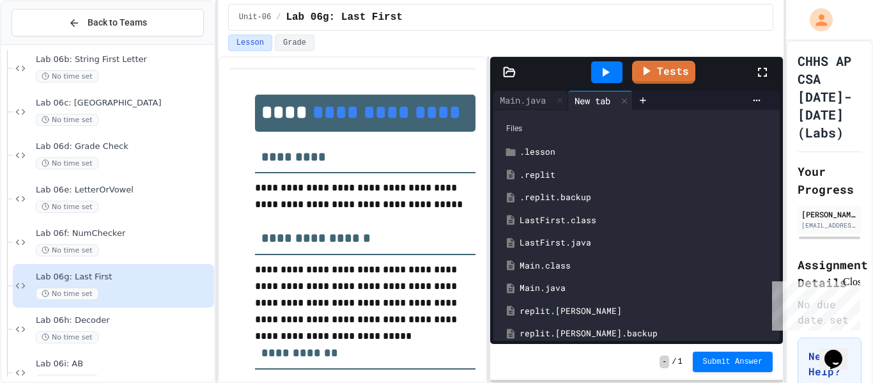
click at [564, 241] on div "LastFirst.java" at bounding box center [646, 243] width 253 height 13
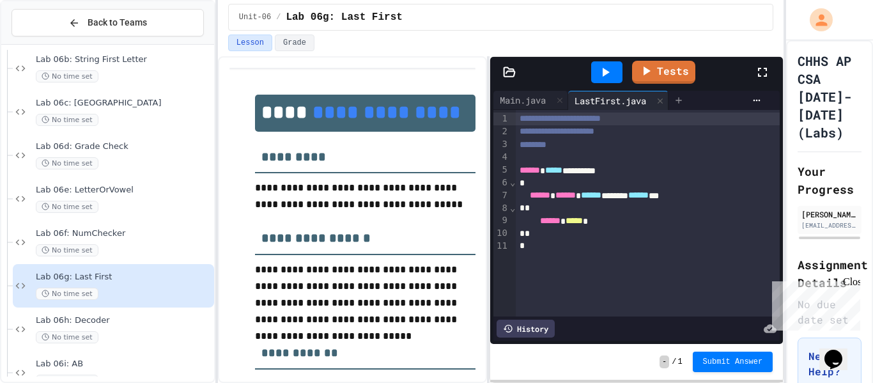
click at [684, 98] on icon at bounding box center [679, 100] width 10 height 10
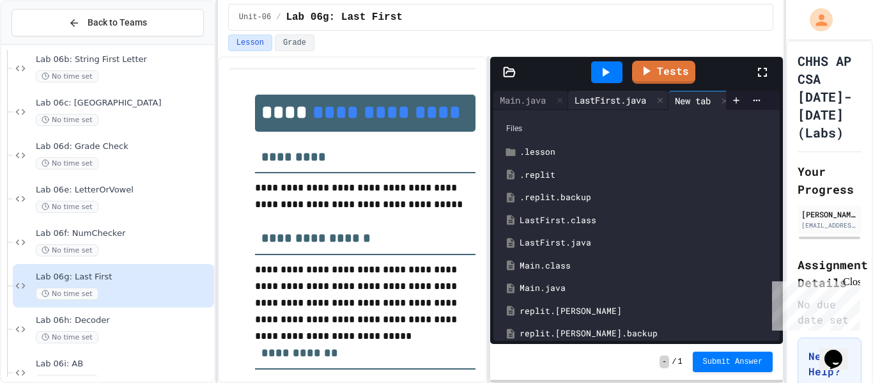
click at [638, 95] on div "LastFirst.java" at bounding box center [610, 99] width 84 height 13
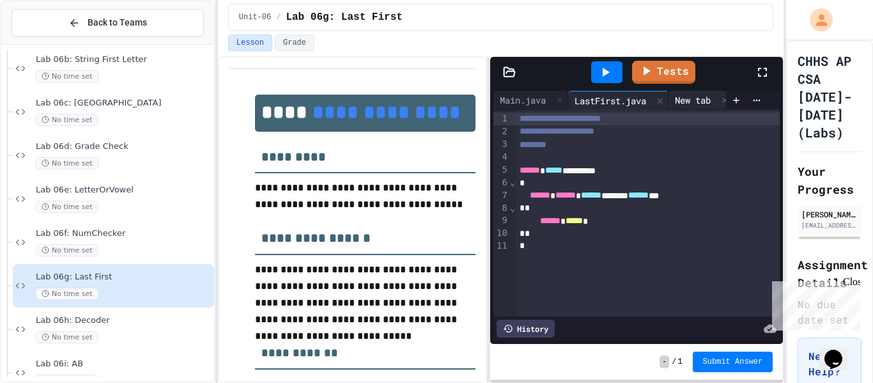
click at [701, 97] on div "New tab" at bounding box center [693, 99] width 49 height 13
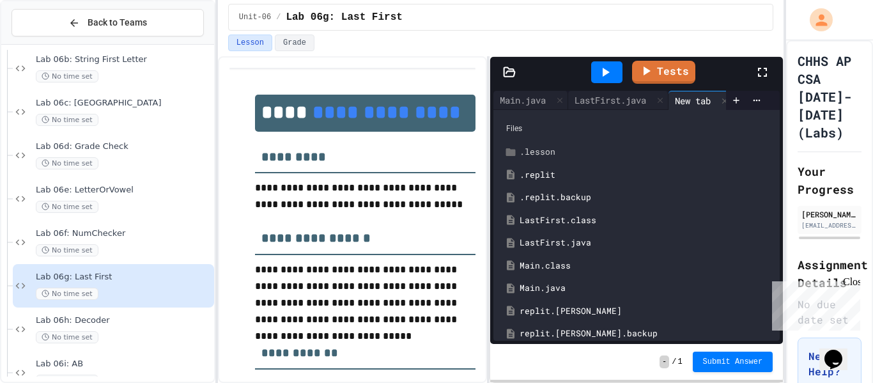
click at [609, 146] on div ".lesson" at bounding box center [646, 152] width 253 height 13
click at [602, 201] on div ".replit" at bounding box center [646, 197] width 253 height 13
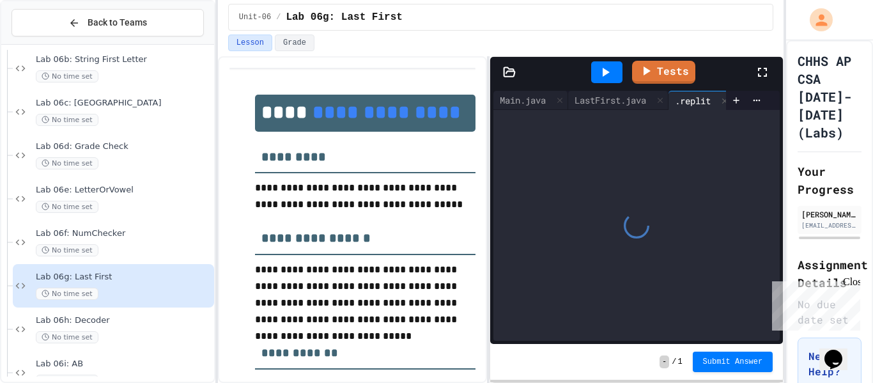
click at [693, 100] on div ".replit" at bounding box center [693, 100] width 49 height 13
click at [614, 100] on div "LastFirst.java" at bounding box center [610, 99] width 84 height 13
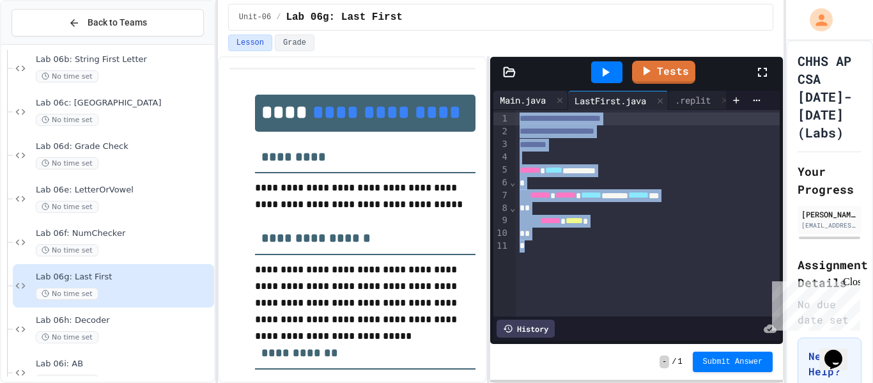
drag, startPoint x: 588, startPoint y: 281, endPoint x: 497, endPoint y: 95, distance: 206.1
click at [497, 95] on div "**********" at bounding box center [637, 216] width 286 height 250
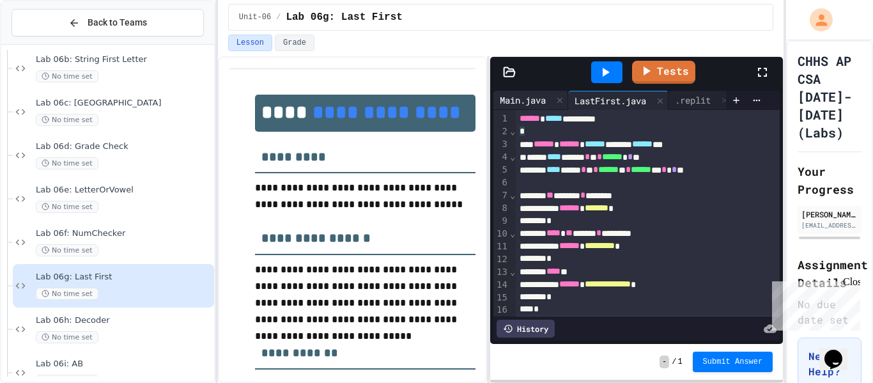
scroll to position [15, 0]
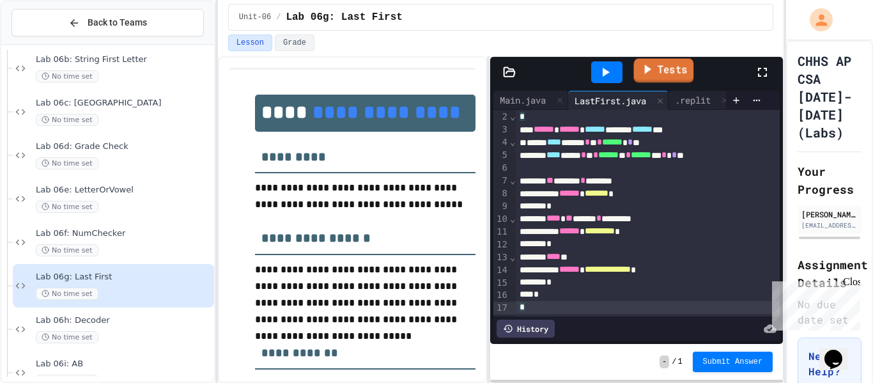
click at [660, 70] on link "Tests" at bounding box center [664, 71] width 60 height 24
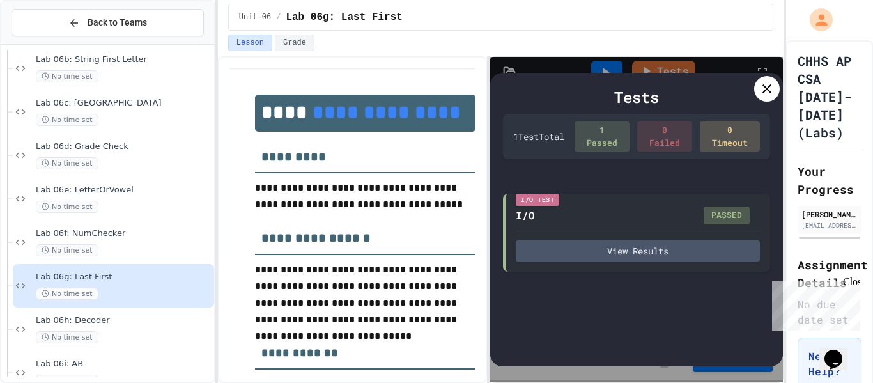
click at [767, 91] on icon at bounding box center [766, 88] width 15 height 15
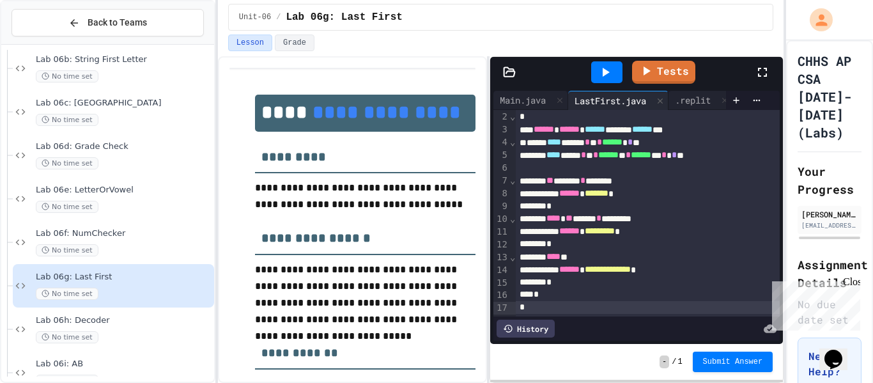
click at [575, 313] on div "*" at bounding box center [648, 307] width 265 height 13
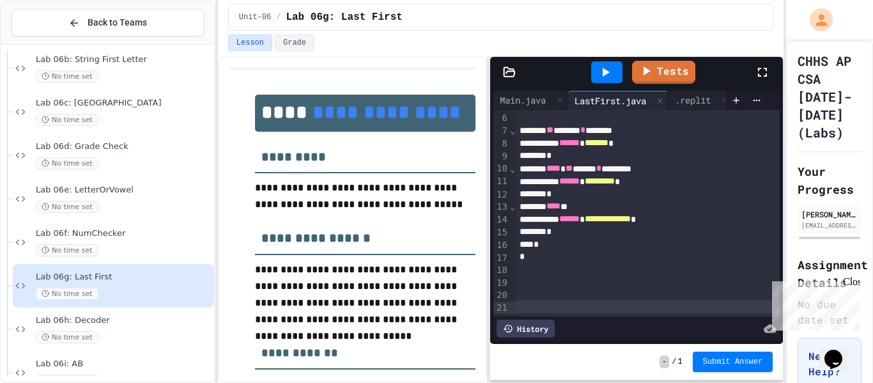
scroll to position [65, 0]
click at [520, 334] on div "History" at bounding box center [526, 329] width 58 height 18
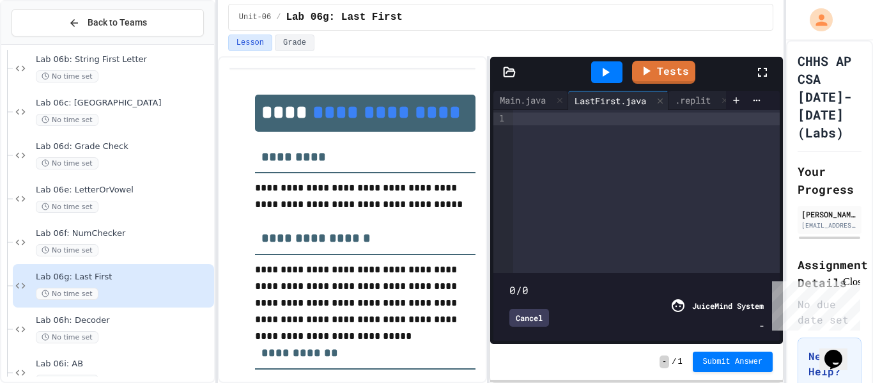
type input "*"
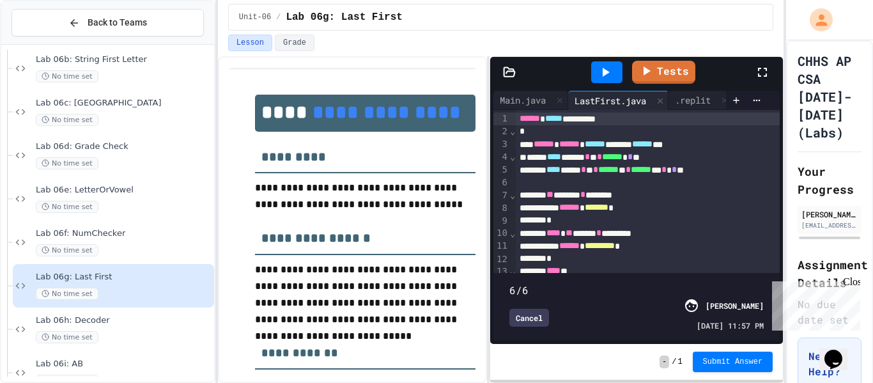
click at [527, 318] on div "Cancel" at bounding box center [530, 318] width 40 height 18
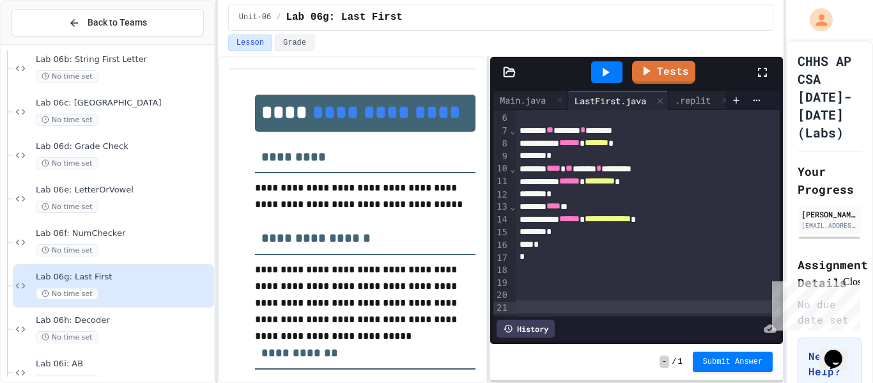
click at [531, 315] on div "**********" at bounding box center [648, 180] width 265 height 270
click at [537, 324] on div "History" at bounding box center [526, 329] width 58 height 18
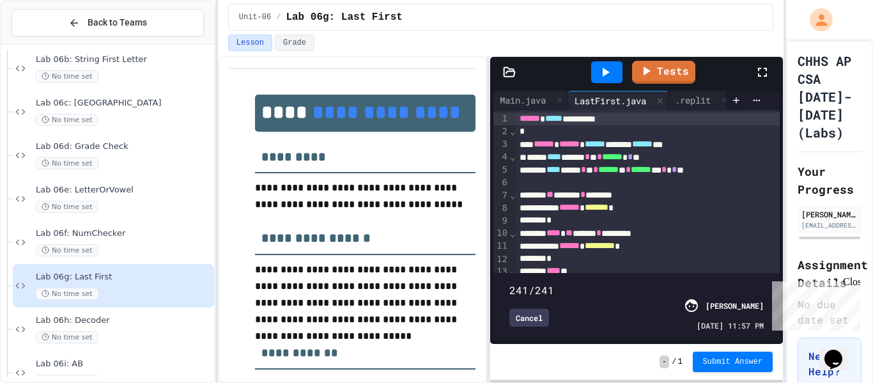
type input "***"
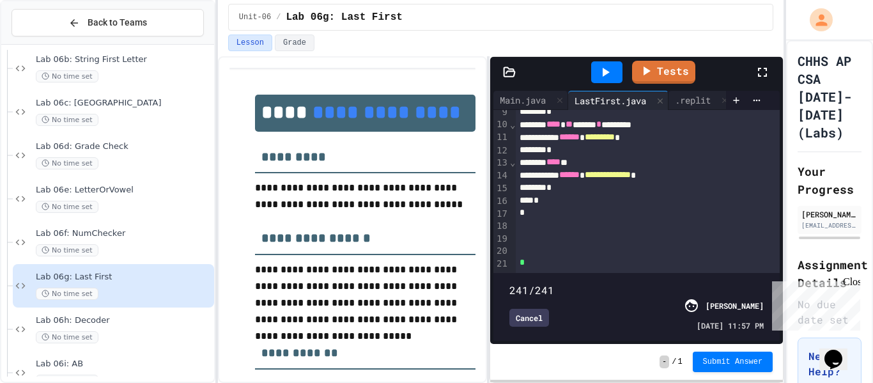
click at [529, 319] on div "Cancel" at bounding box center [530, 318] width 40 height 18
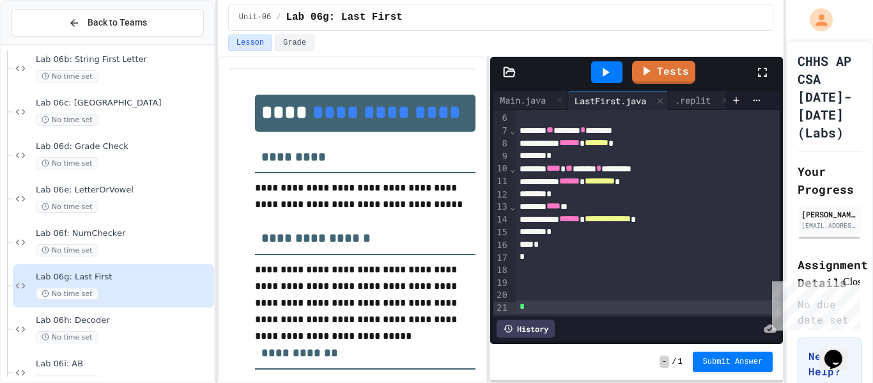
click at [538, 308] on div "*" at bounding box center [648, 306] width 265 height 13
click at [720, 355] on span "Submit Answer" at bounding box center [733, 360] width 60 height 10
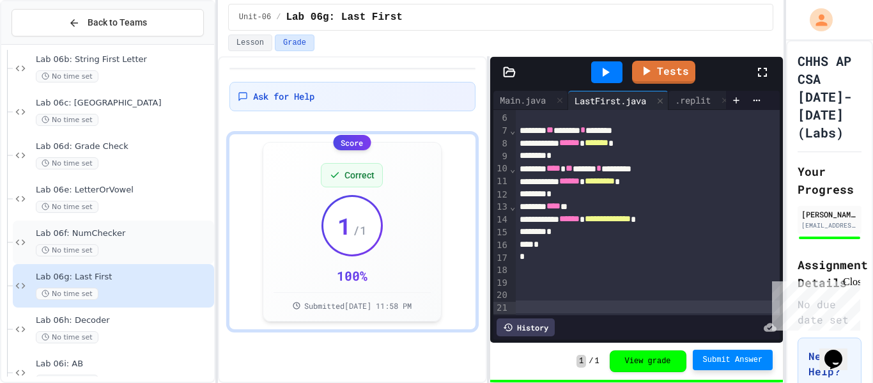
click at [125, 240] on div "Lab 06f: NumChecker No time set" at bounding box center [124, 242] width 176 height 28
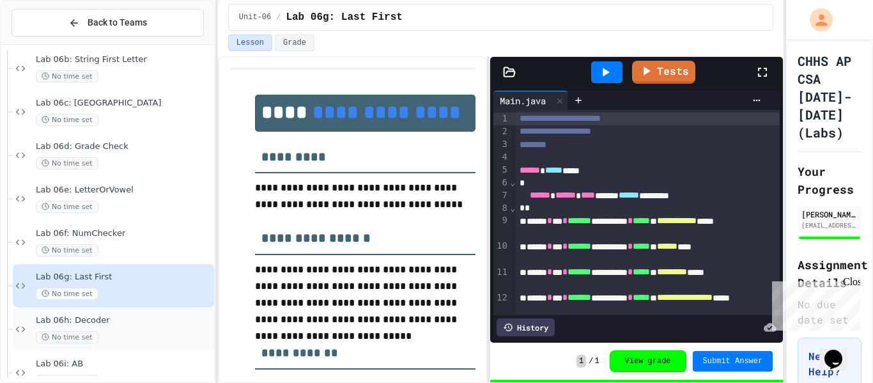
click at [121, 321] on span "Lab 06h: Decoder" at bounding box center [124, 320] width 176 height 11
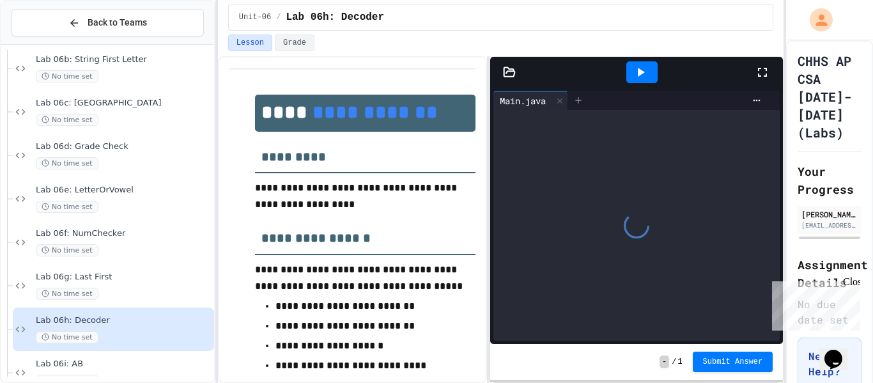
click at [583, 99] on icon at bounding box center [578, 100] width 10 height 10
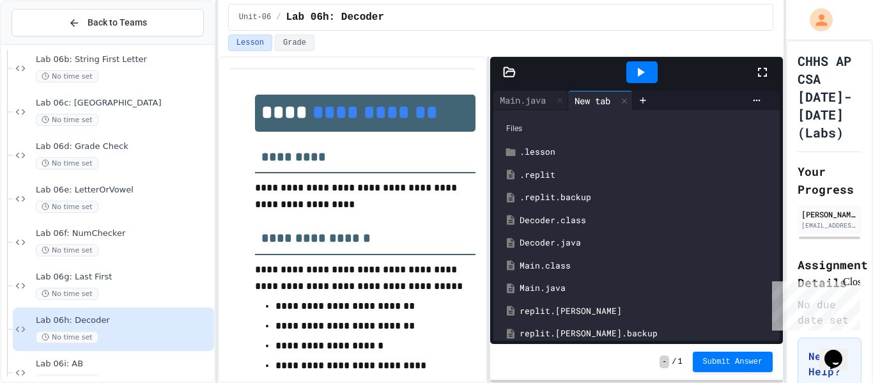
click at [557, 240] on div "Decoder.java" at bounding box center [646, 243] width 253 height 13
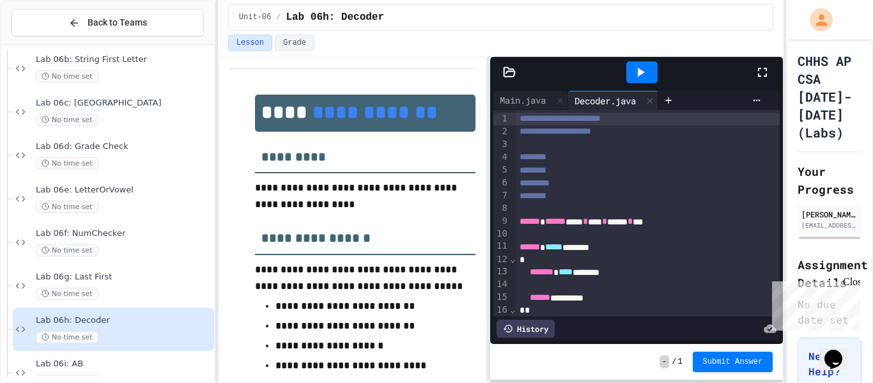
click at [623, 258] on div "*" at bounding box center [648, 260] width 265 height 13
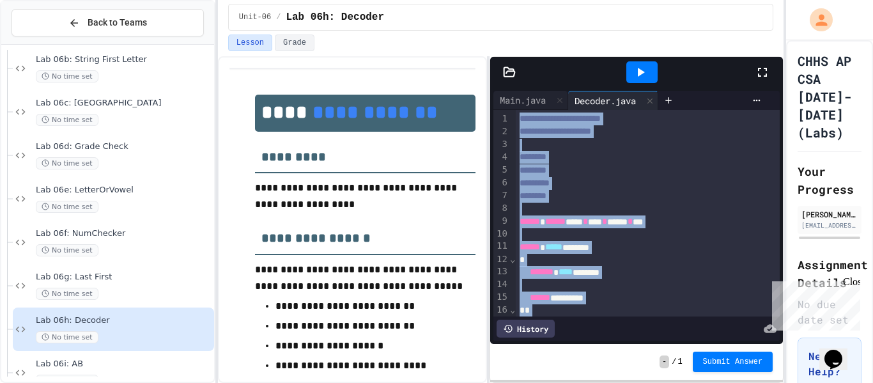
paste div
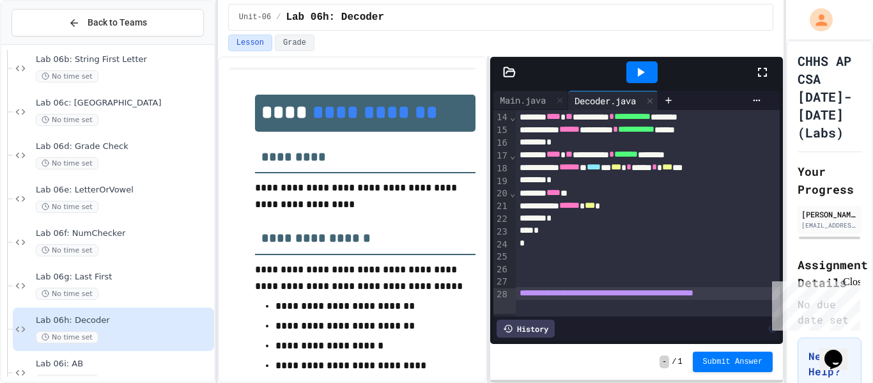
scroll to position [153, 0]
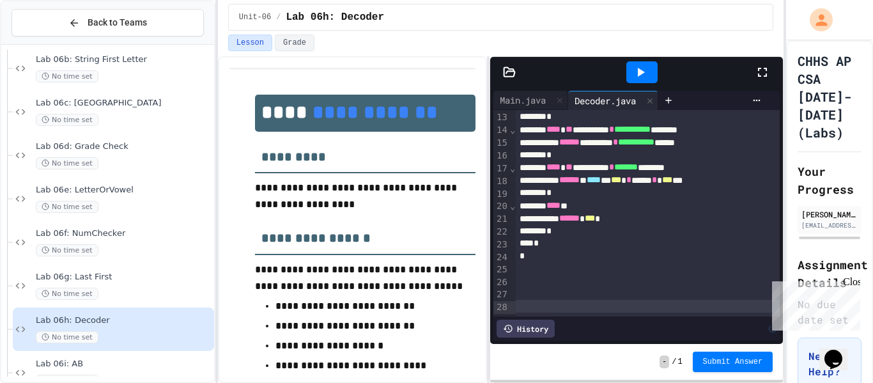
click at [515, 314] on div "› ⌄ ⌄ ⌄ ⌄ ⌄ ⌄ ⌄" at bounding box center [513, 137] width 6 height 360
click at [517, 318] on div "History" at bounding box center [637, 328] width 286 height 24
click at [521, 322] on div "History" at bounding box center [526, 329] width 58 height 18
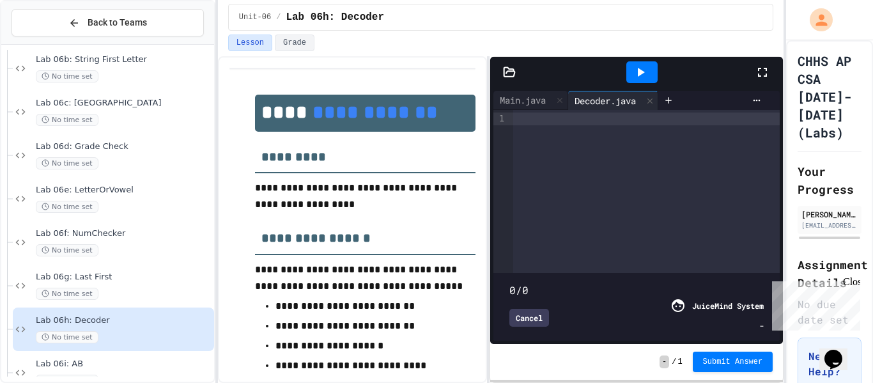
type input "***"
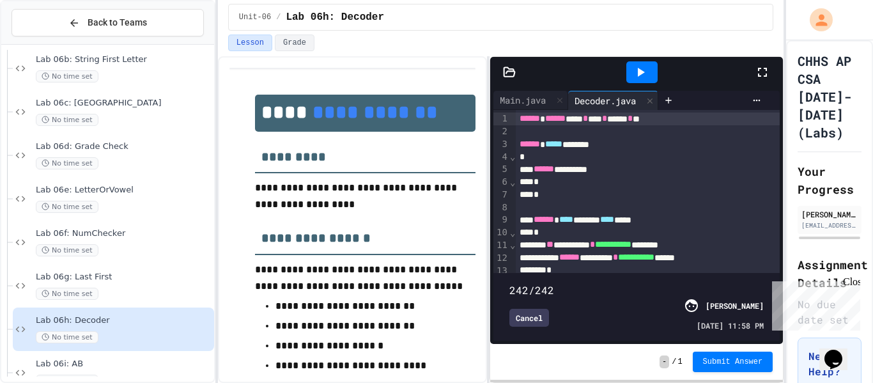
click at [536, 316] on div "Cancel" at bounding box center [530, 318] width 40 height 18
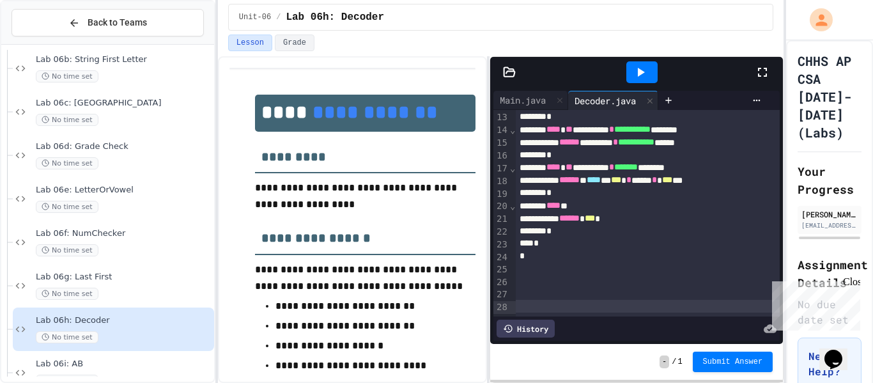
click at [637, 72] on icon at bounding box center [640, 72] width 15 height 15
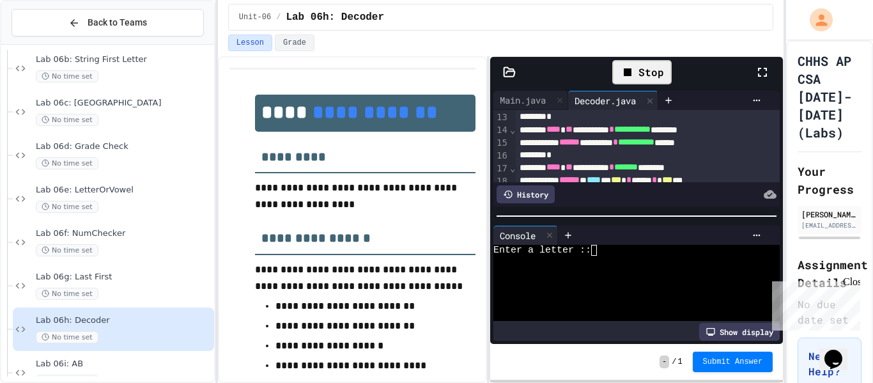
click at [611, 257] on div at bounding box center [632, 261] width 276 height 11
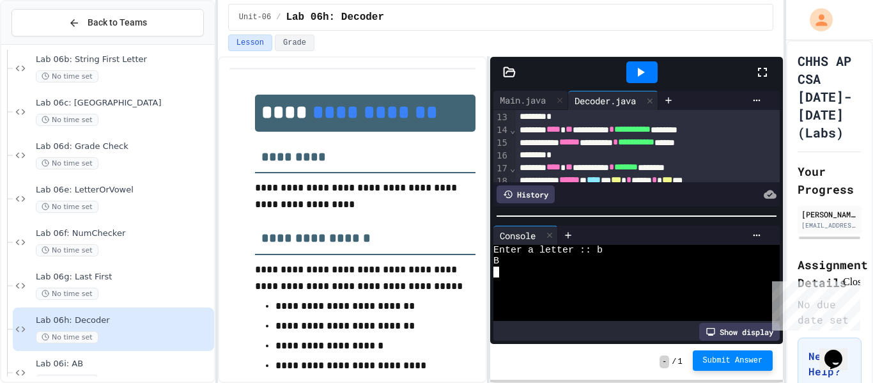
click at [743, 357] on span "Submit Answer" at bounding box center [733, 360] width 60 height 10
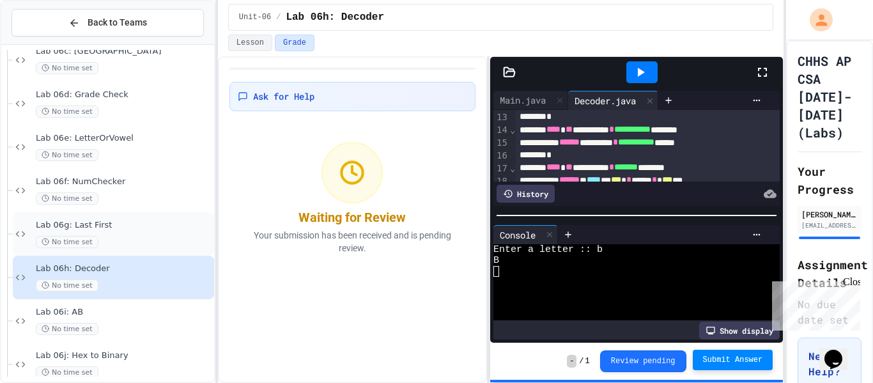
scroll to position [1945, 0]
